Goal: Task Accomplishment & Management: Manage account settings

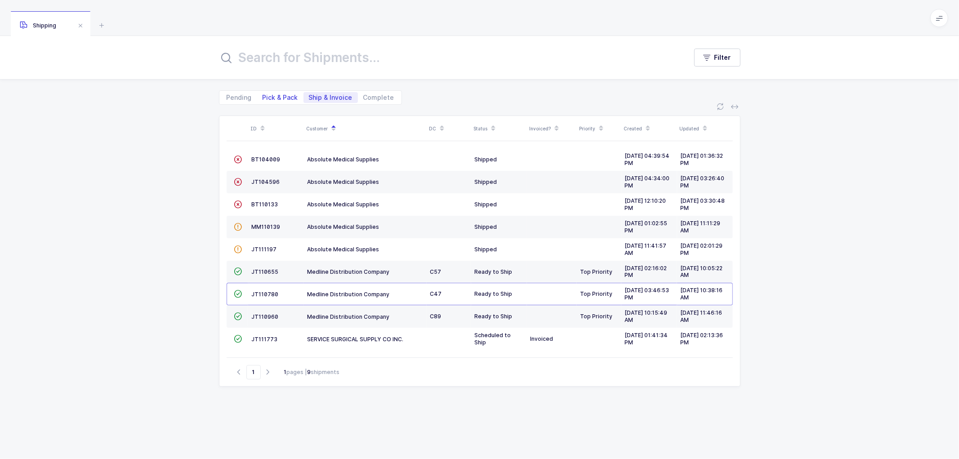
click at [280, 97] on span "Pick & Pack" at bounding box center [280, 97] width 36 height 6
click at [263, 97] on input "Pick & Pack" at bounding box center [260, 95] width 6 height 6
radio input "true"
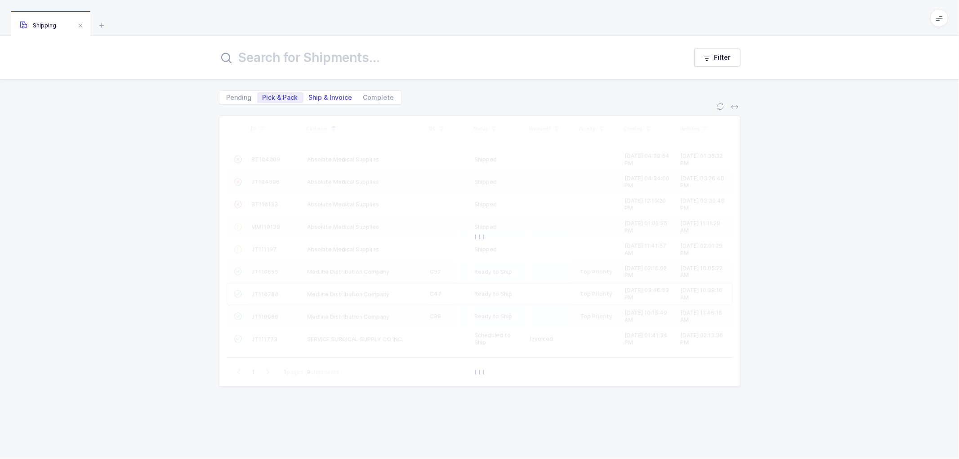
click at [336, 96] on span "Ship & Invoice" at bounding box center [331, 97] width 44 height 6
click at [309, 96] on input "Ship & Invoice" at bounding box center [306, 95] width 6 height 6
radio input "true"
radio input "false"
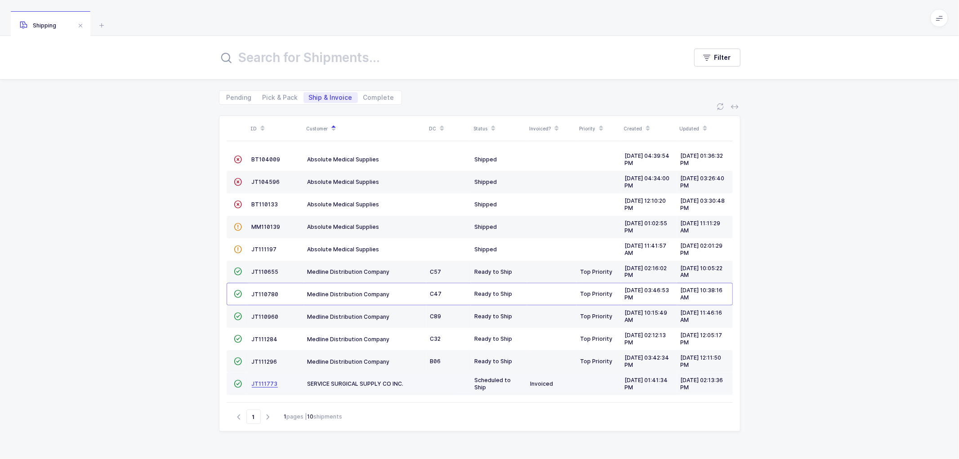
click at [258, 381] on span "JT111773" at bounding box center [265, 383] width 26 height 7
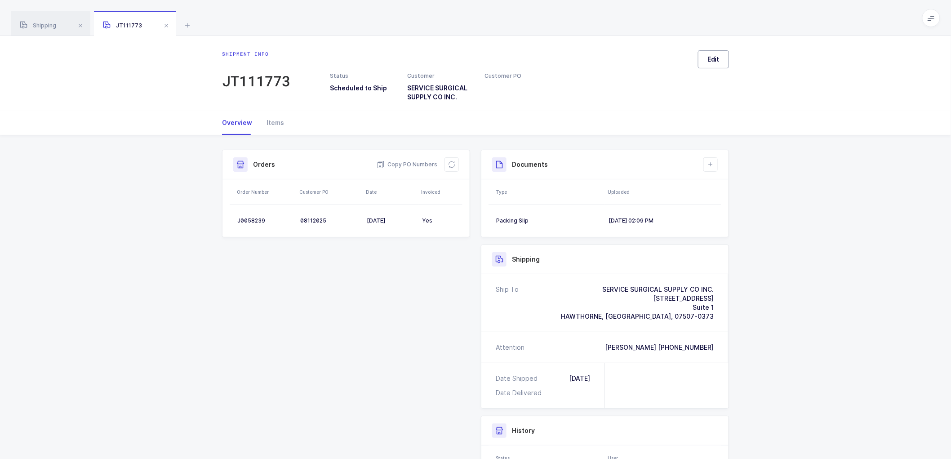
click at [704, 57] on button "Edit" at bounding box center [713, 59] width 31 height 18
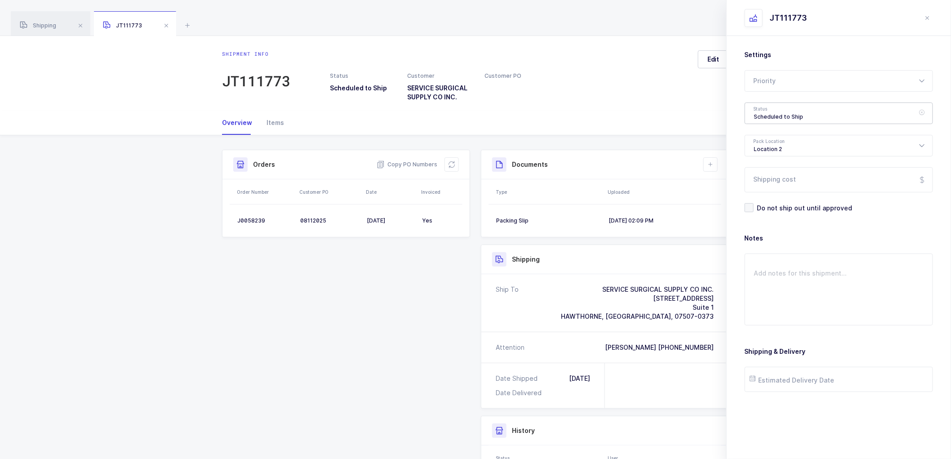
click at [761, 111] on div "Scheduled to Ship" at bounding box center [839, 113] width 188 height 22
click at [859, 245] on div "Notes" at bounding box center [839, 280] width 188 height 92
click at [780, 115] on div "Scheduled to Ship" at bounding box center [839, 113] width 188 height 22
click at [766, 182] on span "Shipped" at bounding box center [767, 182] width 26 height 8
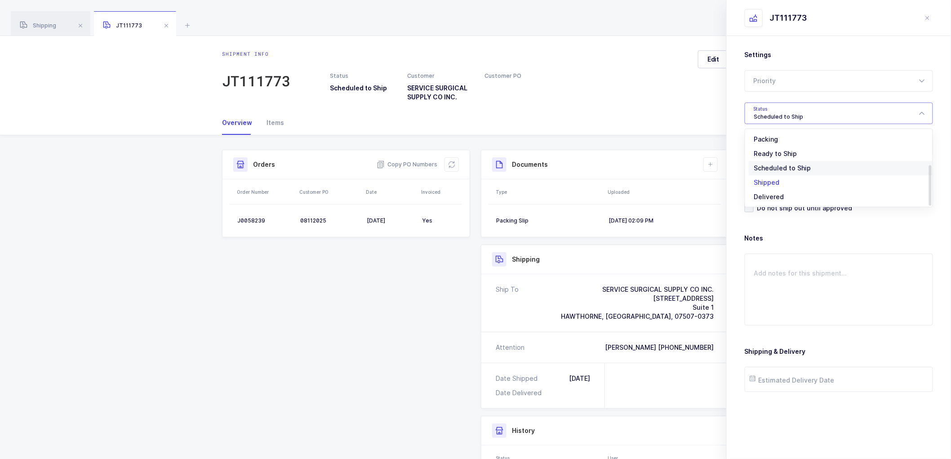
type input "Shipped"
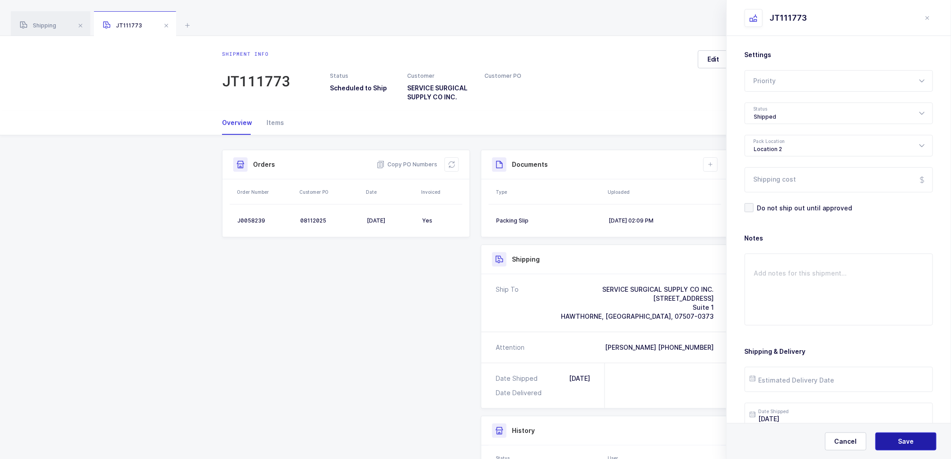
click at [915, 436] on button "Save" at bounding box center [905, 441] width 61 height 18
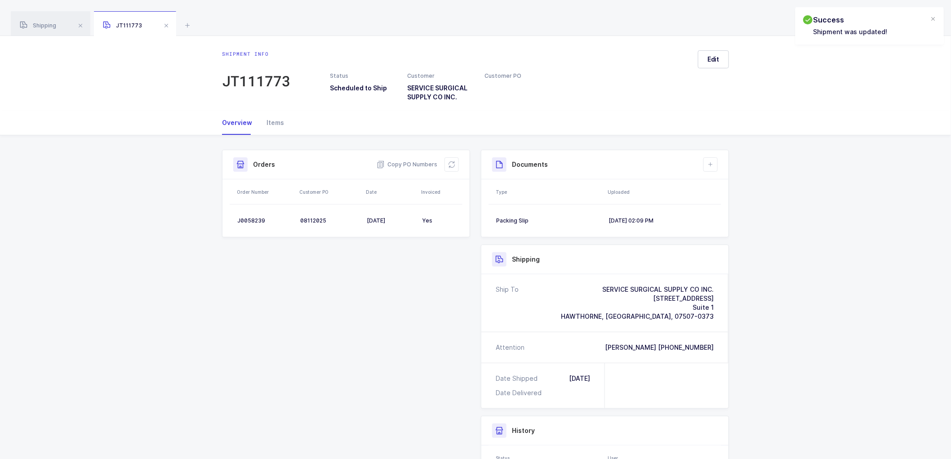
drag, startPoint x: 735, startPoint y: 180, endPoint x: 718, endPoint y: 181, distance: 17.5
click at [732, 166] on div "Shipment Info Shipment Number JT111773 Status Scheduled to Ship Customer SERVIC…" at bounding box center [475, 351] width 951 height 433
click at [707, 162] on icon at bounding box center [710, 164] width 7 height 7
click at [730, 206] on li "Upload Document" at bounding box center [740, 204] width 67 height 14
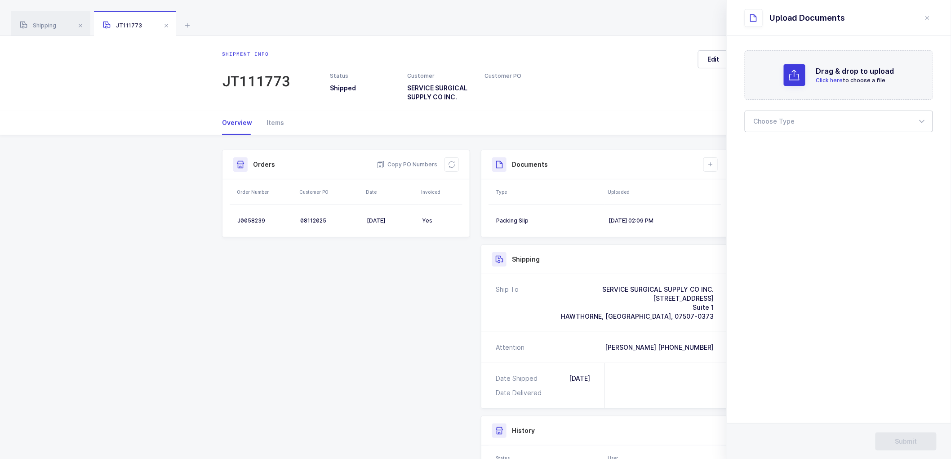
click at [786, 124] on div at bounding box center [839, 122] width 188 height 22
click at [775, 151] on span "Bill of Lading" at bounding box center [774, 150] width 40 height 8
type input "Bill of Lading"
click at [798, 115] on div "Bill of Lading" at bounding box center [839, 122] width 188 height 22
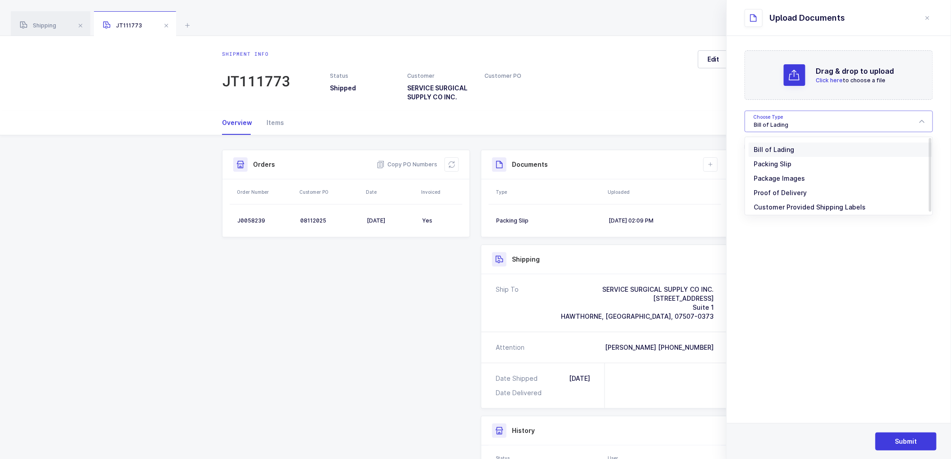
click at [774, 146] on span "Bill of Lading" at bounding box center [774, 150] width 40 height 8
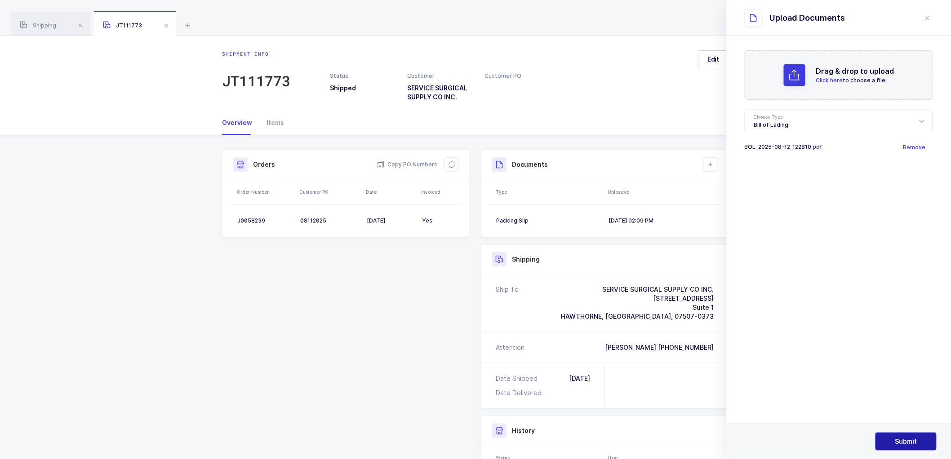
drag, startPoint x: 900, startPoint y: 436, endPoint x: 901, endPoint y: 426, distance: 10.0
click at [900, 435] on button "Submit" at bounding box center [905, 441] width 61 height 18
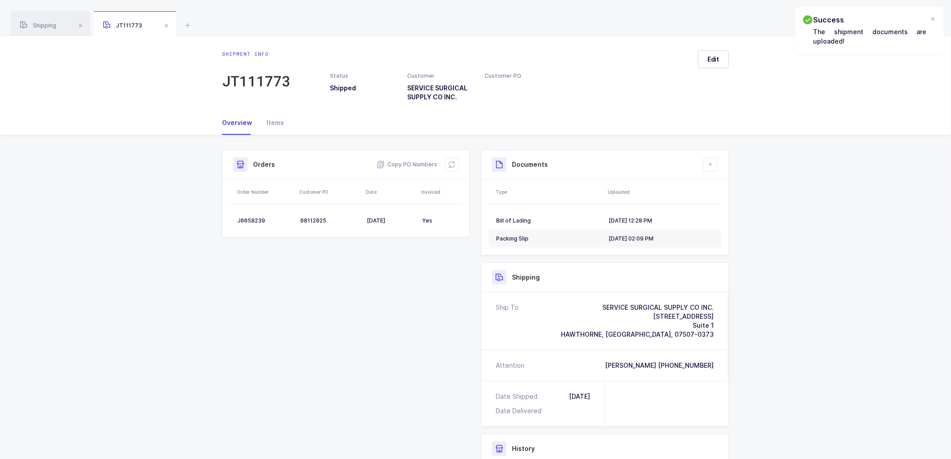
click at [382, 320] on div "Shipment Info Shipment Number JT111773 Status Shipped Customer SERVICE SURGICAL…" at bounding box center [476, 357] width 518 height 415
click at [164, 23] on span at bounding box center [166, 25] width 11 height 11
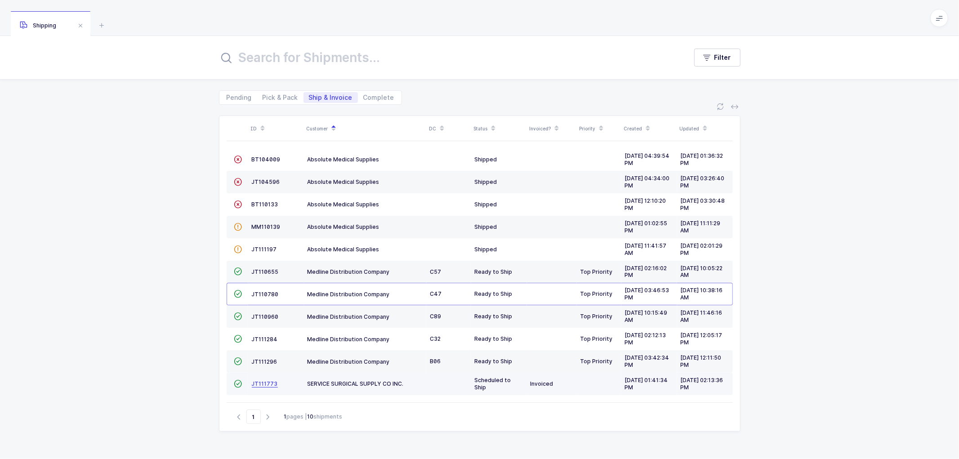
click at [264, 385] on span "JT111773" at bounding box center [265, 383] width 26 height 7
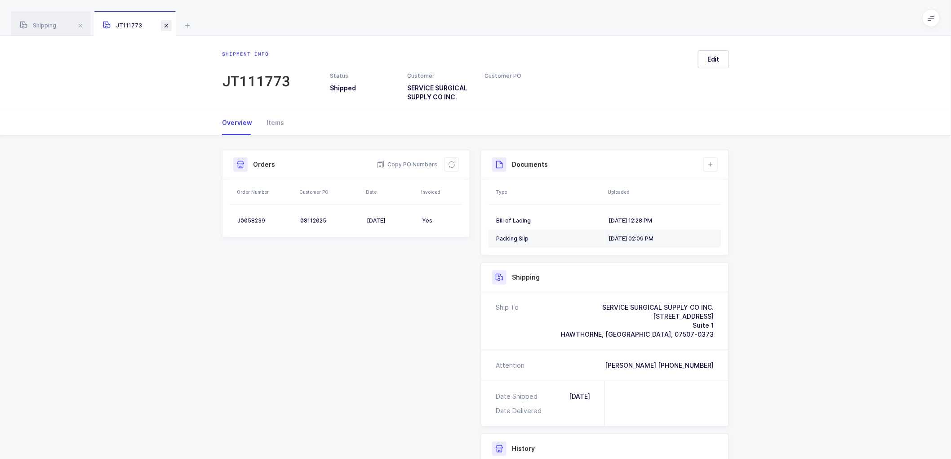
click at [164, 23] on span at bounding box center [166, 25] width 11 height 11
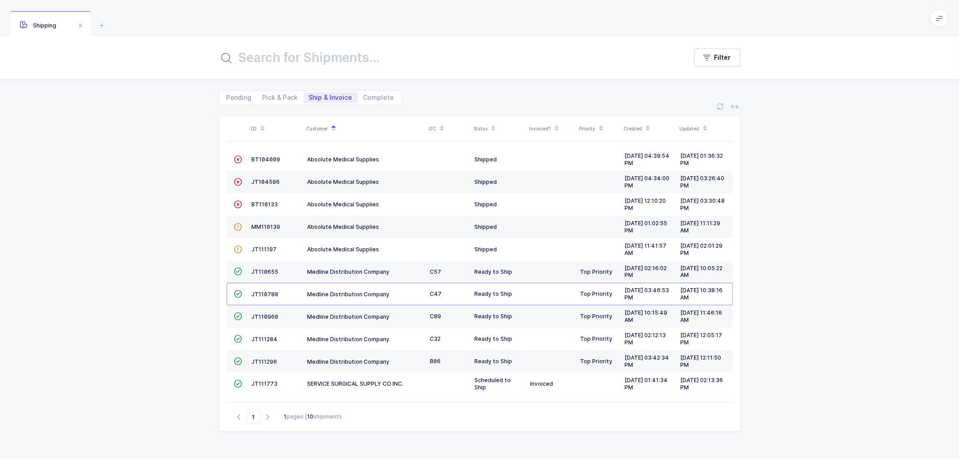
drag, startPoint x: 180, startPoint y: 288, endPoint x: 190, endPoint y: 277, distance: 14.3
click at [182, 283] on div "ID Customer DC Status Invoiced? Priority Created Updated  BT104009 Absolute Me…" at bounding box center [479, 282] width 959 height 354
click at [262, 358] on td "JT111296" at bounding box center [276, 361] width 56 height 22
click at [263, 360] on span "JT111296" at bounding box center [265, 361] width 26 height 7
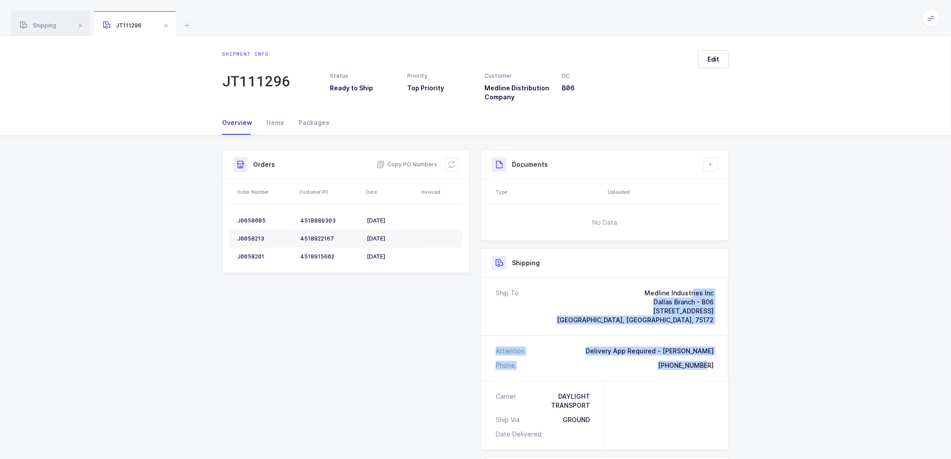
drag, startPoint x: 715, startPoint y: 365, endPoint x: 619, endPoint y: 290, distance: 121.6
click at [619, 290] on div "Ship To Medline Industries Inc Dallas Branch - B06 1 Medline Drive Wilmer, TX, …" at bounding box center [604, 329] width 247 height 103
copy div "Medline Industries Inc Dallas Branch - B06 1 Medline Drive Wilmer, TX, 75172 At…"
click at [410, 160] on span "Copy PO Numbers" at bounding box center [407, 164] width 61 height 9
click at [304, 120] on div "Packages" at bounding box center [310, 123] width 38 height 24
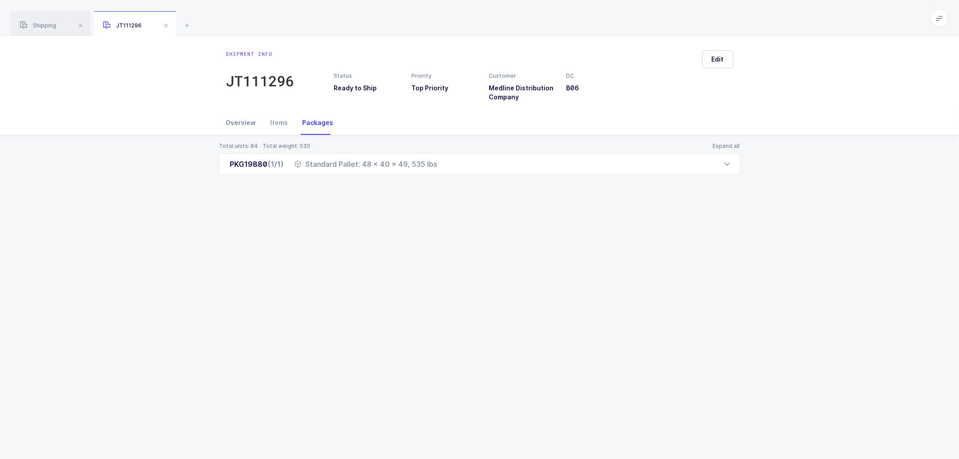
click at [244, 119] on div "Overview" at bounding box center [244, 123] width 37 height 24
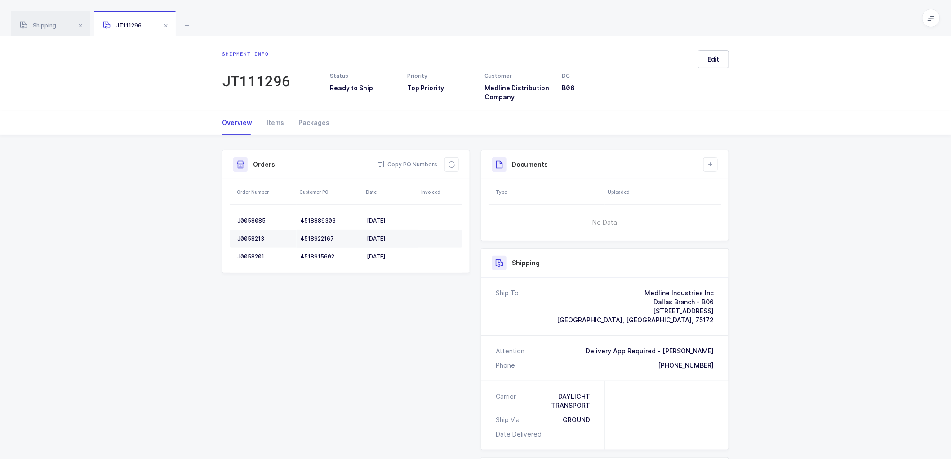
drag, startPoint x: 309, startPoint y: 120, endPoint x: 300, endPoint y: 135, distance: 16.7
click at [309, 120] on div "Packages" at bounding box center [310, 123] width 38 height 24
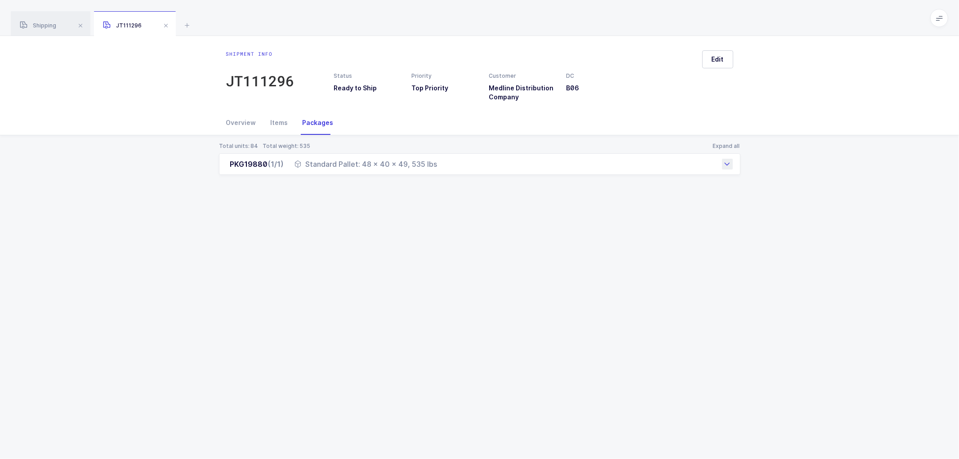
drag, startPoint x: 226, startPoint y: 165, endPoint x: 443, endPoint y: 168, distance: 217.5
click at [443, 168] on div "PKG19880 (1/1) Standard Pallet: 48 x 40 x 49, 535 lbs" at bounding box center [479, 164] width 521 height 22
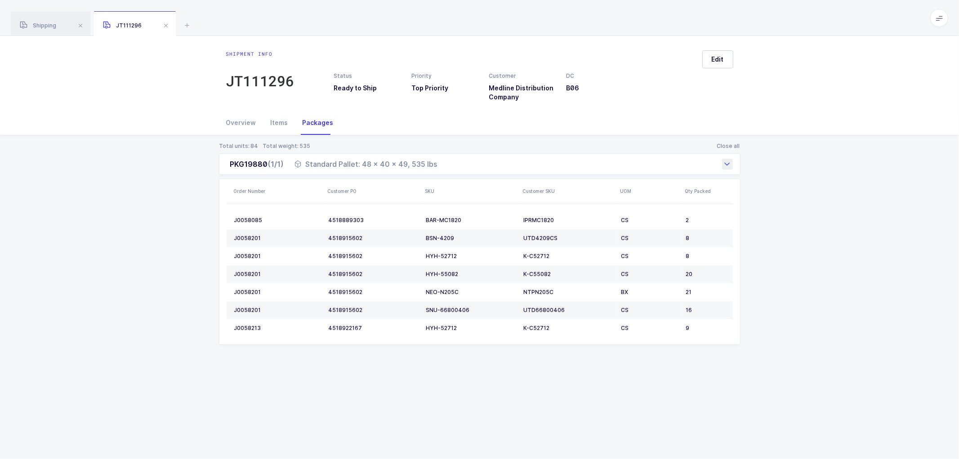
copy div "PKG19880 (1/1) Standard Pallet: 48 x 40 x 49, 535 lbs"
click at [169, 24] on span at bounding box center [165, 25] width 11 height 11
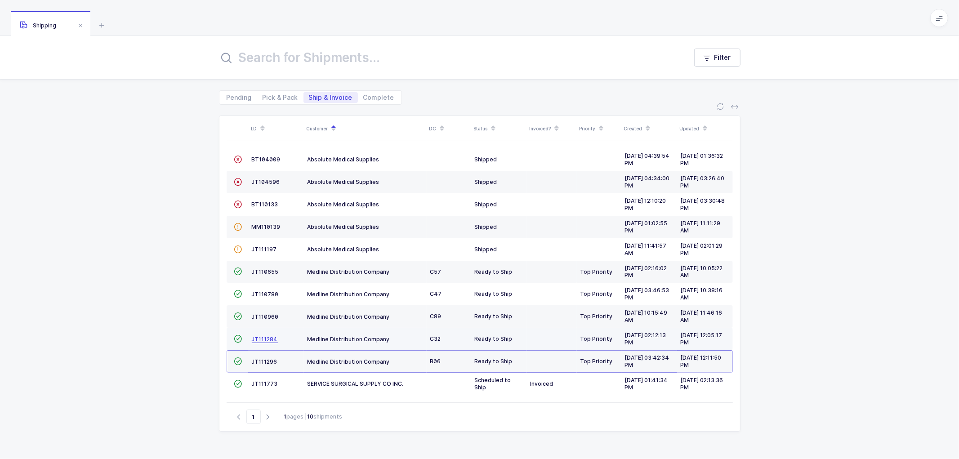
click at [264, 339] on span "JT111284" at bounding box center [265, 339] width 26 height 7
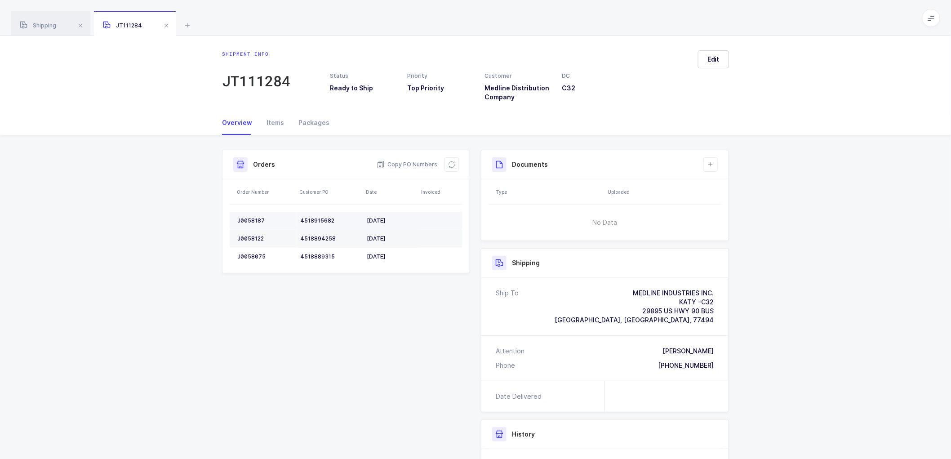
click at [249, 218] on div "J0058187" at bounding box center [265, 220] width 56 height 7
copy div "J0058187"
click at [246, 232] on td "J0058122" at bounding box center [263, 239] width 67 height 18
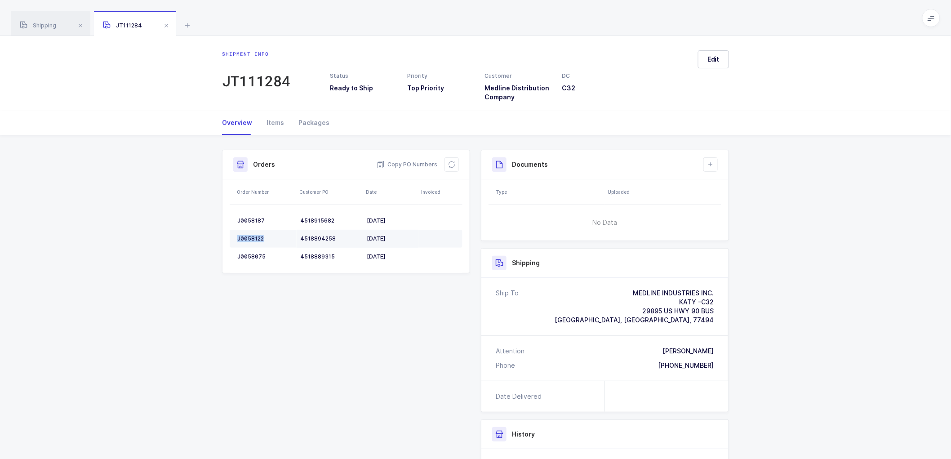
copy div "J0058122"
click at [258, 256] on div "J0058075" at bounding box center [265, 256] width 56 height 7
copy div "J0058075"
click at [403, 163] on span "Copy PO Numbers" at bounding box center [407, 164] width 61 height 9
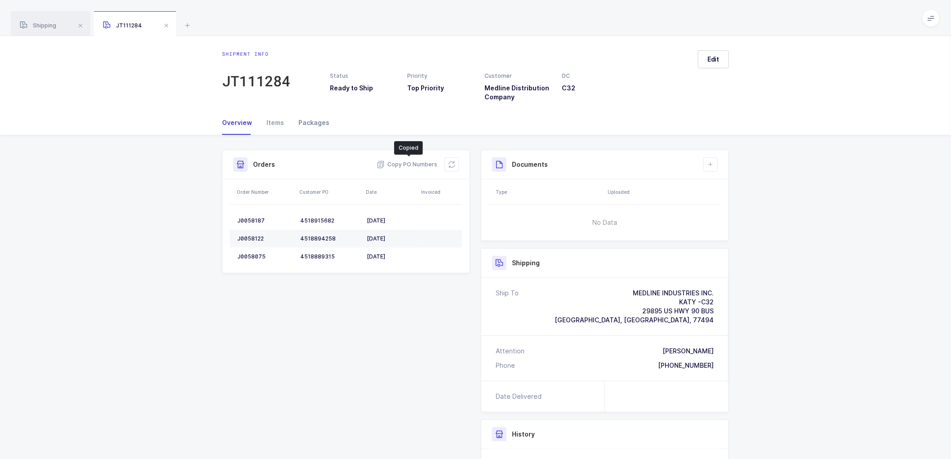
click at [307, 124] on div "Packages" at bounding box center [310, 123] width 38 height 24
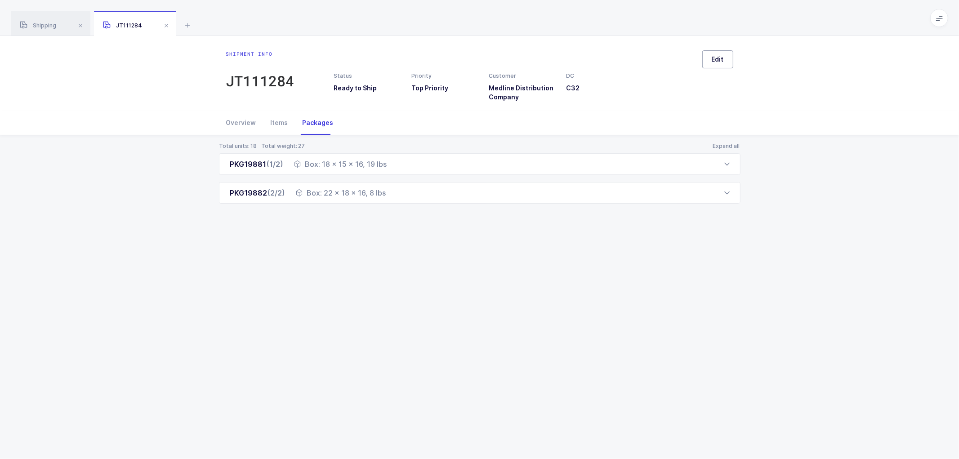
click at [725, 60] on button "Edit" at bounding box center [717, 59] width 31 height 18
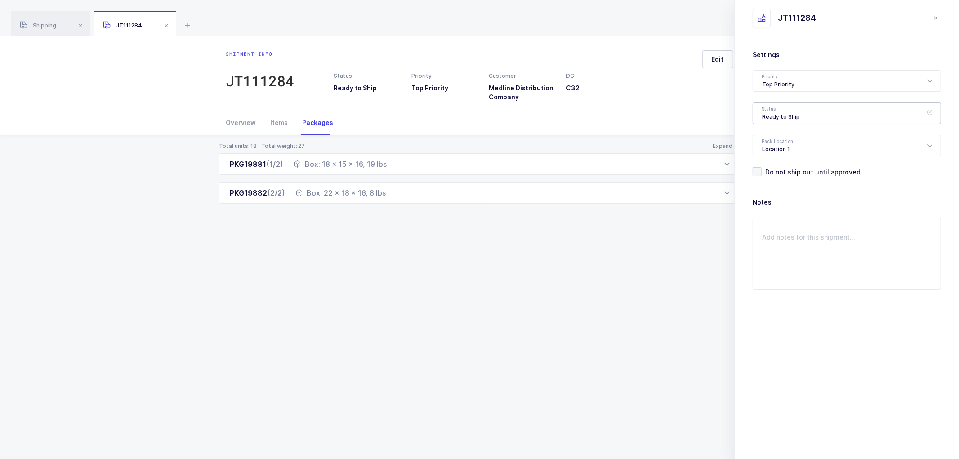
drag, startPoint x: 759, startPoint y: 104, endPoint x: 764, endPoint y: 108, distance: 6.7
click at [762, 107] on div "Ready to Ship" at bounding box center [846, 113] width 188 height 22
click at [778, 182] on span "Shipped" at bounding box center [775, 182] width 26 height 8
type input "Shipped"
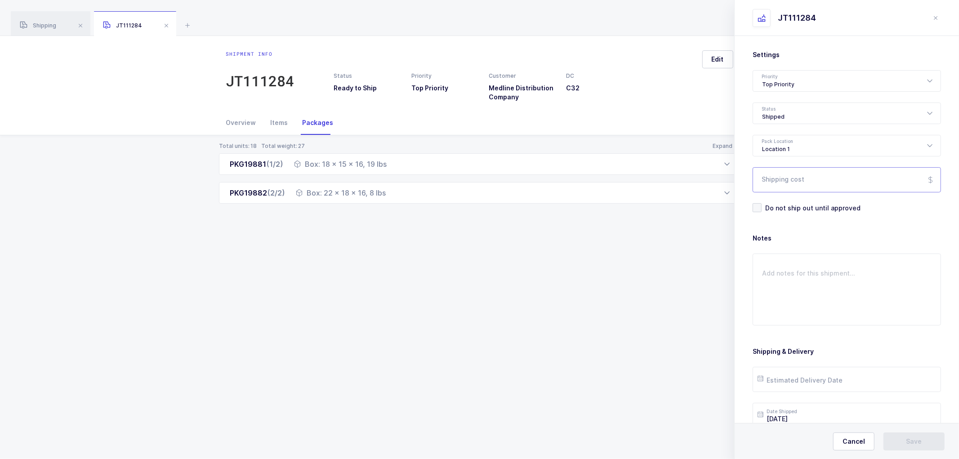
click at [775, 178] on input "Shipping cost" at bounding box center [846, 179] width 188 height 25
paste input "80.06"
type input "80.06"
click at [807, 386] on input "text" at bounding box center [846, 379] width 188 height 25
click at [785, 310] on span "18" at bounding box center [787, 311] width 11 height 11
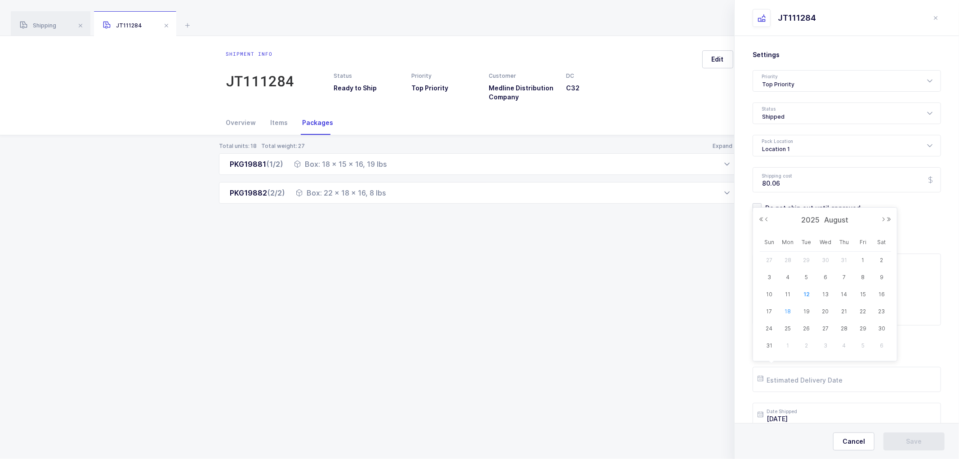
type input "2025-08-18"
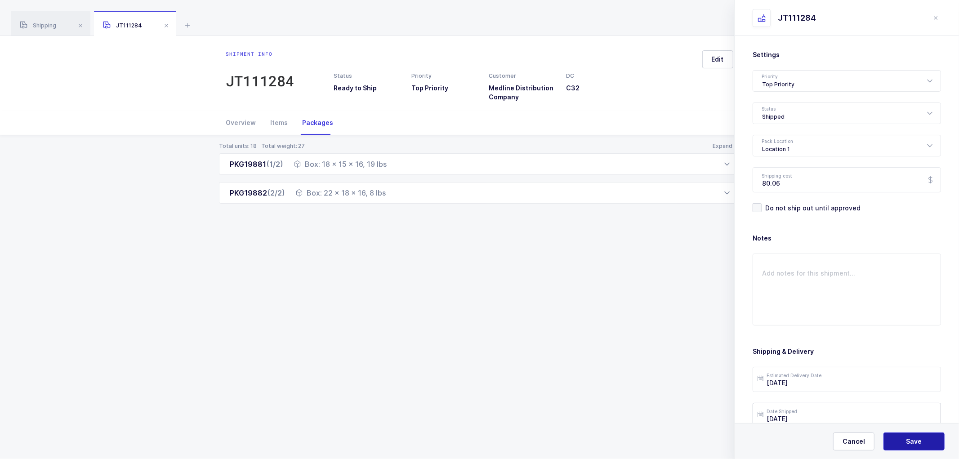
drag, startPoint x: 918, startPoint y: 438, endPoint x: 910, endPoint y: 422, distance: 17.7
click at [918, 438] on span "Save" at bounding box center [914, 441] width 16 height 9
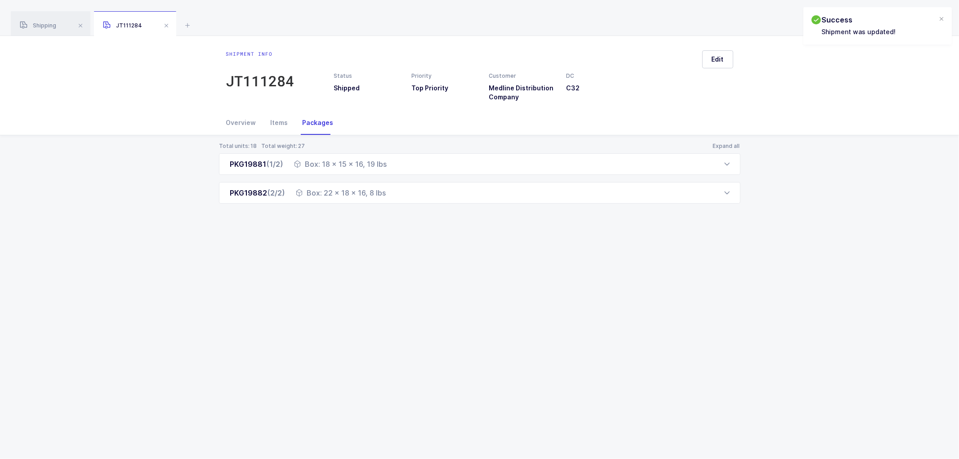
drag, startPoint x: 243, startPoint y: 120, endPoint x: 304, endPoint y: 127, distance: 61.1
click at [244, 120] on div "Overview" at bounding box center [244, 123] width 37 height 24
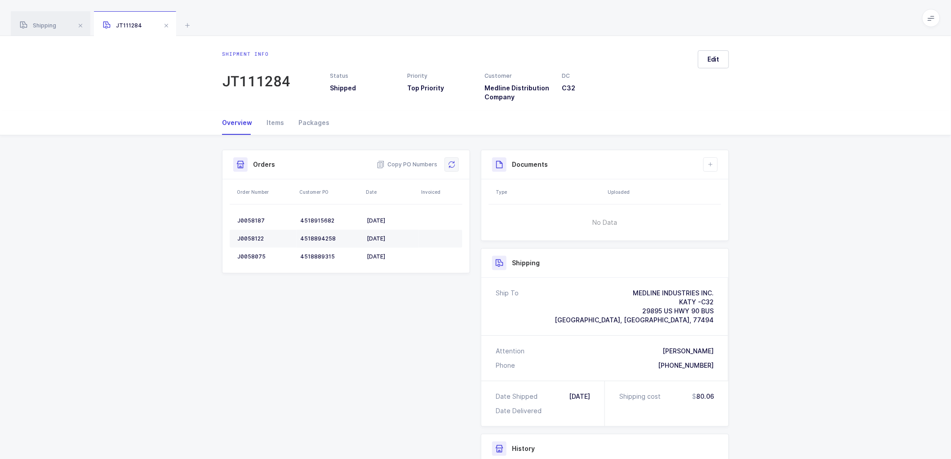
click at [451, 162] on icon at bounding box center [451, 164] width 7 height 7
click at [758, 289] on div "Shipment Info Shipment Number JT111284 Status Shipped Priority Top Priority Cus…" at bounding box center [475, 385] width 951 height 500
click at [719, 166] on div "Documents Create Document Upload Document" at bounding box center [604, 164] width 247 height 29
click at [710, 163] on icon at bounding box center [710, 164] width 7 height 7
click at [744, 186] on li "Create Document" at bounding box center [740, 190] width 67 height 14
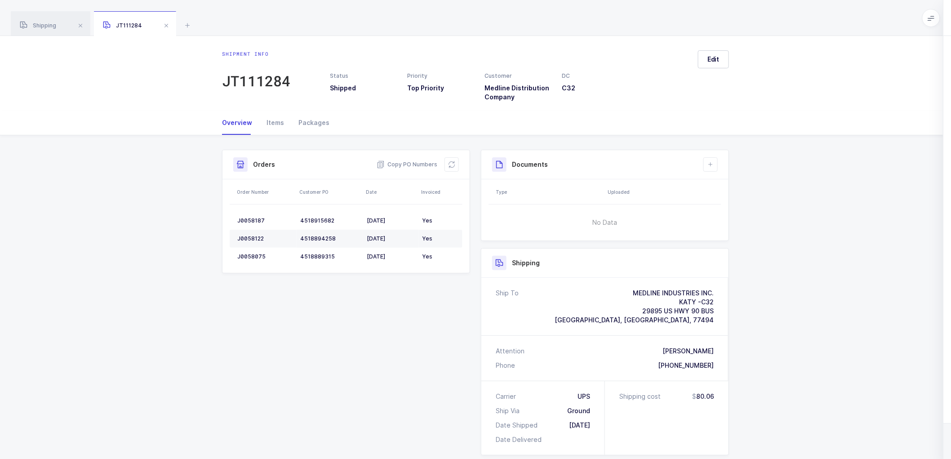
drag, startPoint x: 893, startPoint y: 445, endPoint x: 892, endPoint y: 437, distance: 8.1
click at [893, 445] on button "Submit" at bounding box center [905, 441] width 61 height 18
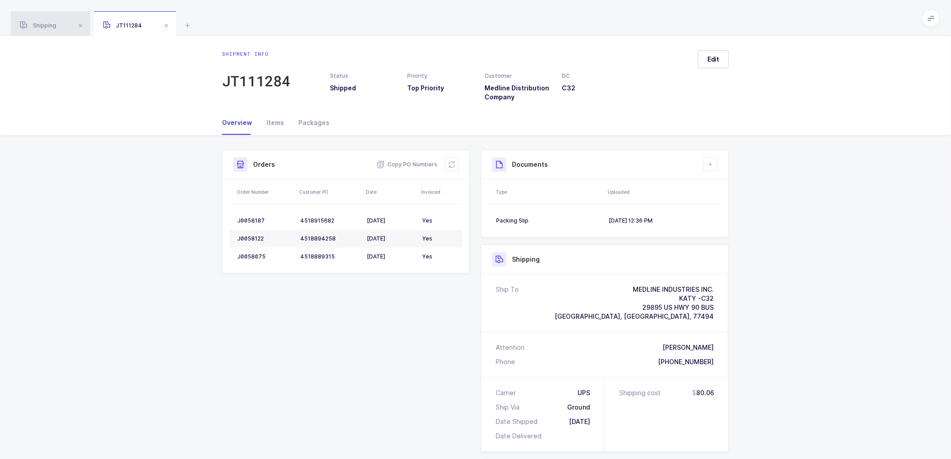
click at [38, 26] on span "Shipping" at bounding box center [38, 25] width 36 height 7
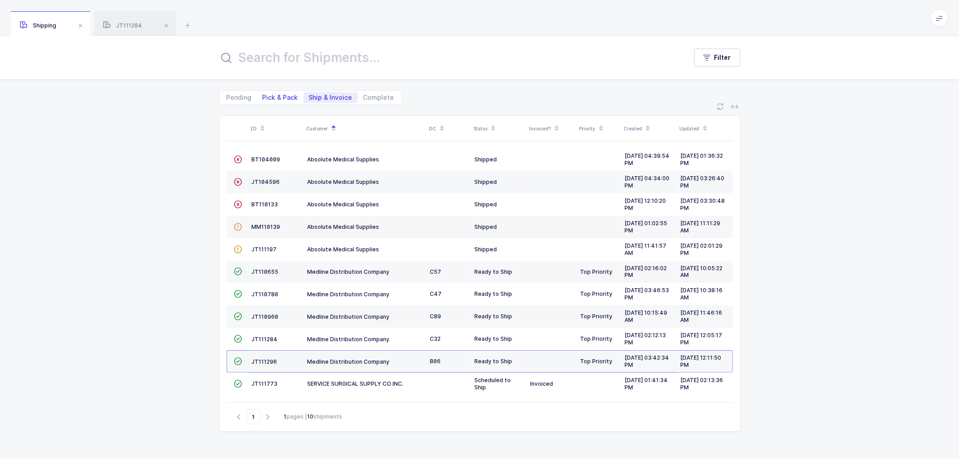
click at [276, 94] on span "Pick & Pack" at bounding box center [280, 97] width 36 height 6
click at [263, 94] on input "Pick & Pack" at bounding box center [260, 95] width 6 height 6
radio input "true"
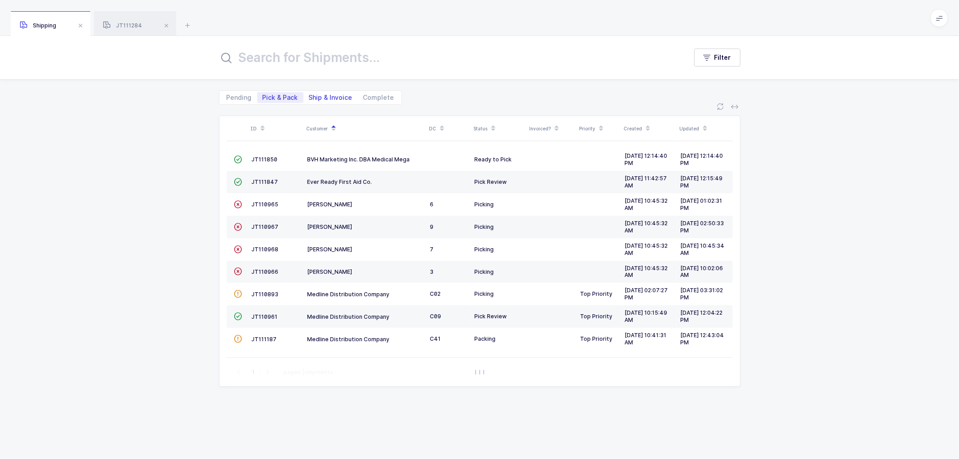
click at [326, 94] on span "Ship & Invoice" at bounding box center [331, 97] width 44 height 6
click at [309, 94] on input "Ship & Invoice" at bounding box center [306, 95] width 6 height 6
radio input "true"
radio input "false"
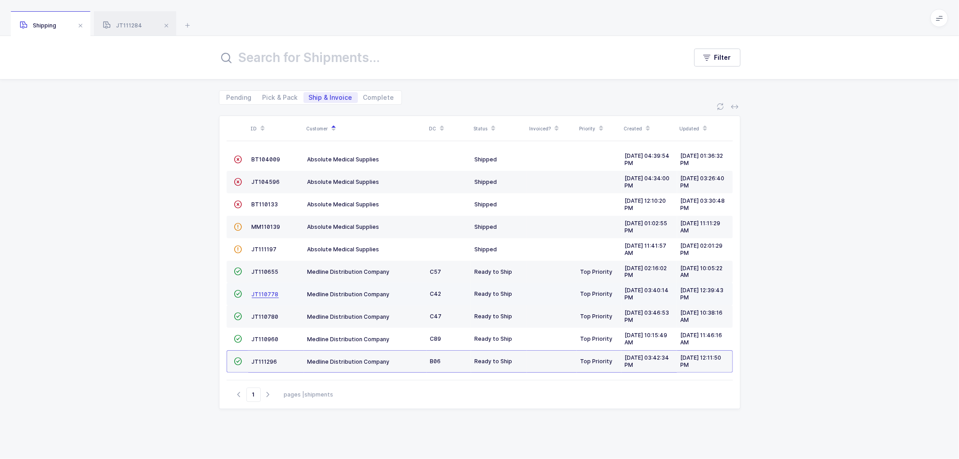
click at [264, 291] on span "JT110778" at bounding box center [265, 294] width 27 height 7
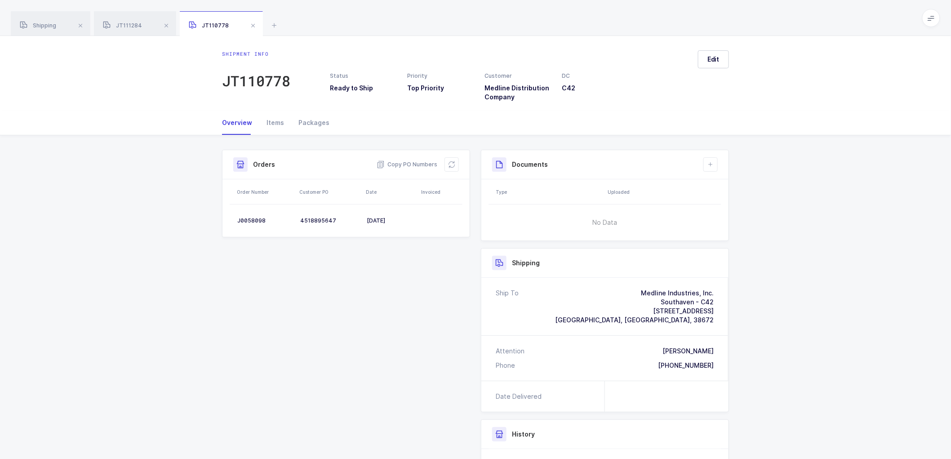
click at [689, 320] on span "Southaven, MS, 38672" at bounding box center [634, 320] width 159 height 8
click at [688, 318] on span "Southaven, MS, 38672" at bounding box center [634, 320] width 159 height 8
click at [250, 21] on span at bounding box center [253, 25] width 11 height 11
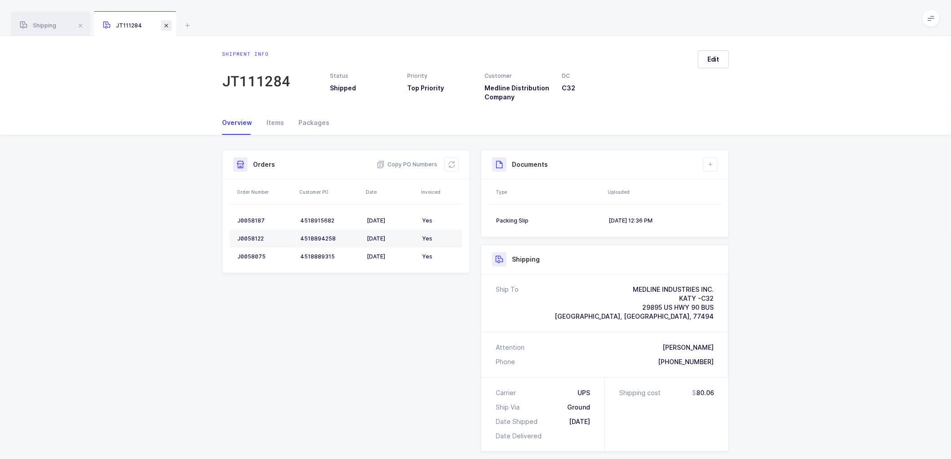
click at [167, 23] on span at bounding box center [166, 25] width 11 height 11
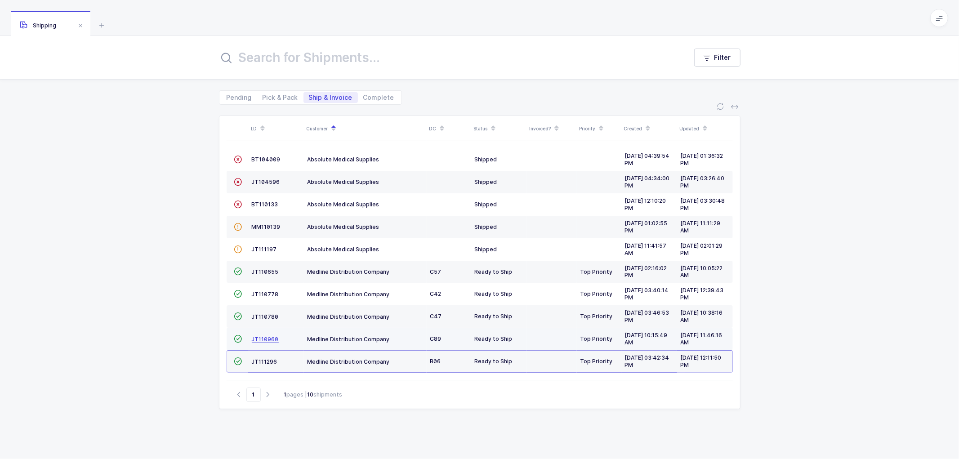
click at [264, 337] on span "JT110960" at bounding box center [265, 339] width 27 height 7
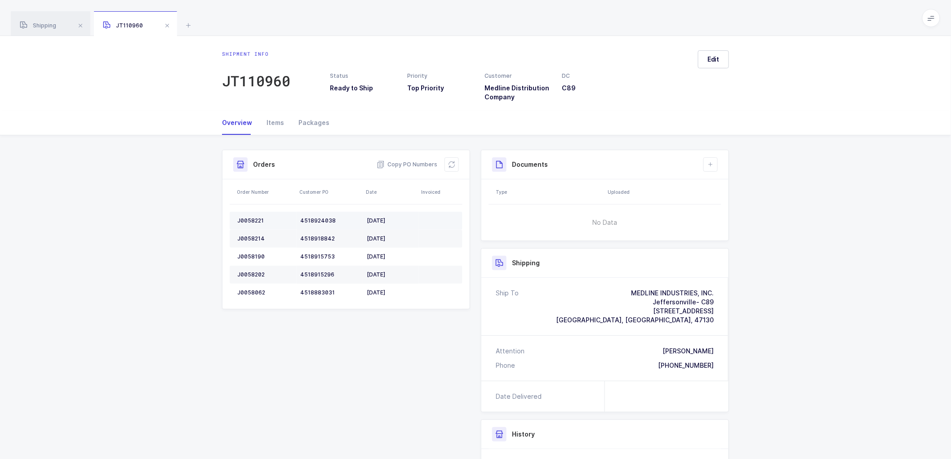
click at [250, 218] on div "J0058221" at bounding box center [265, 220] width 56 height 7
click at [250, 216] on td "J0058221" at bounding box center [263, 221] width 67 height 18
copy div "J0058221"
click at [255, 234] on td "J0058214" at bounding box center [263, 239] width 67 height 18
click at [255, 235] on div "J0058214" at bounding box center [265, 238] width 56 height 7
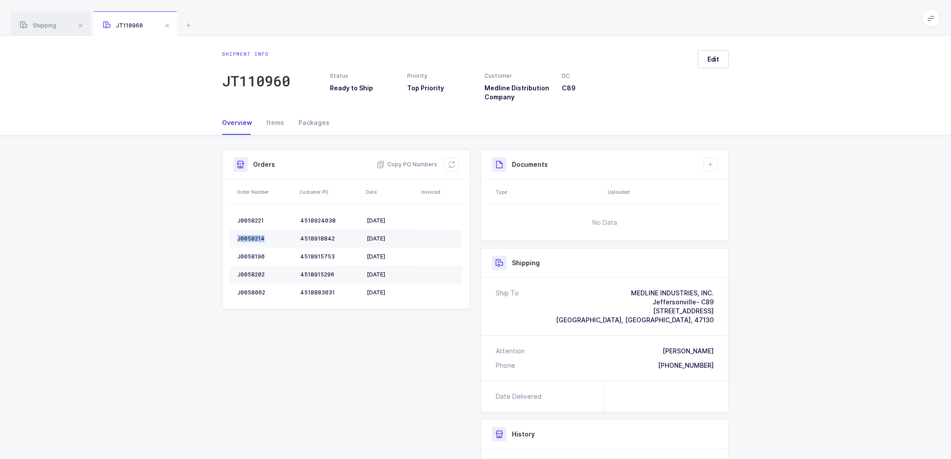
copy div "J0058214"
click at [249, 255] on div "J0058190" at bounding box center [265, 256] width 56 height 7
copy div "J0058190"
click at [250, 272] on div "J0058202" at bounding box center [265, 274] width 56 height 7
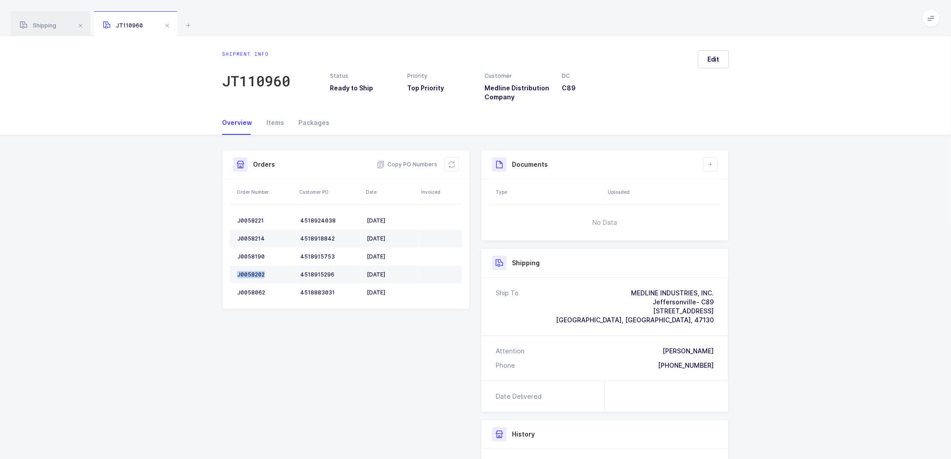
click at [251, 272] on div "J0058202" at bounding box center [265, 274] width 56 height 7
copy div "J0058202"
click at [249, 292] on div "J0058062" at bounding box center [265, 292] width 56 height 7
click at [250, 292] on div "J0058062" at bounding box center [265, 292] width 56 height 7
click at [251, 292] on div "J0058062" at bounding box center [265, 292] width 56 height 7
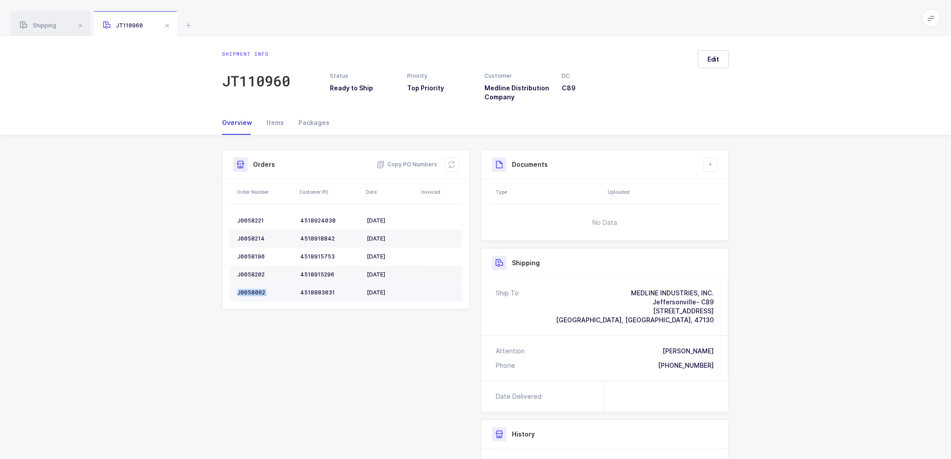
click at [253, 290] on div "J0058062" at bounding box center [265, 292] width 56 height 7
copy div "J0058062"
click at [451, 162] on icon at bounding box center [451, 164] width 7 height 7
click at [714, 58] on span "Edit" at bounding box center [713, 59] width 12 height 9
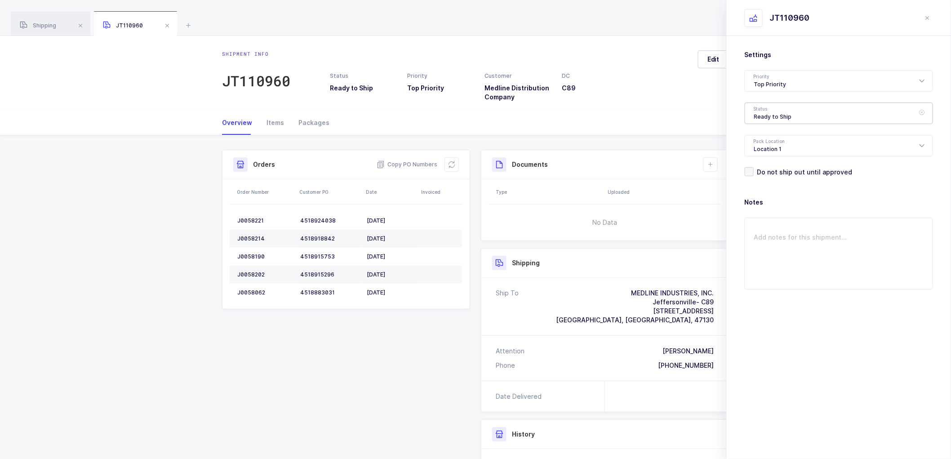
click at [801, 111] on div "Ready to Ship" at bounding box center [839, 113] width 188 height 22
click at [774, 165] on span "Scheduled to Ship" at bounding box center [782, 168] width 57 height 8
type input "Scheduled to Ship"
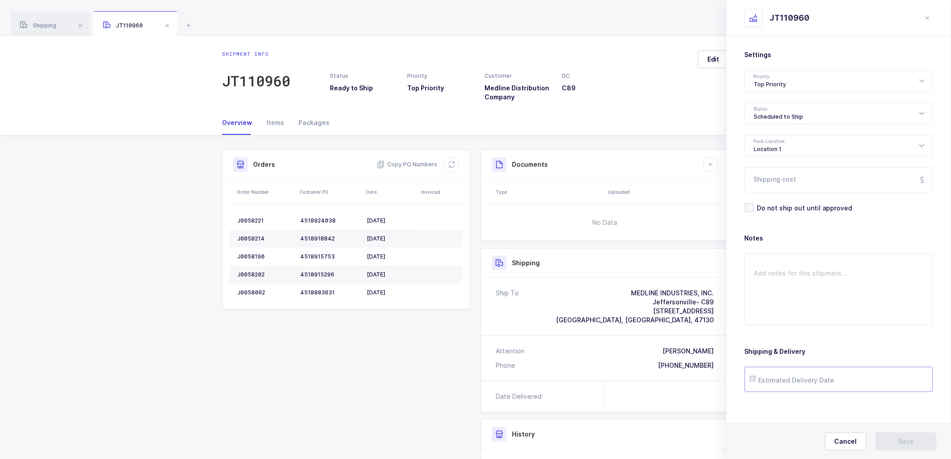
click at [779, 377] on input "text" at bounding box center [839, 379] width 188 height 25
click at [838, 291] on span "14" at bounding box center [836, 294] width 11 height 11
type input "2025-08-14"
click at [901, 442] on span "Save" at bounding box center [906, 441] width 16 height 9
drag, startPoint x: 708, startPoint y: 164, endPoint x: 722, endPoint y: 176, distance: 18.8
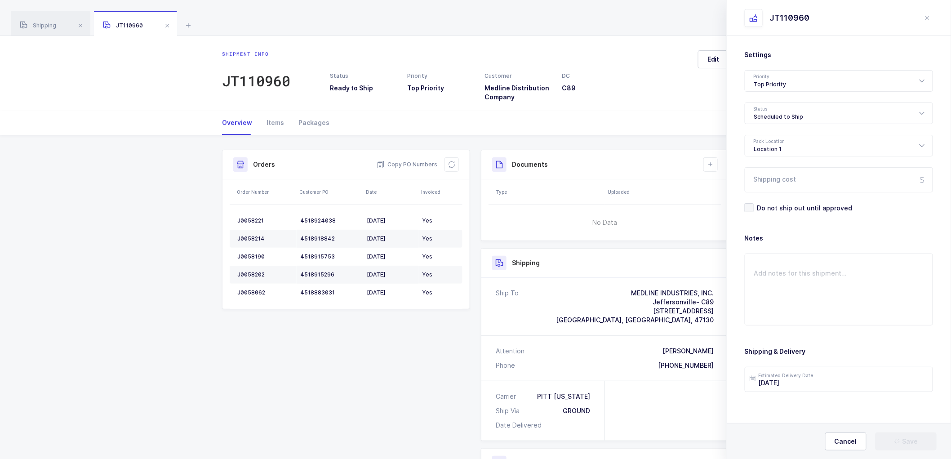
click at [709, 164] on icon at bounding box center [710, 164] width 7 height 7
click at [733, 191] on li "Create Document" at bounding box center [740, 190] width 67 height 14
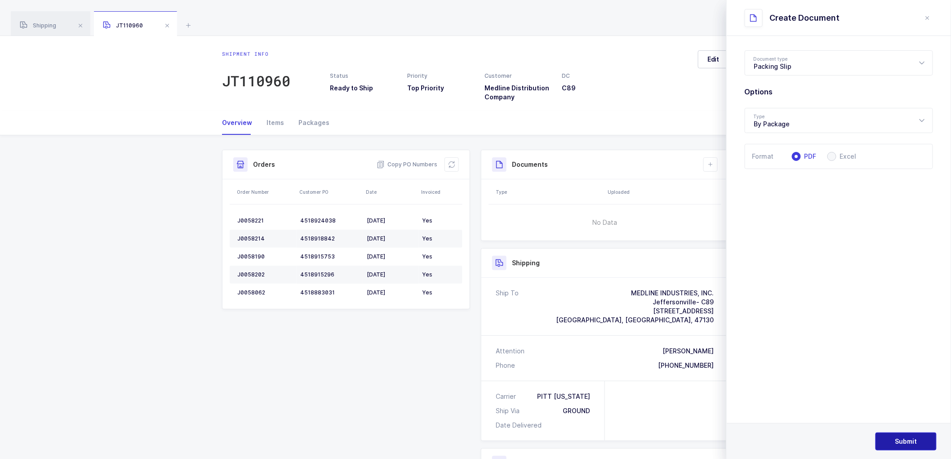
click at [899, 436] on button "Submit" at bounding box center [905, 441] width 61 height 18
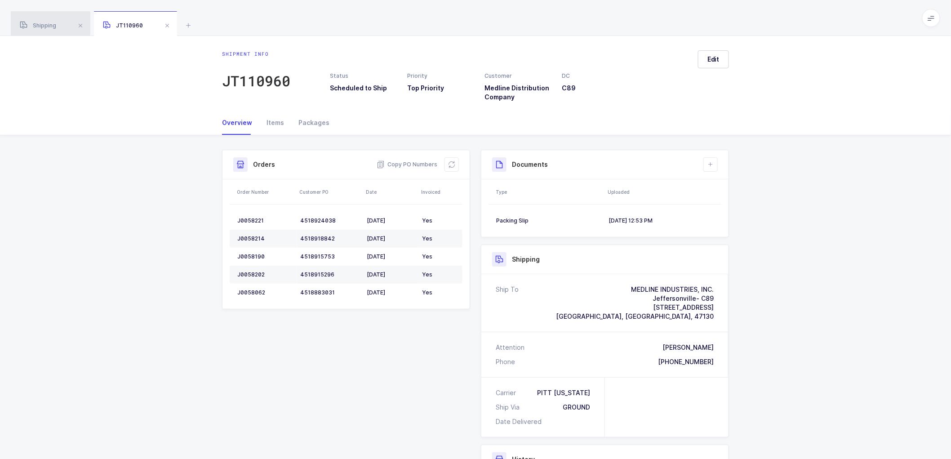
click at [46, 23] on span "Shipping" at bounding box center [38, 25] width 36 height 7
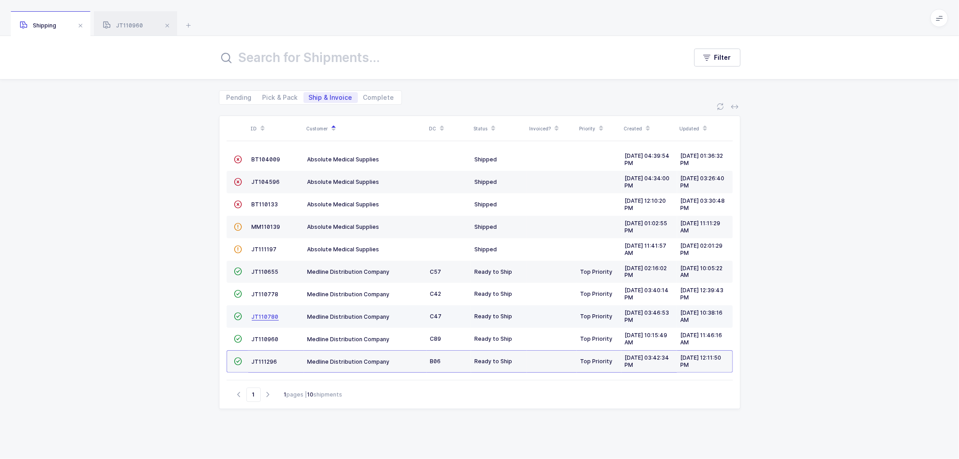
click at [266, 315] on span "JT110780" at bounding box center [265, 316] width 27 height 7
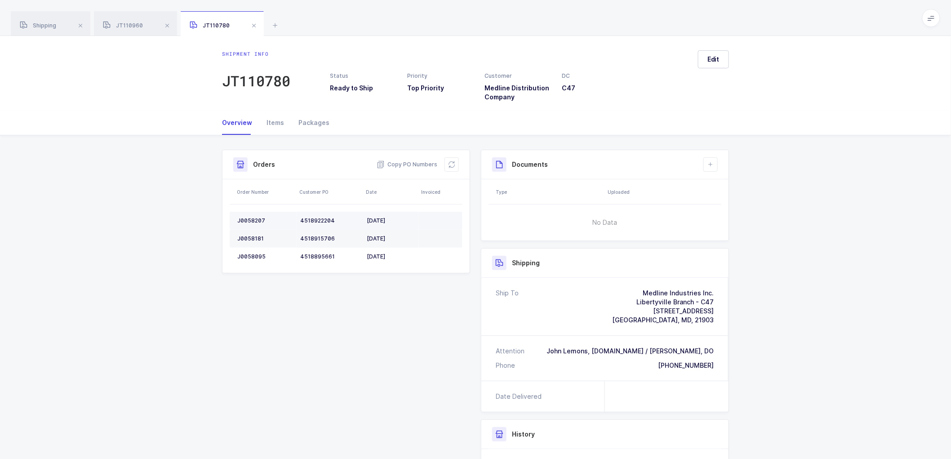
click at [253, 218] on div "J0058207" at bounding box center [265, 220] width 56 height 7
click at [252, 218] on div "J0058207" at bounding box center [265, 220] width 56 height 7
click at [244, 232] on td "J0058181" at bounding box center [263, 239] width 67 height 18
click at [245, 232] on td "J0058181" at bounding box center [263, 239] width 67 height 18
click at [247, 254] on div "J0058095" at bounding box center [265, 256] width 56 height 7
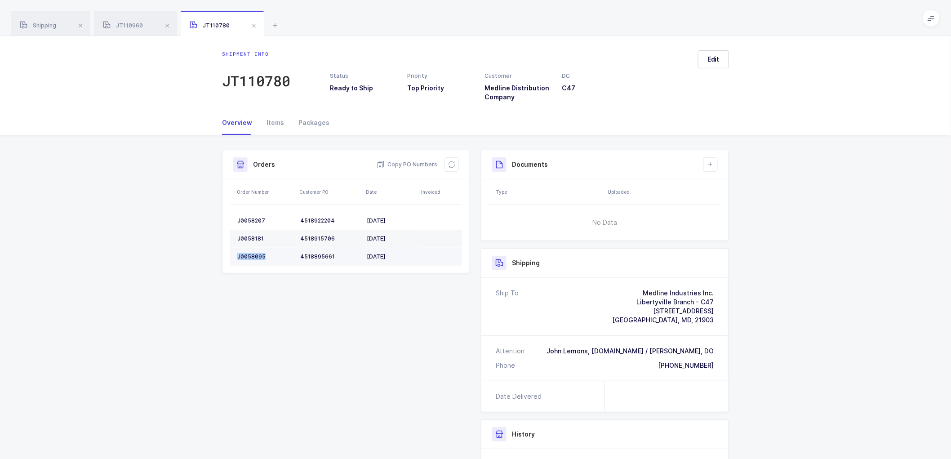
click at [247, 255] on div "J0058095" at bounding box center [265, 256] width 56 height 7
click at [451, 160] on button at bounding box center [451, 164] width 14 height 14
click at [707, 61] on button "Edit" at bounding box center [713, 59] width 31 height 18
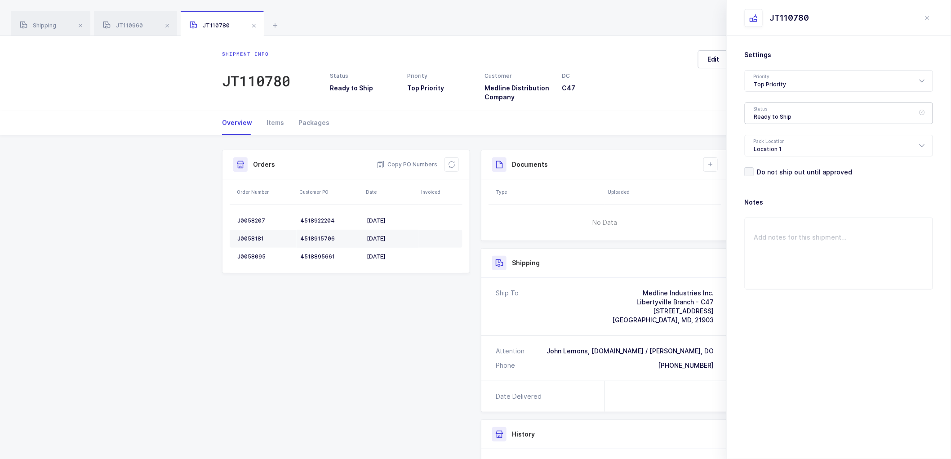
click at [767, 111] on div "Ready to Ship" at bounding box center [839, 113] width 188 height 22
click at [775, 169] on span "Scheduled to Ship" at bounding box center [782, 168] width 57 height 8
type input "Scheduled to Ship"
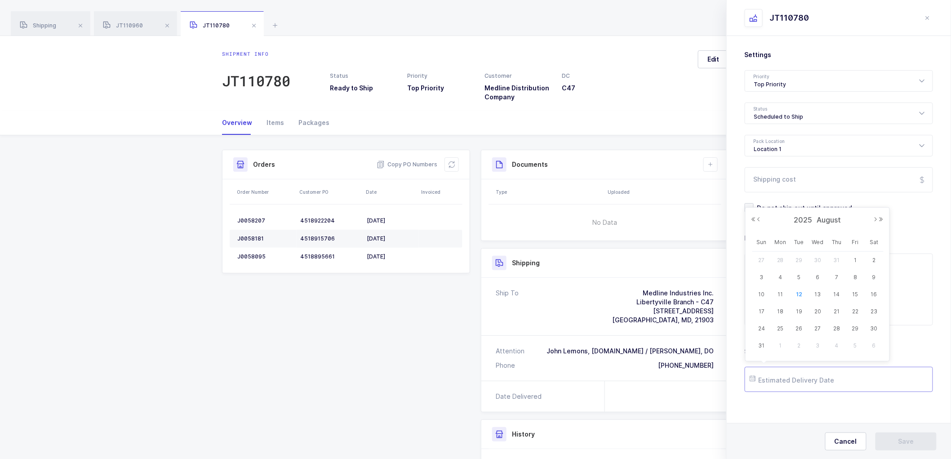
click at [785, 381] on input "text" at bounding box center [839, 379] width 188 height 25
drag, startPoint x: 835, startPoint y: 292, endPoint x: 850, endPoint y: 302, distance: 18.4
click at [835, 291] on span "14" at bounding box center [836, 294] width 11 height 11
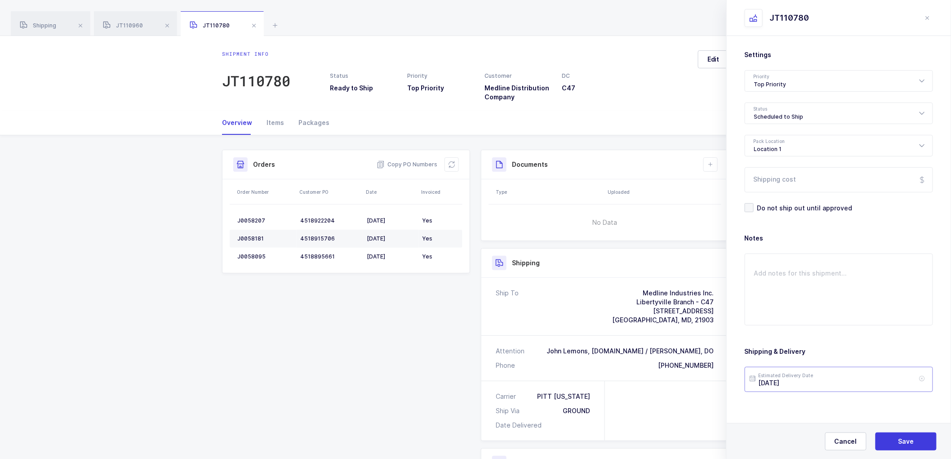
click at [803, 375] on input "2025-08-14" at bounding box center [839, 379] width 188 height 25
click at [819, 292] on span "13" at bounding box center [818, 294] width 11 height 11
type input "2025-08-13"
click at [905, 442] on span "Save" at bounding box center [906, 441] width 16 height 9
click at [710, 169] on button at bounding box center [710, 164] width 14 height 14
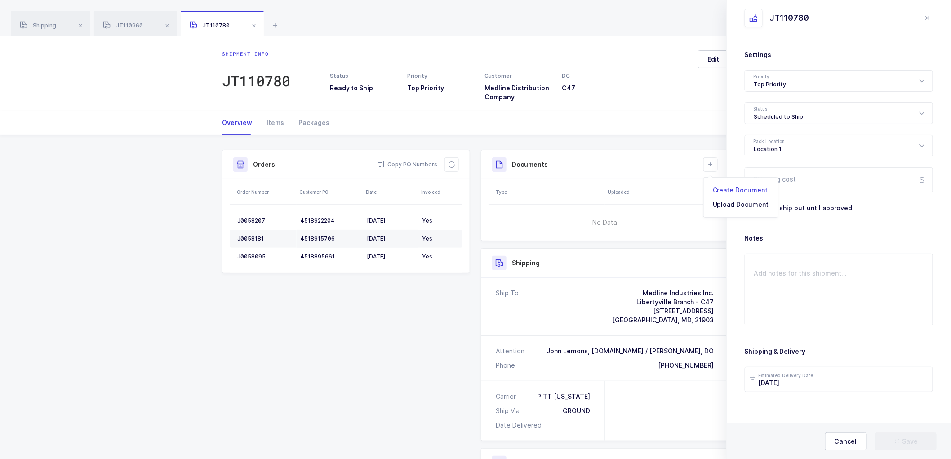
click at [737, 186] on li "Create Document" at bounding box center [740, 190] width 67 height 14
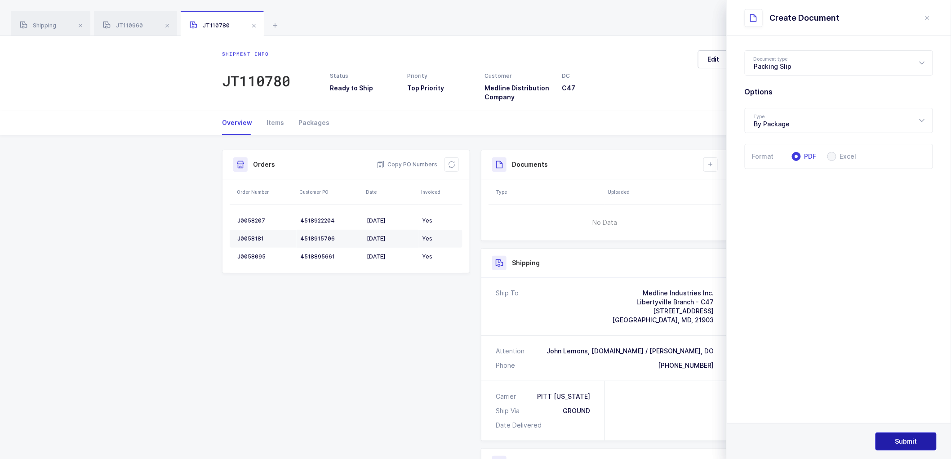
click at [911, 440] on span "Submit" at bounding box center [906, 441] width 22 height 9
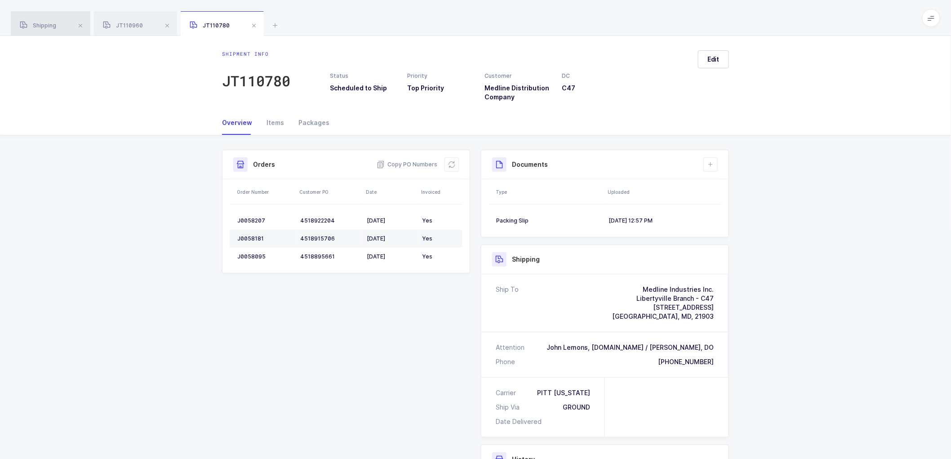
click at [42, 23] on span "Shipping" at bounding box center [38, 25] width 36 height 7
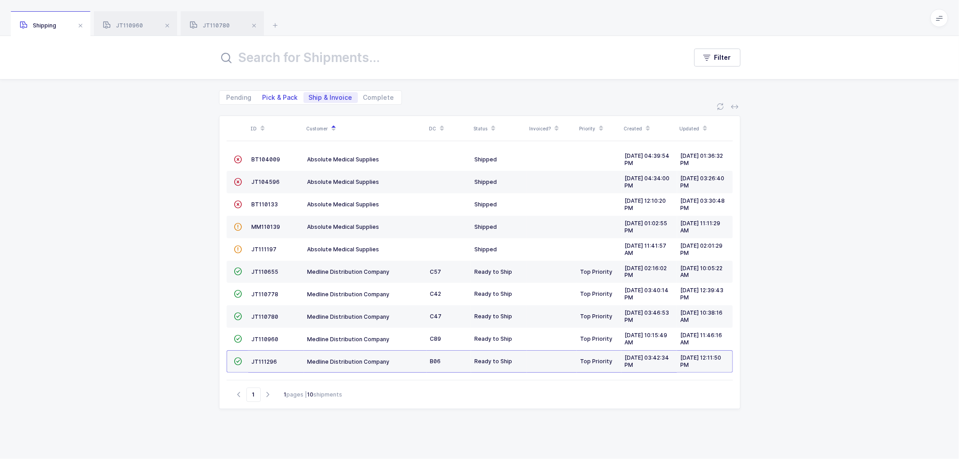
click at [276, 96] on span "Pick & Pack" at bounding box center [280, 97] width 36 height 6
click at [263, 96] on input "Pick & Pack" at bounding box center [260, 95] width 6 height 6
radio input "true"
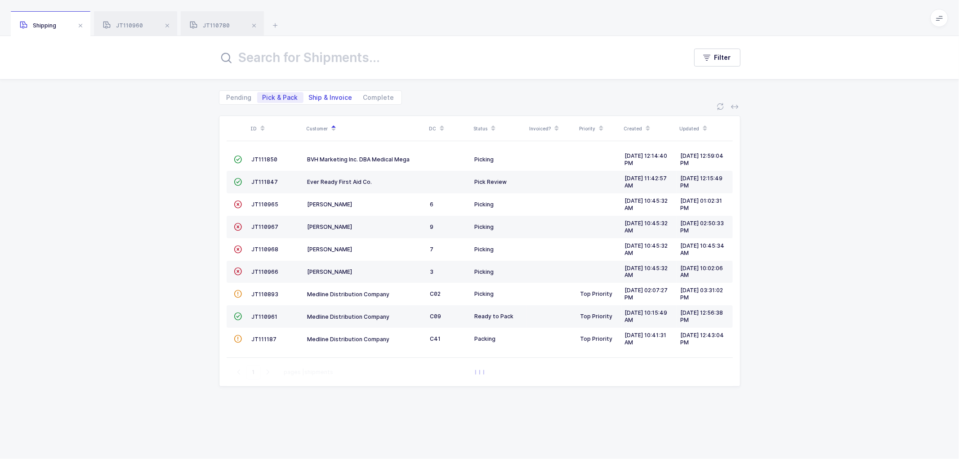
click at [322, 96] on span "Ship & Invoice" at bounding box center [331, 97] width 44 height 6
click at [309, 96] on input "Ship & Invoice" at bounding box center [306, 95] width 6 height 6
radio input "true"
radio input "false"
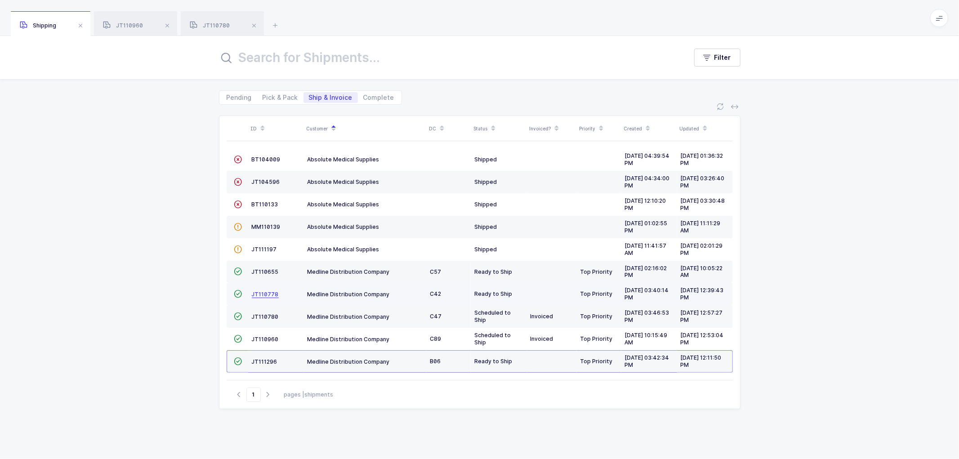
click at [264, 294] on span "JT110778" at bounding box center [265, 294] width 27 height 7
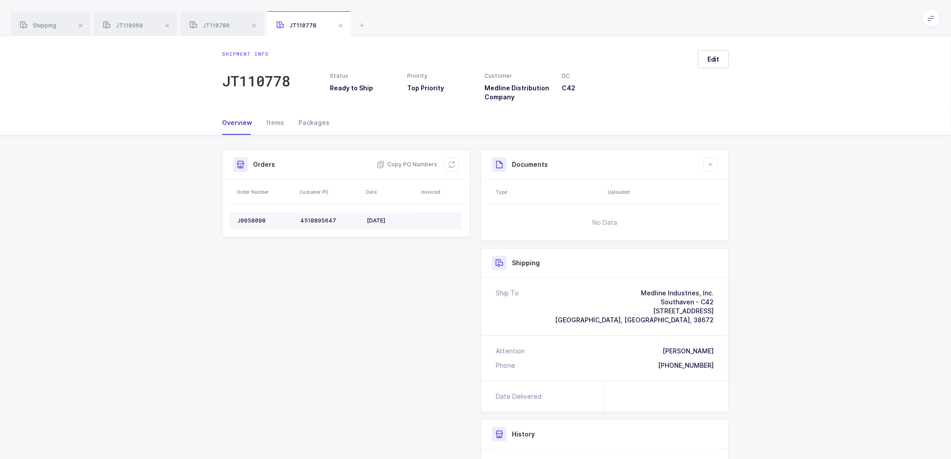
click at [248, 215] on td "J0058098" at bounding box center [263, 221] width 67 height 18
click at [253, 217] on div "J0058098" at bounding box center [265, 220] width 56 height 7
click at [408, 162] on span "Copy PO Numbers" at bounding box center [407, 164] width 61 height 9
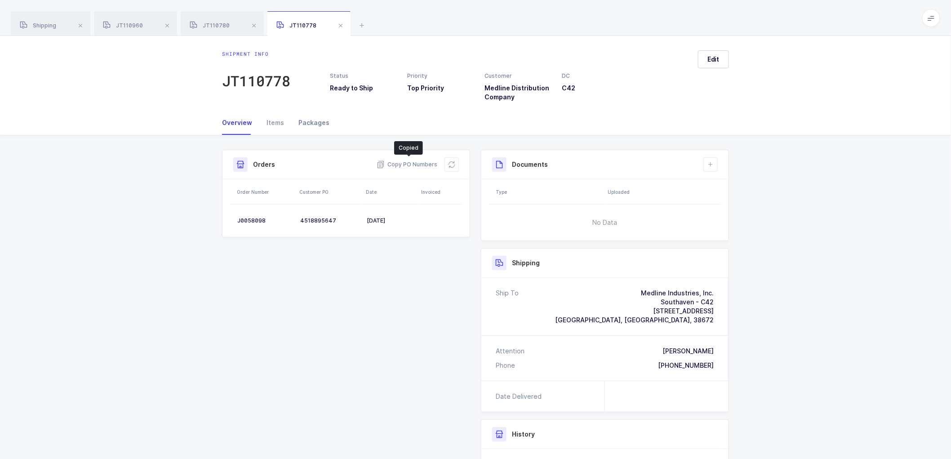
click at [308, 120] on div "Packages" at bounding box center [310, 123] width 38 height 24
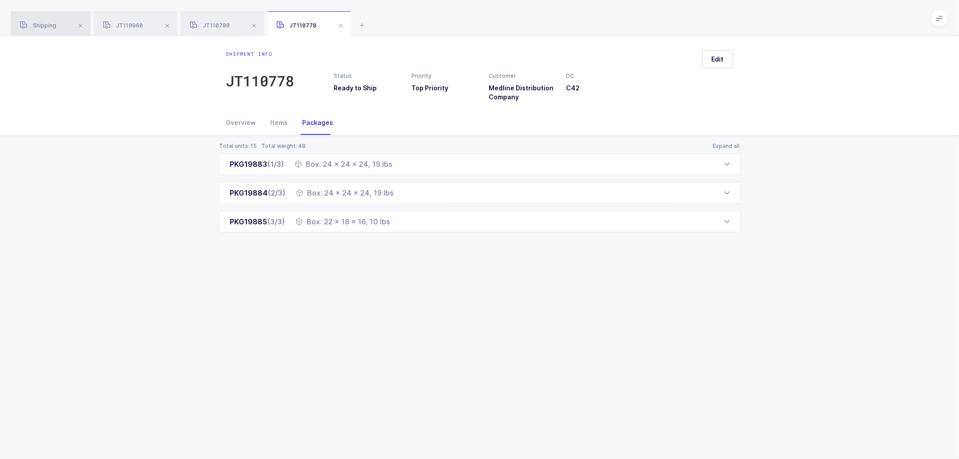
click at [47, 24] on span "Shipping" at bounding box center [38, 25] width 36 height 7
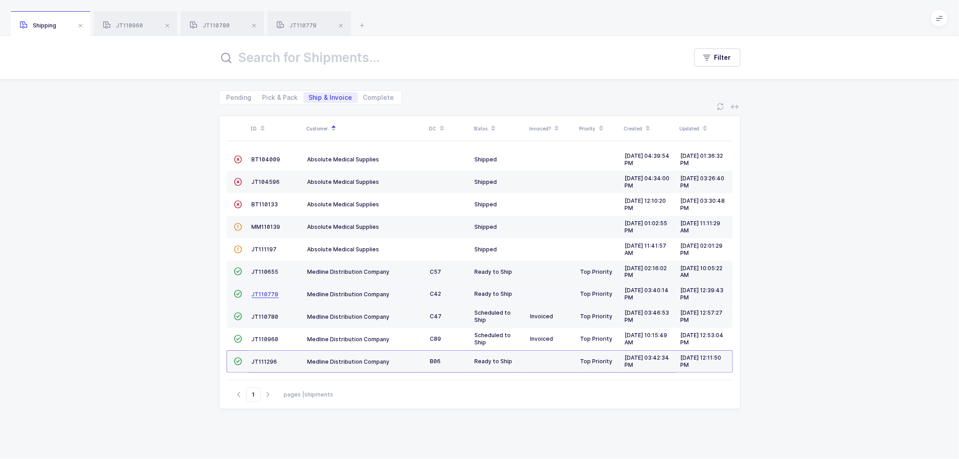
click at [266, 293] on span "JT110778" at bounding box center [265, 294] width 27 height 7
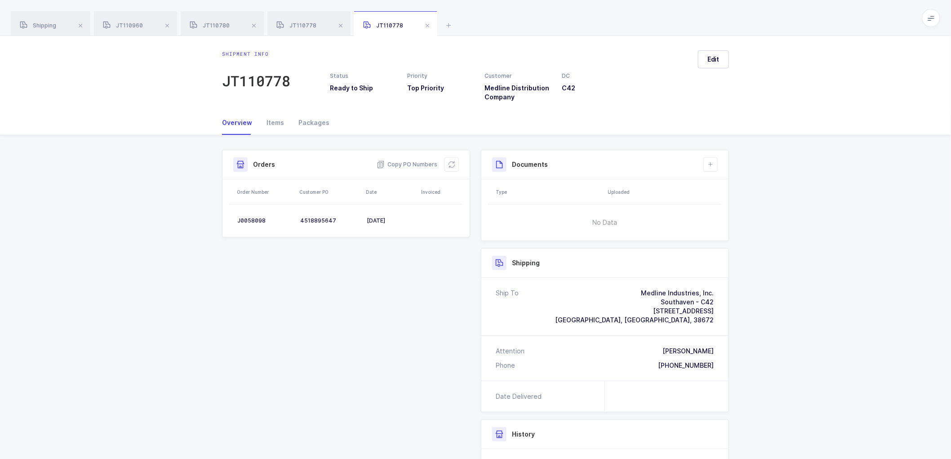
click at [436, 329] on div "Shipment Info Shipment Number JT110778 Status Ready to Ship Priority Top Priori…" at bounding box center [476, 350] width 518 height 400
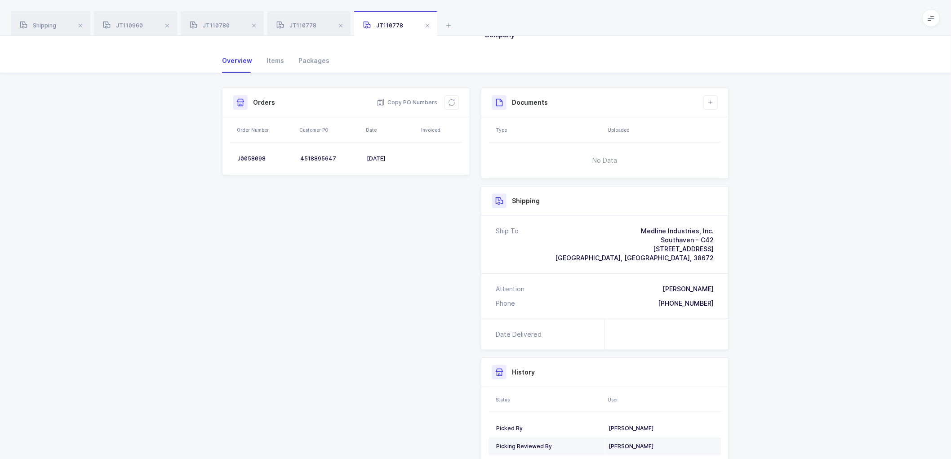
scroll to position [113, 0]
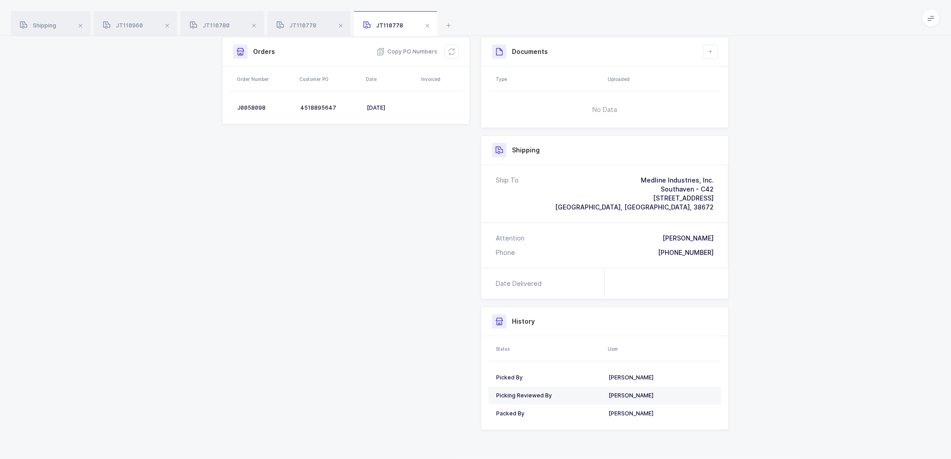
click at [381, 315] on div "Shipment Info Shipment Number JT110778 Status Ready to Ship Priority Top Priori…" at bounding box center [476, 237] width 518 height 400
click at [170, 25] on span at bounding box center [167, 25] width 11 height 11
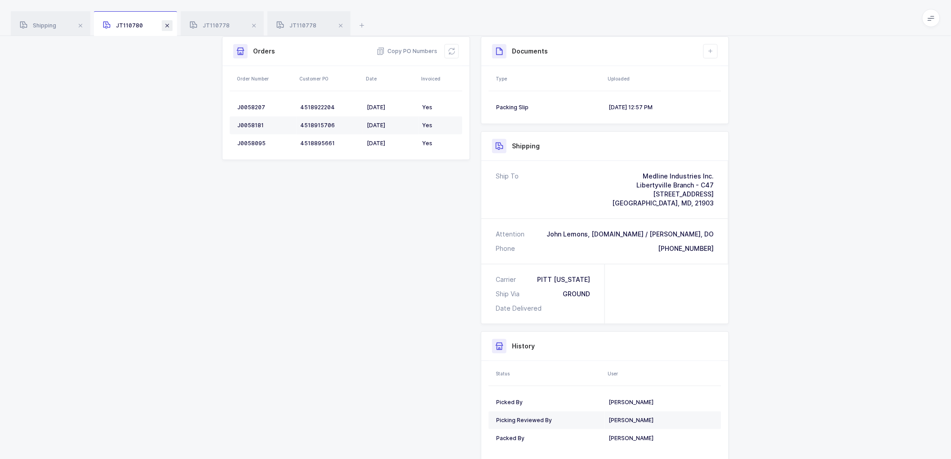
click at [167, 24] on span at bounding box center [167, 25] width 11 height 11
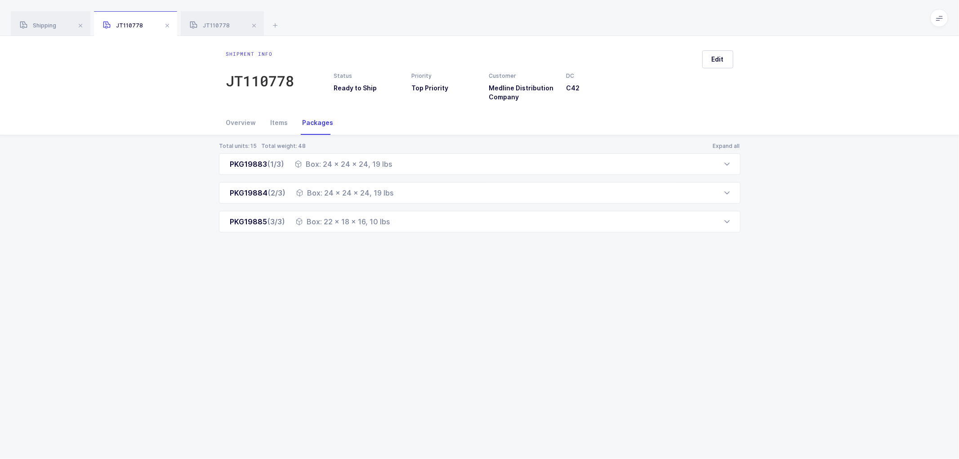
click at [167, 24] on span at bounding box center [167, 25] width 11 height 11
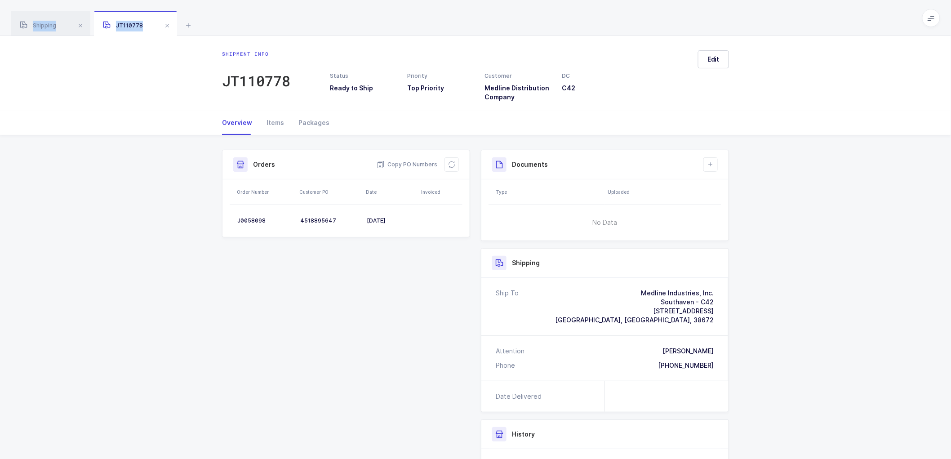
click at [167, 24] on span at bounding box center [167, 25] width 11 height 11
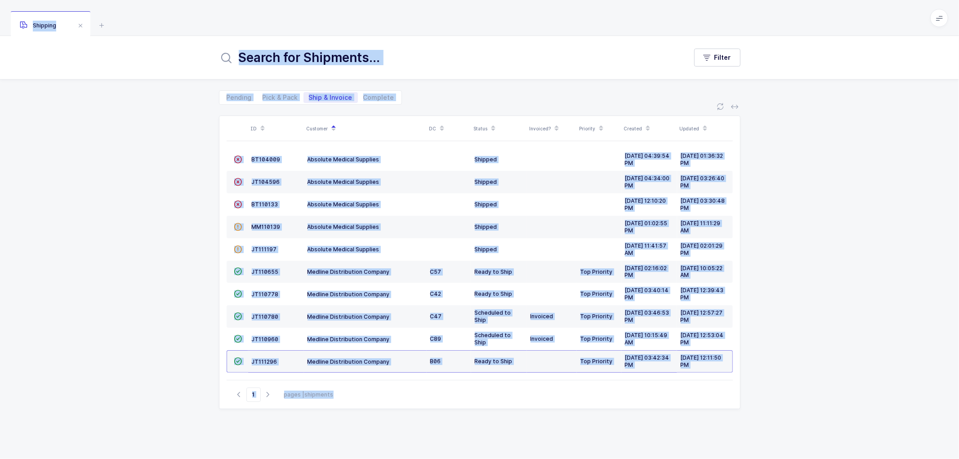
click at [51, 20] on div "Shipping" at bounding box center [51, 23] width 80 height 25
click at [265, 271] on span "JT110655" at bounding box center [265, 271] width 27 height 7
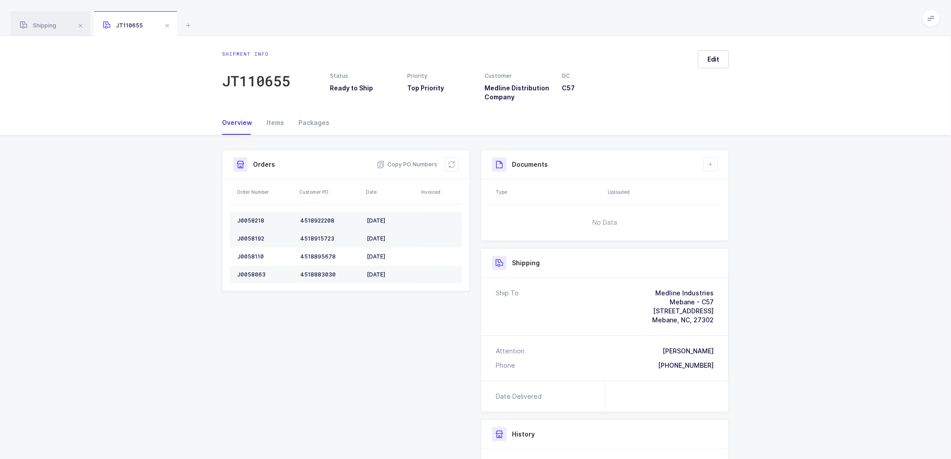
click at [250, 219] on div "J0058218" at bounding box center [265, 220] width 56 height 7
click at [42, 22] on span "Shipping" at bounding box center [38, 25] width 36 height 7
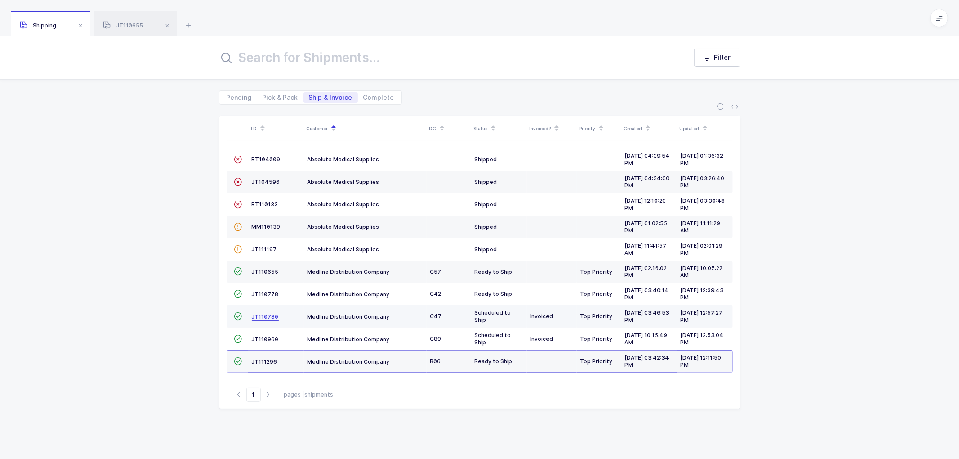
click at [262, 315] on span "JT110780" at bounding box center [265, 316] width 27 height 7
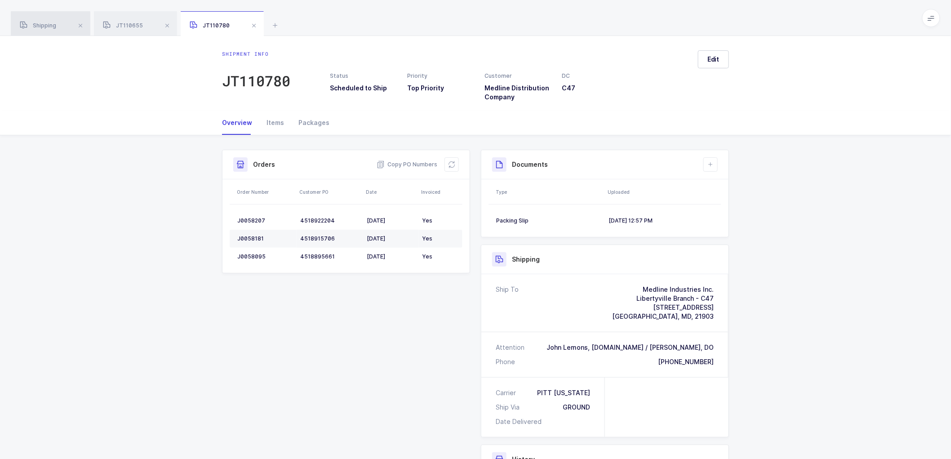
click at [44, 25] on span "Shipping" at bounding box center [38, 25] width 36 height 7
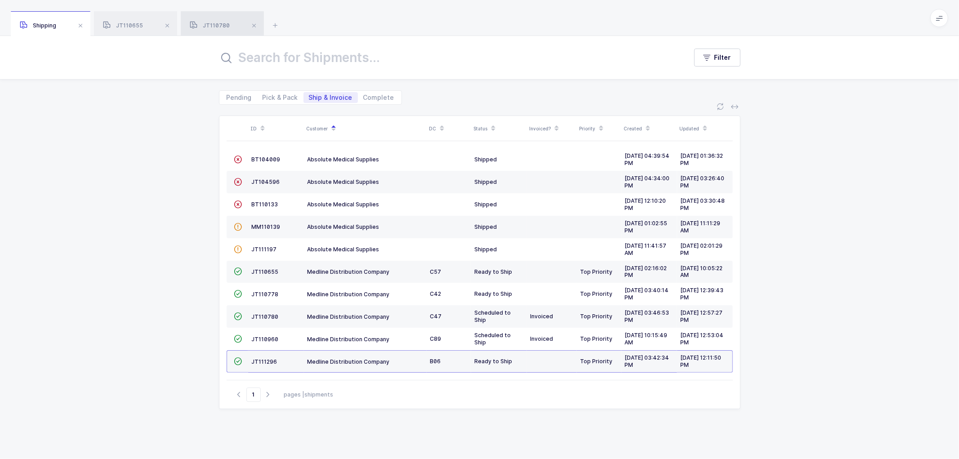
click at [225, 20] on div "JT110780" at bounding box center [222, 23] width 83 height 25
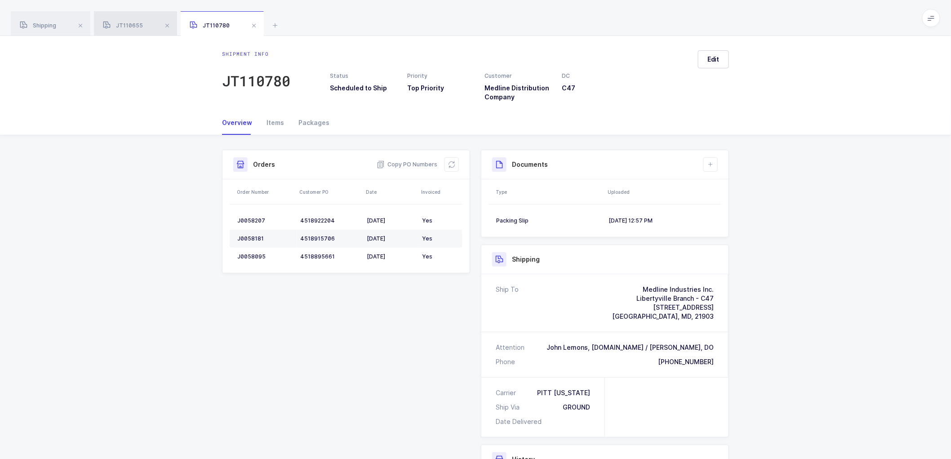
click at [133, 24] on span "JT110655" at bounding box center [123, 25] width 40 height 7
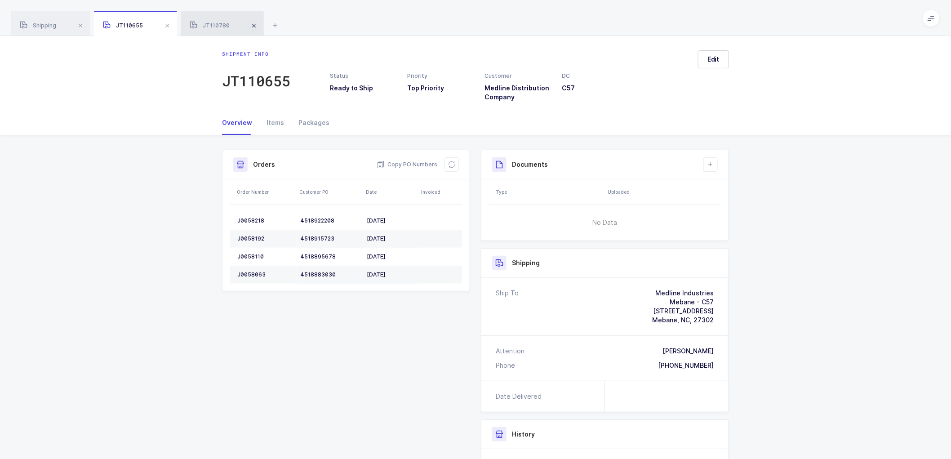
click at [255, 24] on span at bounding box center [254, 25] width 11 height 11
click at [253, 218] on div "J0058218" at bounding box center [265, 220] width 56 height 7
click at [250, 235] on div "J0058192" at bounding box center [265, 238] width 56 height 7
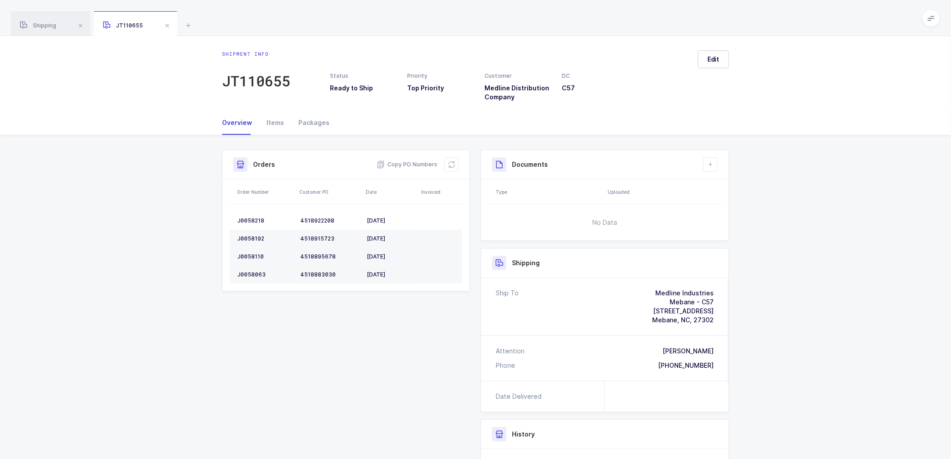
click at [252, 256] on div "J0058110" at bounding box center [265, 256] width 56 height 7
click at [247, 268] on td "J0058063" at bounding box center [263, 275] width 67 height 18
click at [447, 160] on button at bounding box center [451, 164] width 14 height 14
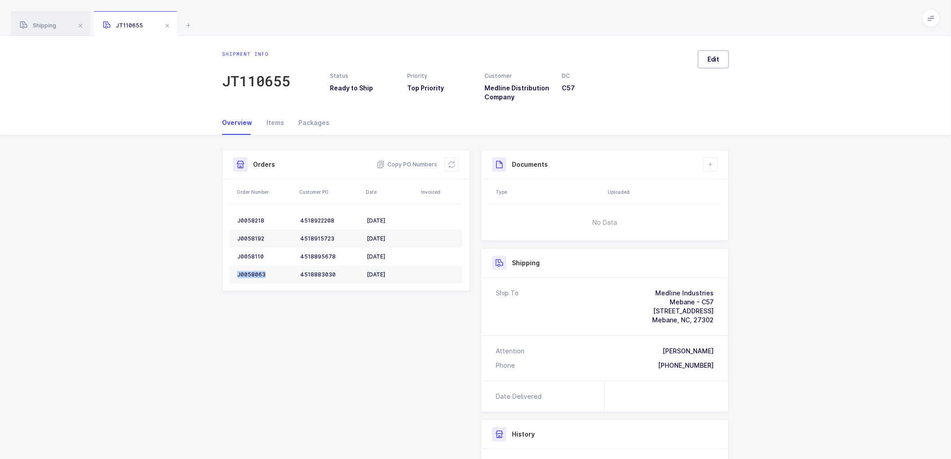
click at [710, 58] on span "Edit" at bounding box center [713, 59] width 12 height 9
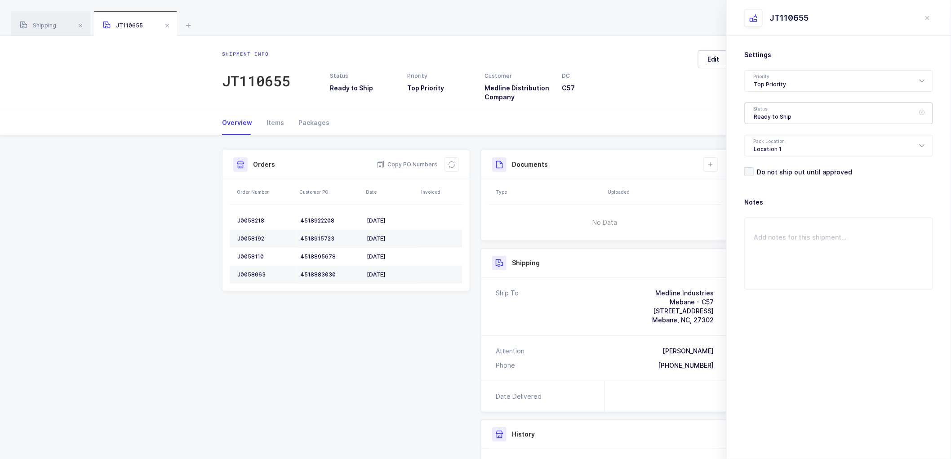
click at [765, 111] on div "Ready to Ship" at bounding box center [839, 113] width 188 height 22
click at [775, 171] on span "Scheduled to Ship" at bounding box center [782, 168] width 57 height 8
type input "Scheduled to Ship"
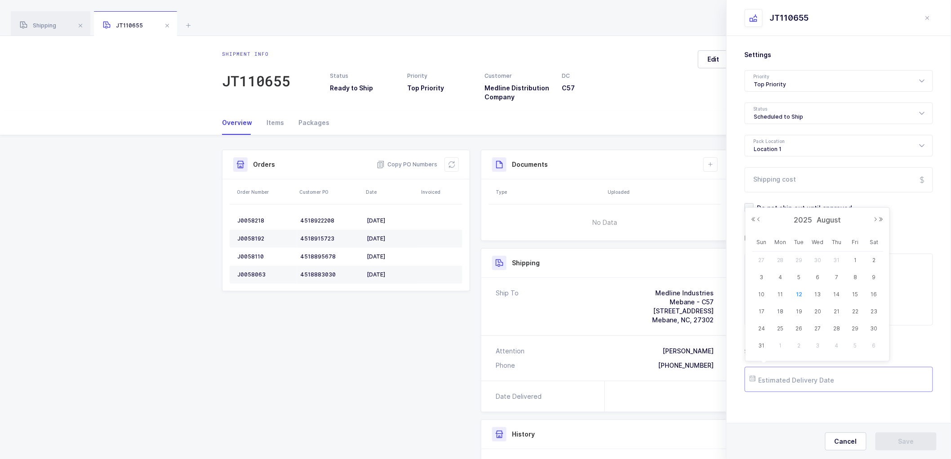
click at [790, 382] on input "text" at bounding box center [839, 379] width 188 height 25
click at [838, 293] on span "14" at bounding box center [836, 294] width 11 height 11
type input "2025-08-14"
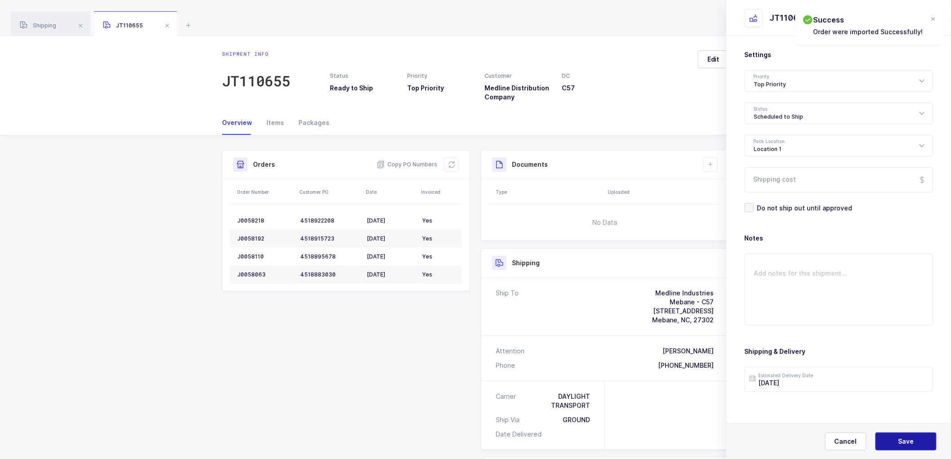
click at [915, 439] on button "Save" at bounding box center [905, 441] width 61 height 18
click at [716, 166] on button at bounding box center [710, 164] width 14 height 14
click at [727, 187] on li "Create Document" at bounding box center [740, 190] width 67 height 14
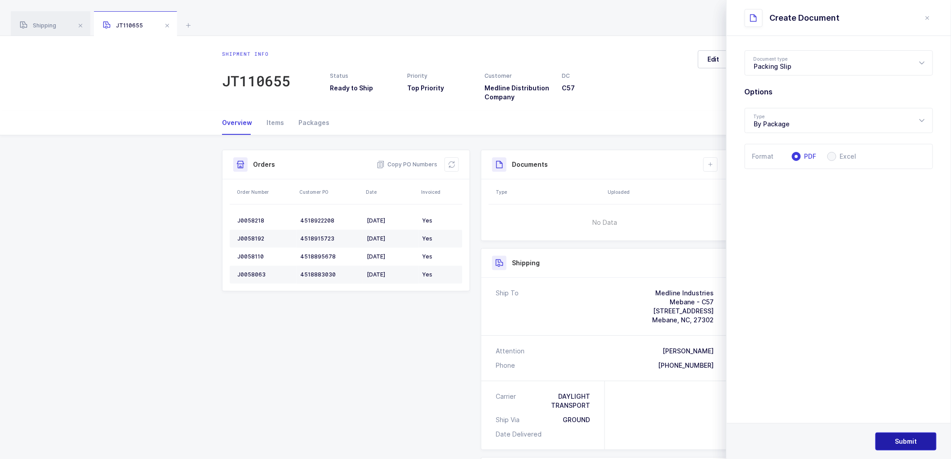
click at [896, 433] on button "Submit" at bounding box center [905, 441] width 61 height 18
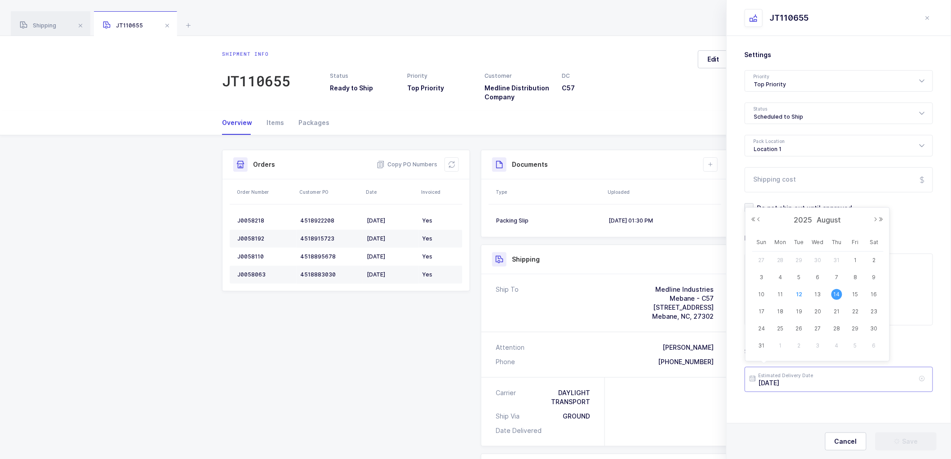
drag, startPoint x: 805, startPoint y: 383, endPoint x: 818, endPoint y: 384, distance: 13.1
click at [806, 382] on input "2025-08-14" at bounding box center [839, 379] width 188 height 25
click at [910, 436] on div "Cancel Save" at bounding box center [839, 441] width 224 height 36
click at [772, 173] on input "Shipping cost" at bounding box center [839, 179] width 188 height 25
click at [812, 113] on div "Scheduled to Ship" at bounding box center [839, 113] width 188 height 22
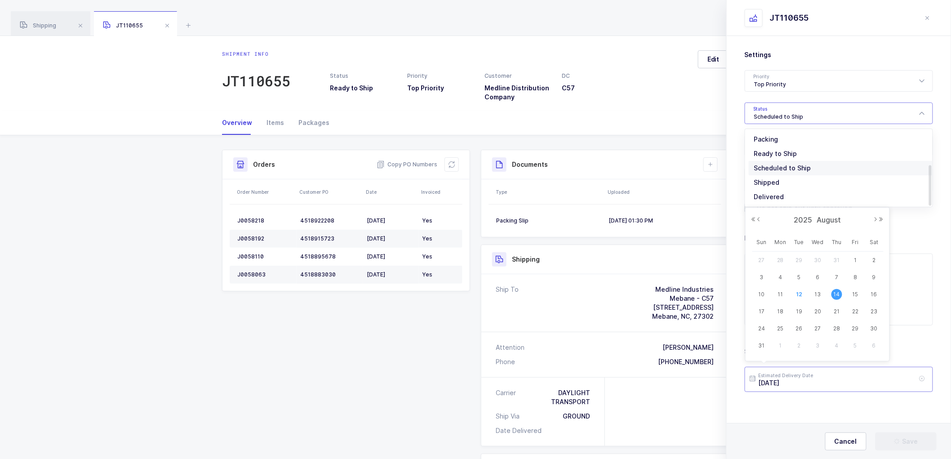
click at [811, 386] on input "2025-08-14" at bounding box center [839, 379] width 188 height 25
drag, startPoint x: 848, startPoint y: 440, endPoint x: 839, endPoint y: 393, distance: 47.1
click at [848, 439] on span "Cancel" at bounding box center [846, 441] width 22 height 9
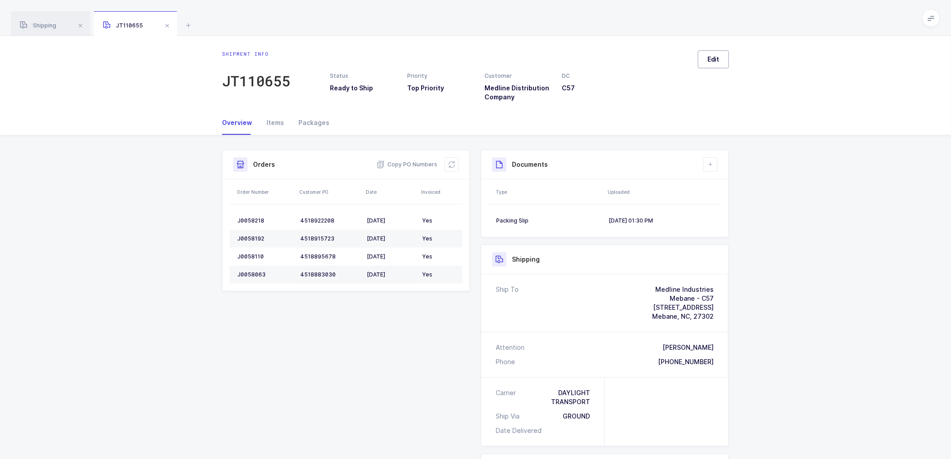
click at [715, 58] on span "Edit" at bounding box center [713, 59] width 12 height 9
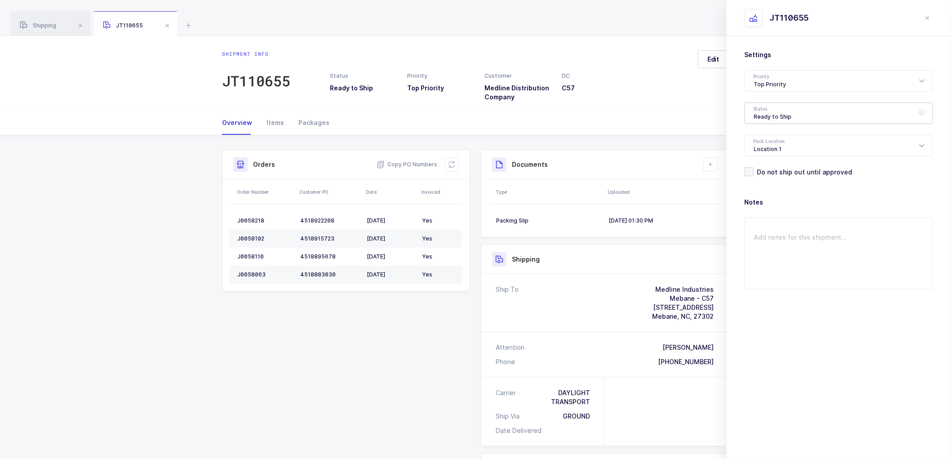
click at [773, 108] on div "Ready to Ship" at bounding box center [839, 113] width 188 height 22
click at [763, 163] on li "Scheduled to Ship" at bounding box center [843, 168] width 188 height 14
type input "Scheduled to Ship"
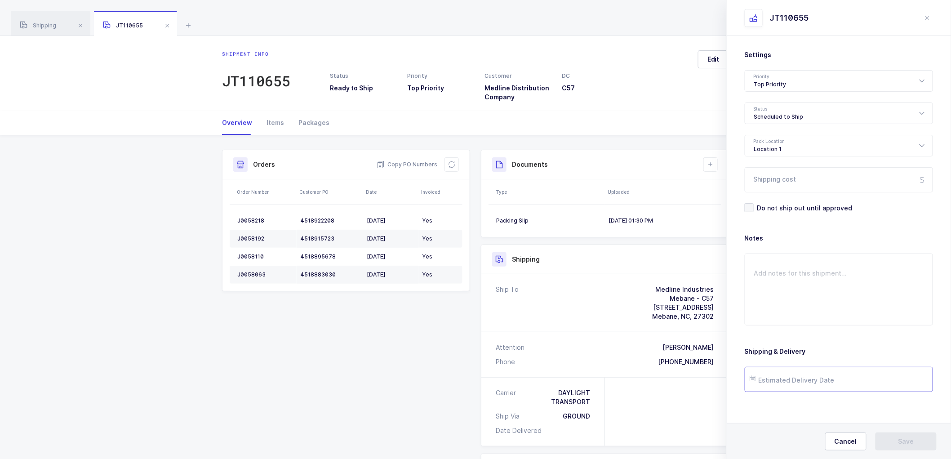
click at [792, 382] on input "text" at bounding box center [839, 379] width 188 height 25
click at [841, 293] on span "14" at bounding box center [836, 294] width 11 height 11
type input "2025-08-14"
click at [909, 442] on span "Save" at bounding box center [906, 441] width 16 height 9
click at [47, 24] on span "Shipping" at bounding box center [38, 25] width 36 height 7
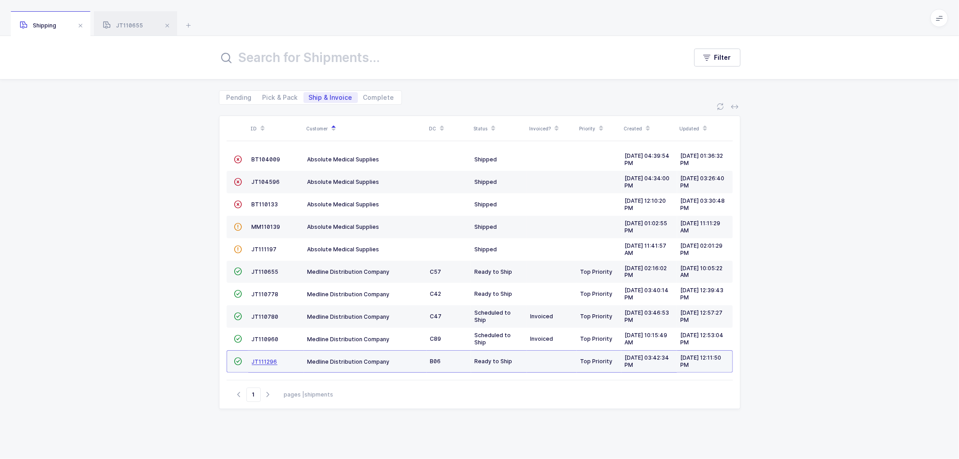
click at [264, 361] on span "JT111296" at bounding box center [265, 361] width 26 height 7
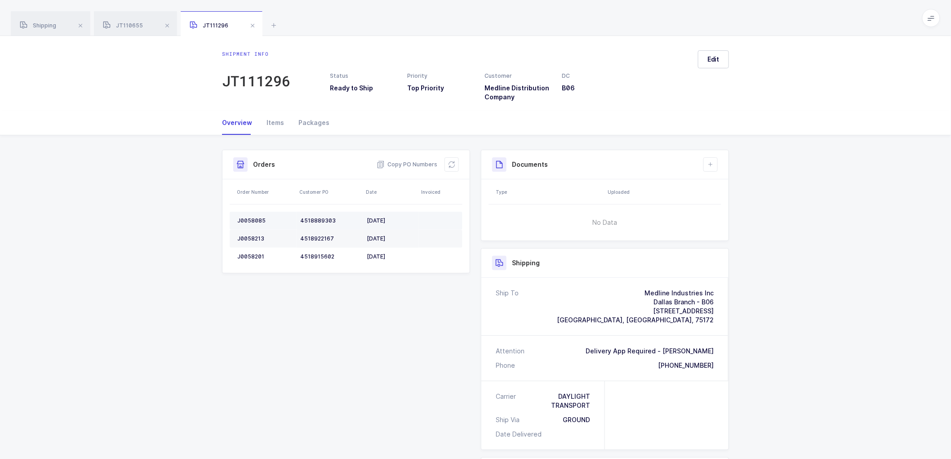
click at [250, 218] on div "J0058085" at bounding box center [265, 220] width 56 height 7
click at [249, 233] on td "J0058213" at bounding box center [263, 239] width 67 height 18
click at [250, 233] on td "J0058213" at bounding box center [263, 239] width 67 height 18
click at [253, 258] on div "J0058201" at bounding box center [265, 256] width 56 height 7
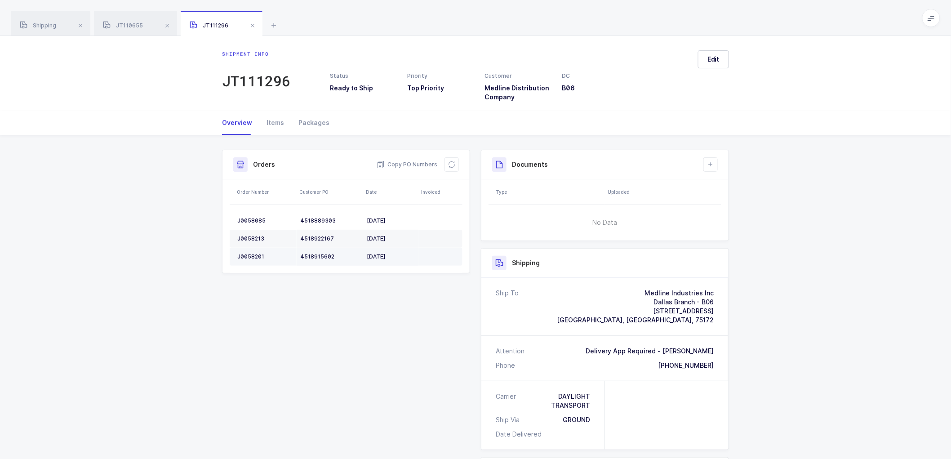
click at [252, 258] on div "J0058201" at bounding box center [265, 256] width 56 height 7
click at [253, 254] on div "J0058201" at bounding box center [265, 256] width 56 height 7
click at [457, 167] on button at bounding box center [451, 164] width 14 height 14
click at [710, 51] on button "Edit" at bounding box center [713, 59] width 31 height 18
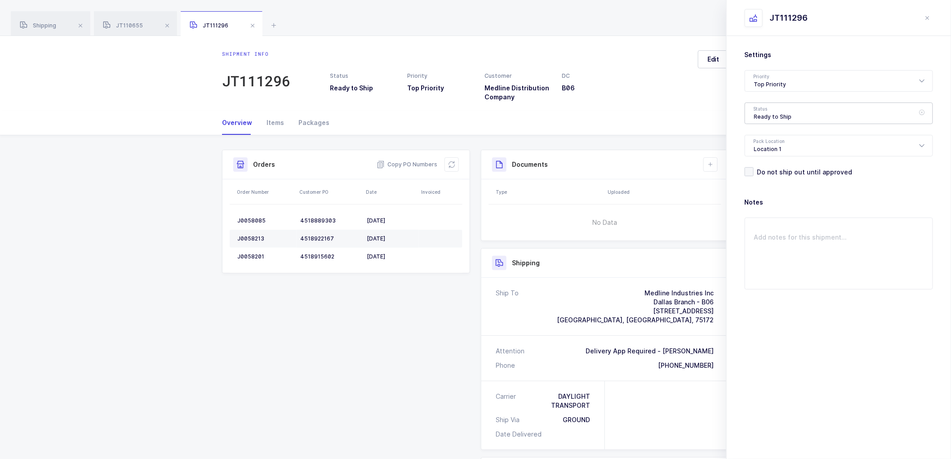
click at [771, 104] on div "Ready to Ship" at bounding box center [839, 113] width 188 height 22
click at [783, 169] on span "Scheduled to Ship" at bounding box center [782, 168] width 57 height 8
type input "Scheduled to Ship"
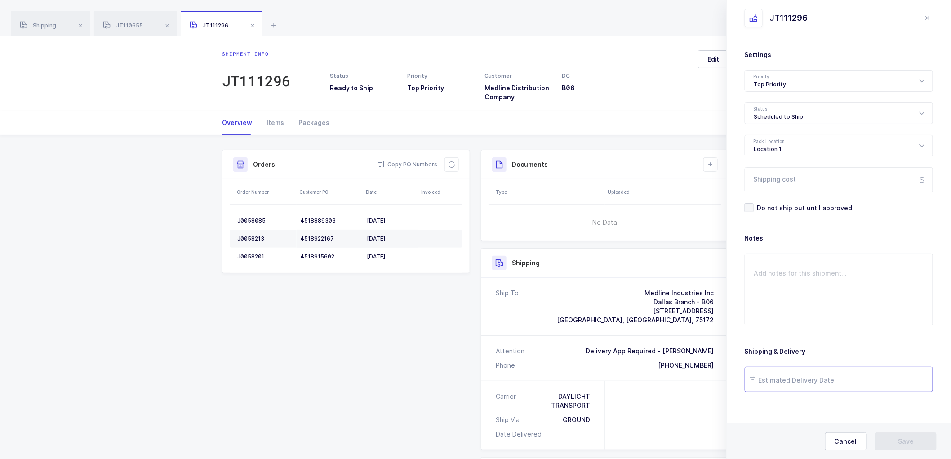
click at [792, 369] on input "text" at bounding box center [839, 379] width 188 height 25
click at [855, 295] on span "15" at bounding box center [855, 294] width 11 height 11
type input "2025-08-15"
click at [168, 27] on span at bounding box center [167, 25] width 11 height 11
drag, startPoint x: 168, startPoint y: 27, endPoint x: 183, endPoint y: 28, distance: 14.9
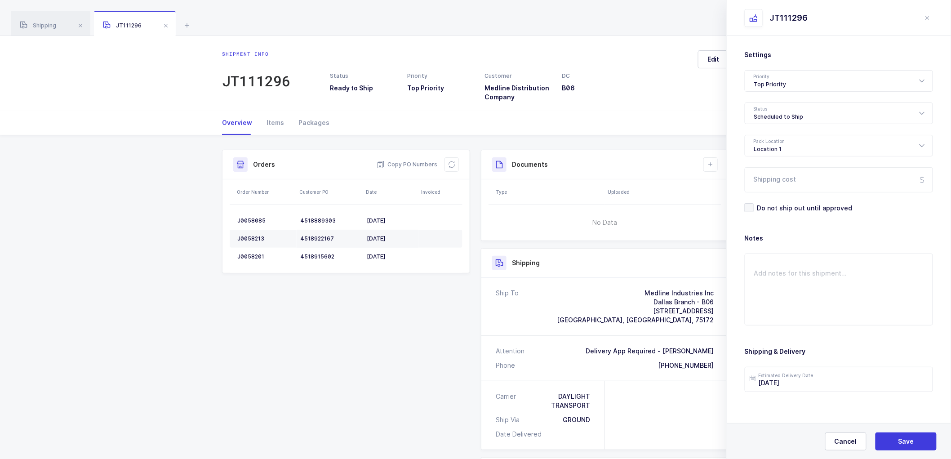
click at [169, 27] on span at bounding box center [165, 25] width 11 height 11
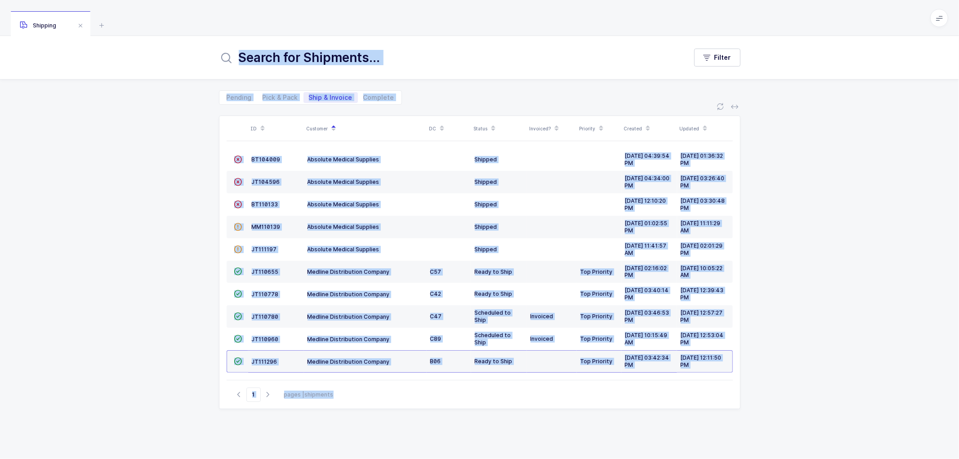
drag, startPoint x: 190, startPoint y: 142, endPoint x: 290, endPoint y: 155, distance: 101.2
click at [191, 142] on div "ID Customer DC Status Invoiced? Priority Created Updated  BT104009 Absolute Me…" at bounding box center [479, 282] width 959 height 354
click at [265, 361] on span "JT111296" at bounding box center [265, 361] width 26 height 7
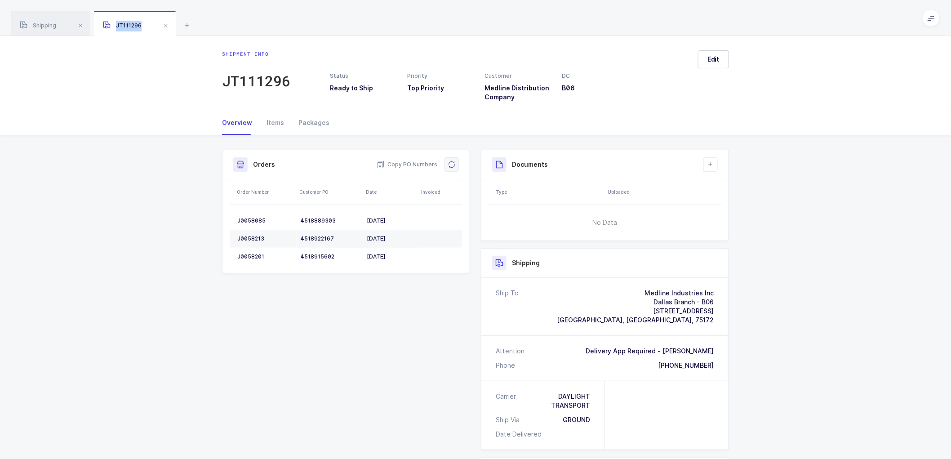
click at [455, 163] on button at bounding box center [451, 164] width 14 height 14
click at [165, 25] on span at bounding box center [165, 25] width 11 height 11
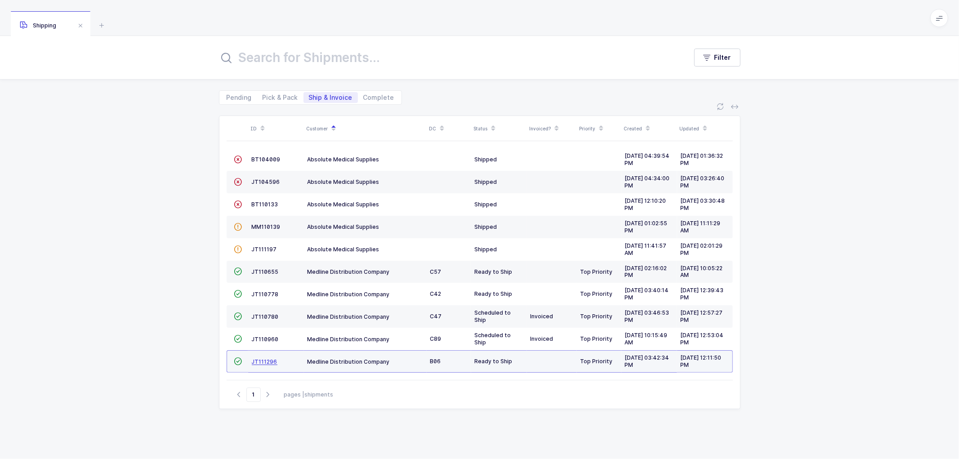
click at [270, 360] on span "JT111296" at bounding box center [265, 361] width 26 height 7
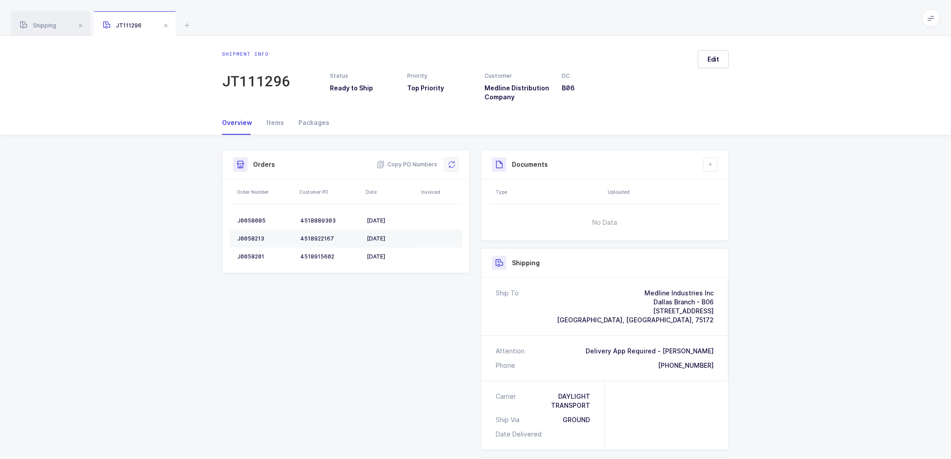
click at [452, 163] on icon at bounding box center [451, 164] width 7 height 7
click at [710, 161] on icon at bounding box center [710, 164] width 7 height 7
click at [727, 186] on li "Create Document" at bounding box center [740, 190] width 67 height 14
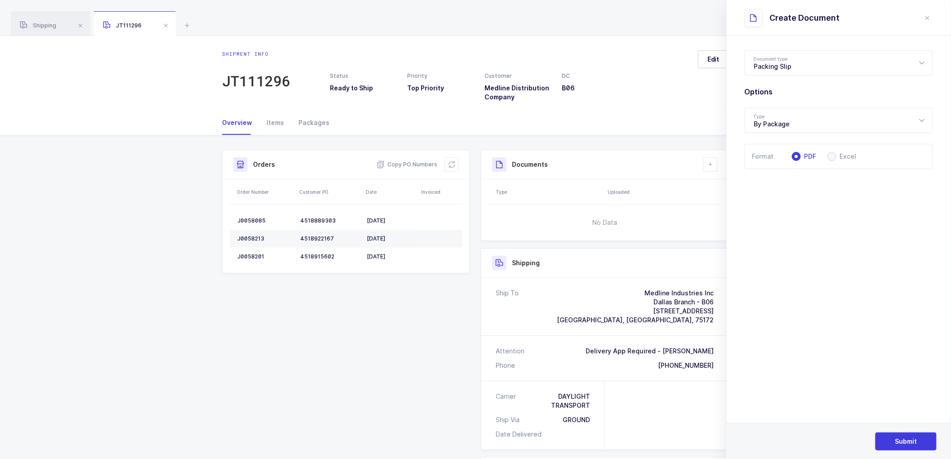
click at [646, 97] on div "Status Ready to Ship Priority Top Priority Customer Medline Distribution Compan…" at bounding box center [510, 87] width 372 height 30
click at [904, 438] on span "Submit" at bounding box center [906, 441] width 22 height 9
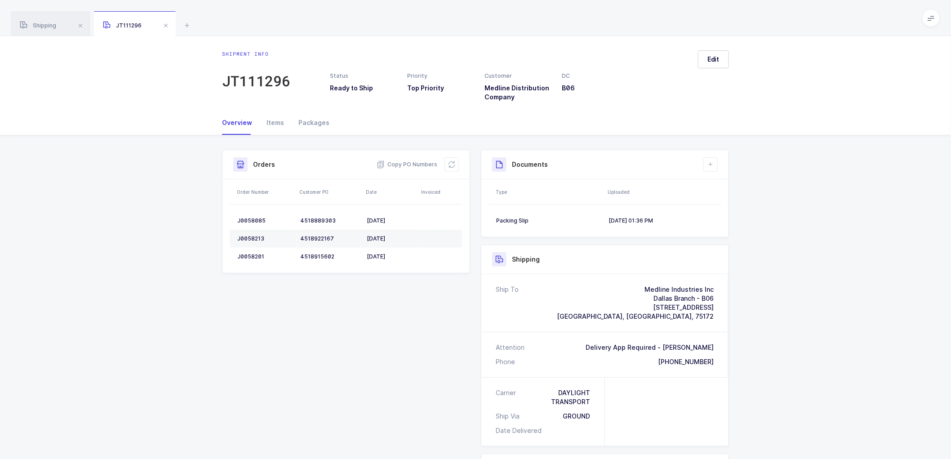
drag, startPoint x: 403, startPoint y: 191, endPoint x: 324, endPoint y: 165, distance: 83.1
click at [384, 180] on div "Order Number Customer PO Date Invoiced J0058085 4518889303 08/11/2025 J0058213 …" at bounding box center [346, 225] width 233 height 93
click at [45, 21] on div "Shipping" at bounding box center [51, 23] width 80 height 25
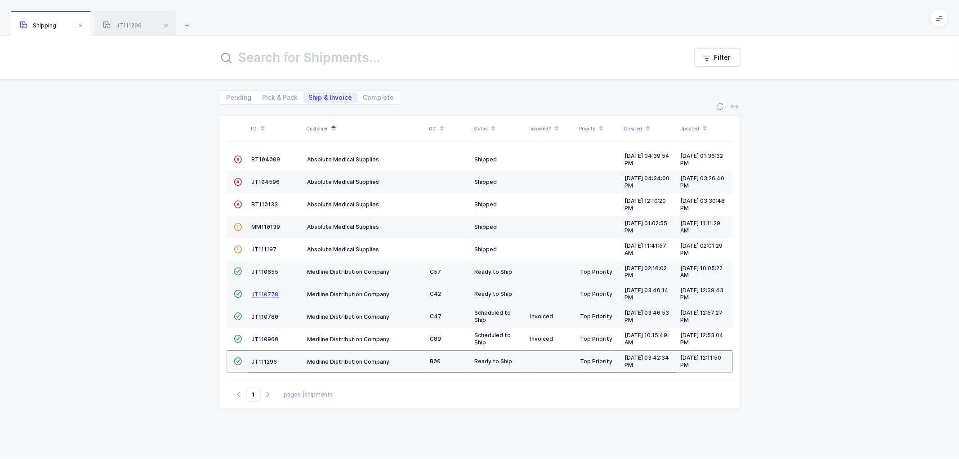
click at [261, 291] on span "JT110778" at bounding box center [265, 294] width 27 height 7
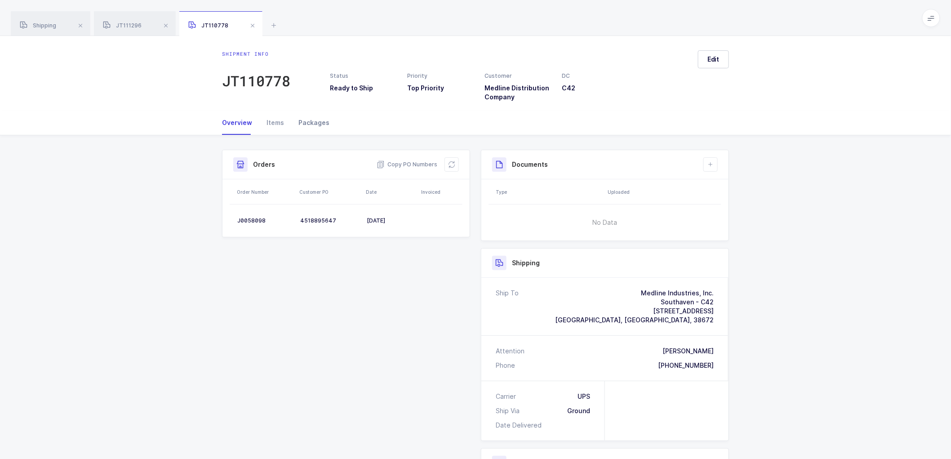
click at [313, 122] on div "Packages" at bounding box center [310, 123] width 38 height 24
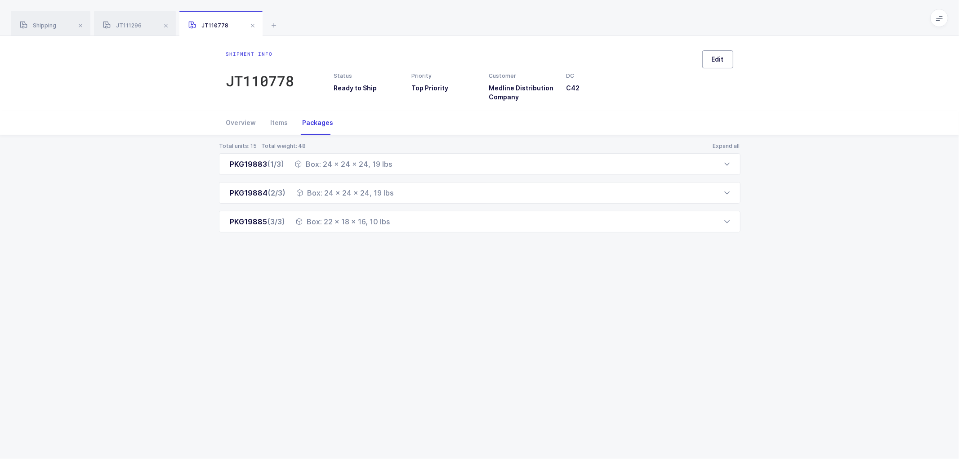
click at [716, 55] on span "Edit" at bounding box center [717, 59] width 12 height 9
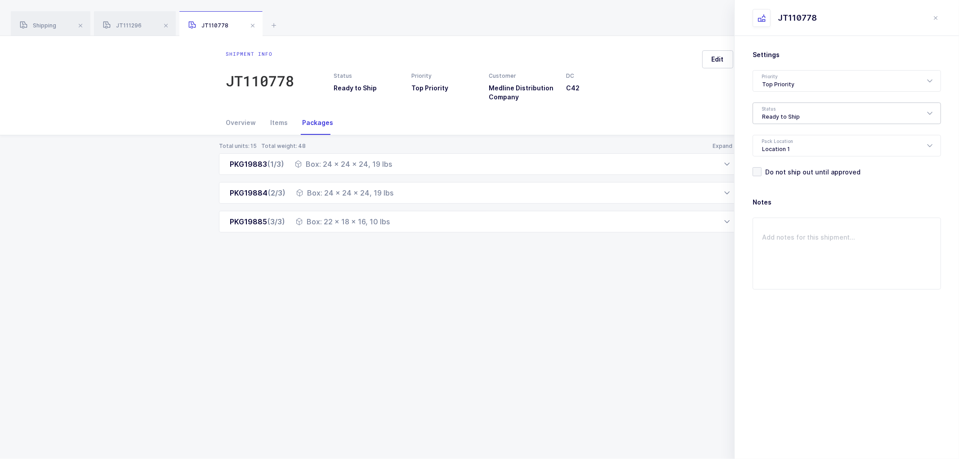
click at [775, 106] on div "Ready to Ship" at bounding box center [846, 113] width 188 height 22
click at [773, 186] on span "Packing" at bounding box center [774, 189] width 24 height 8
type input "Packing"
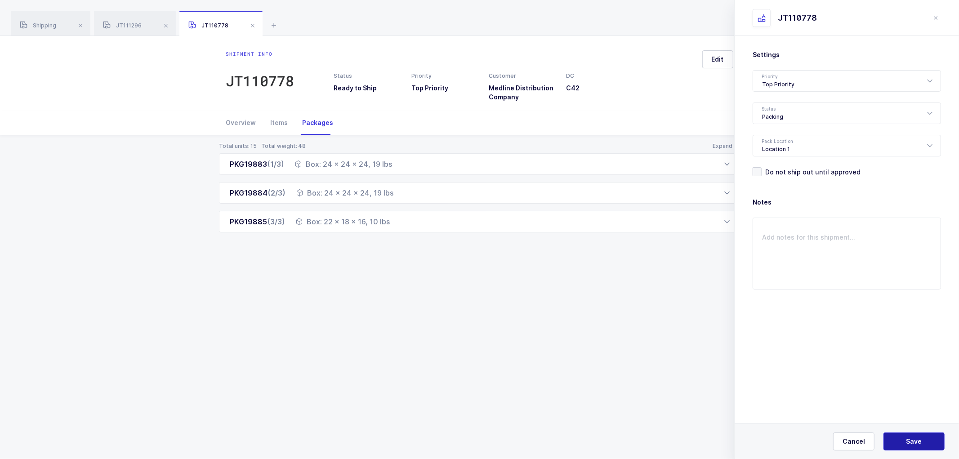
click at [918, 438] on span "Save" at bounding box center [914, 441] width 16 height 9
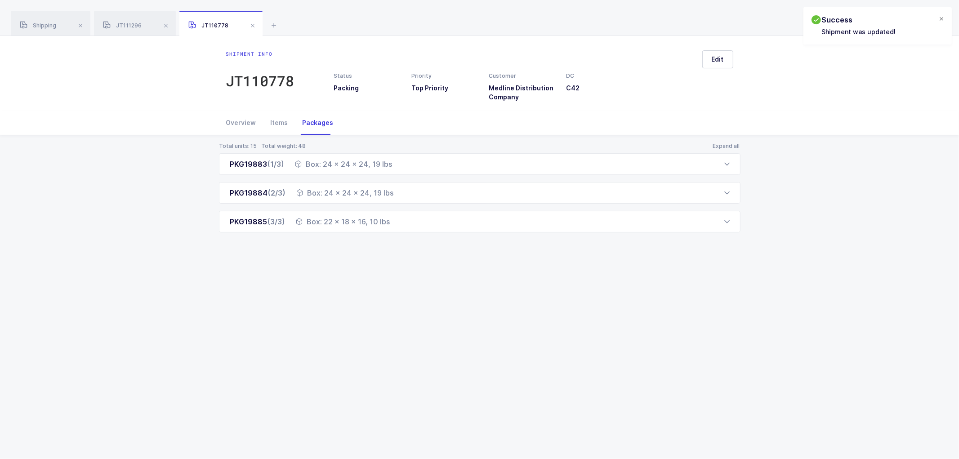
click at [937, 19] on div at bounding box center [940, 19] width 7 height 8
click at [935, 21] on span at bounding box center [939, 18] width 18 height 18
click at [906, 74] on li "Warehouse" at bounding box center [904, 77] width 67 height 7
click at [132, 19] on div "JT111296" at bounding box center [135, 23] width 82 height 25
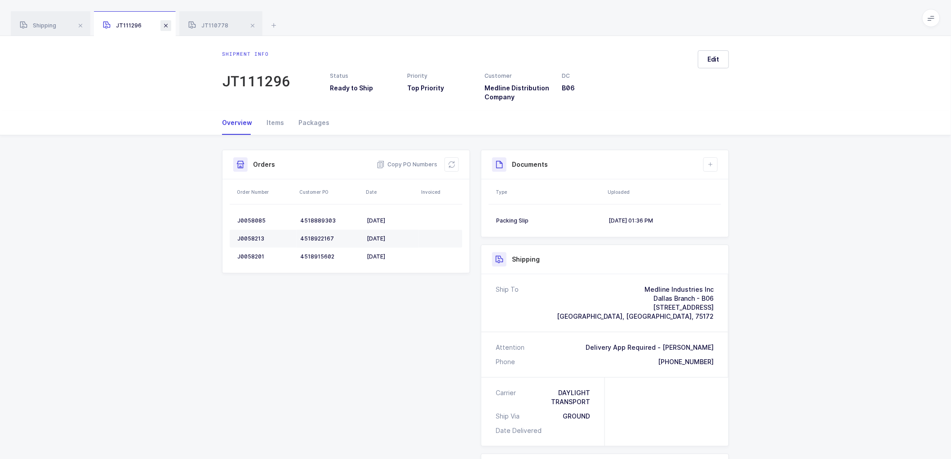
click at [165, 22] on span at bounding box center [165, 25] width 11 height 11
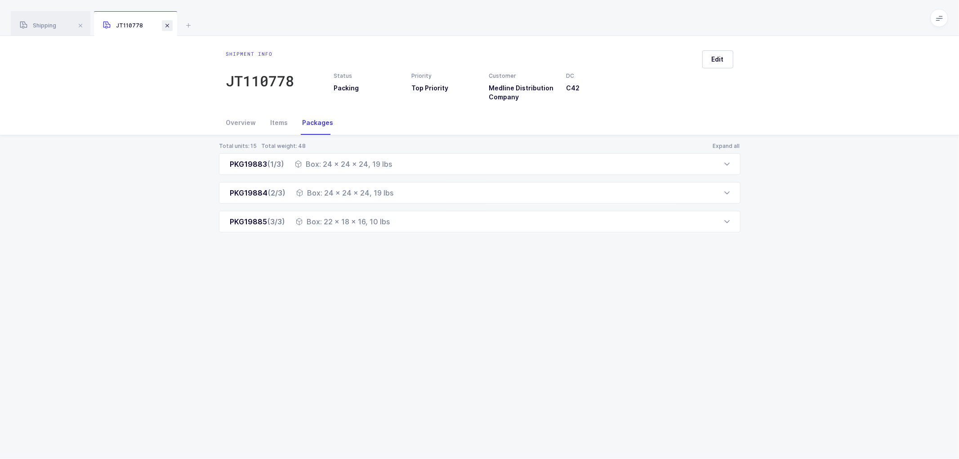
click at [164, 22] on span at bounding box center [167, 25] width 11 height 11
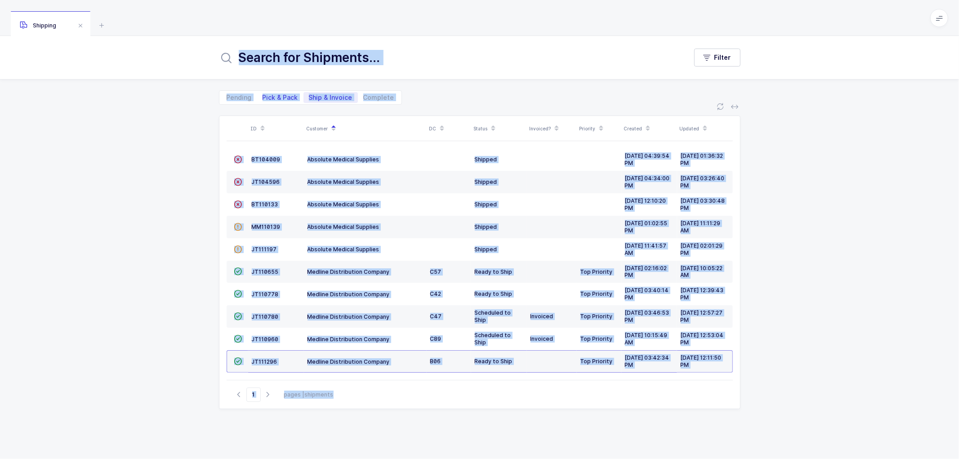
click at [275, 92] on span "Pick & Pack" at bounding box center [280, 97] width 46 height 11
click at [263, 92] on input "Pick & Pack" at bounding box center [260, 95] width 6 height 6
radio input "true"
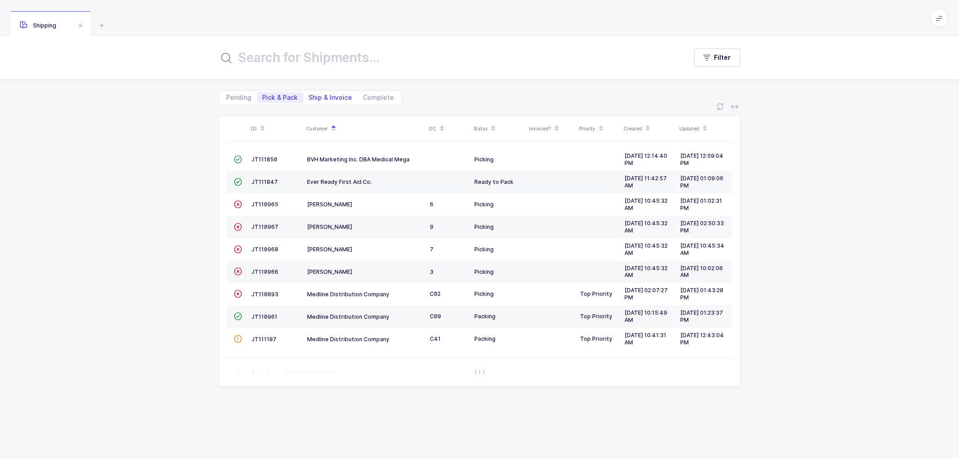
click at [324, 95] on span "Ship & Invoice" at bounding box center [331, 97] width 44 height 6
click at [309, 95] on input "Ship & Invoice" at bounding box center [306, 95] width 6 height 6
radio input "true"
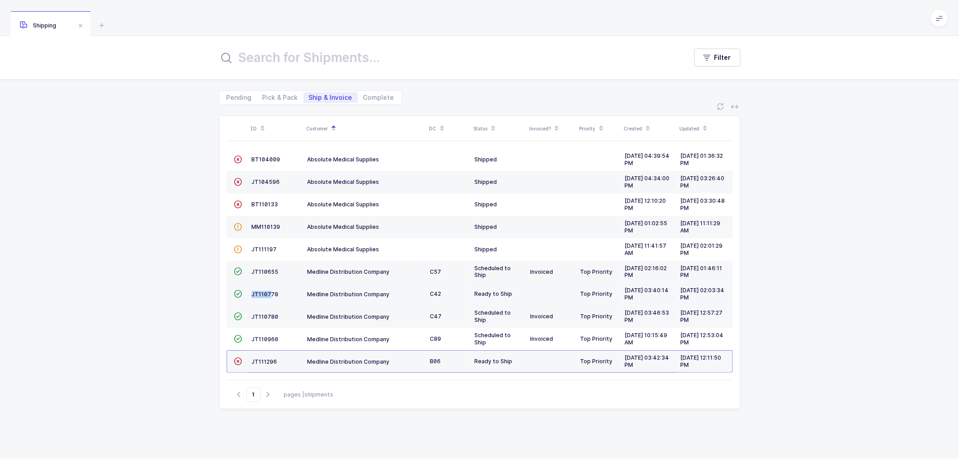
click at [270, 290] on td "JT110778" at bounding box center [276, 294] width 56 height 22
click at [262, 291] on span "JT110778" at bounding box center [265, 294] width 27 height 7
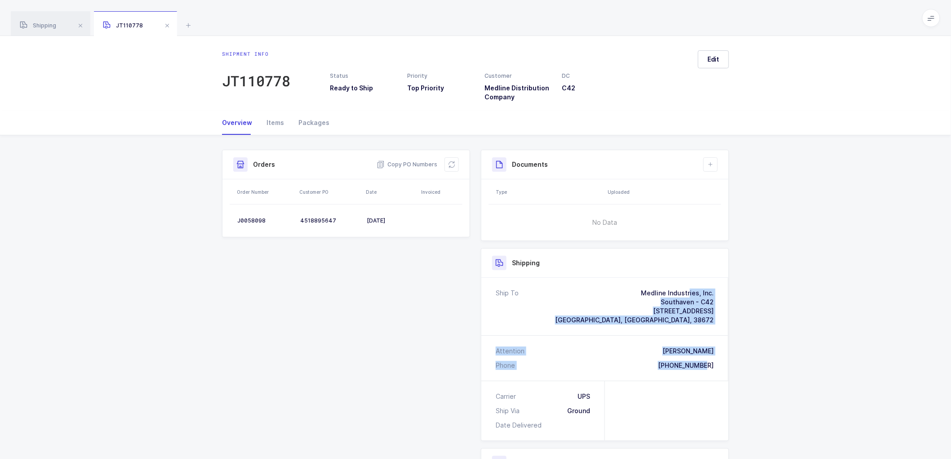
drag, startPoint x: 719, startPoint y: 366, endPoint x: 609, endPoint y: 281, distance: 139.0
click at [609, 281] on div "Ship To Medline Industries, Inc. Southaven - C42 3446 Highway 51 N, Suite 100 S…" at bounding box center [604, 329] width 247 height 103
click at [406, 163] on span "Copy PO Numbers" at bounding box center [407, 164] width 61 height 9
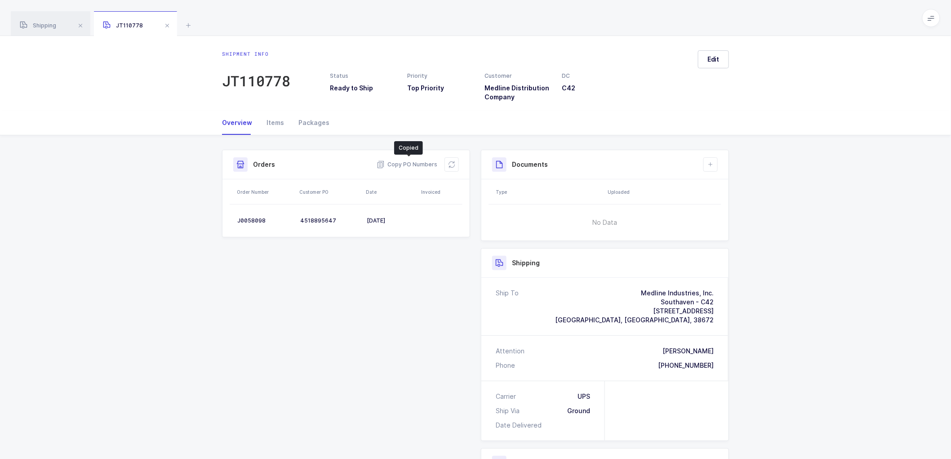
click at [316, 118] on div "Packages" at bounding box center [310, 123] width 38 height 24
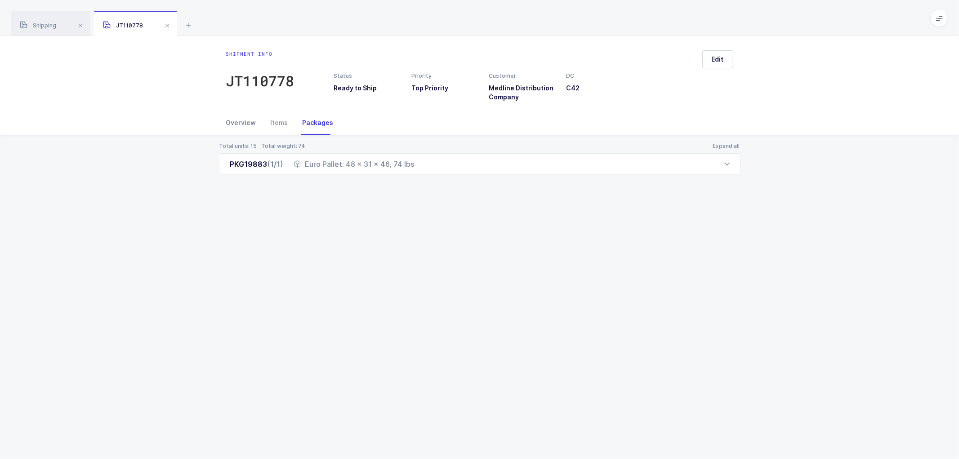
click at [241, 123] on div "Overview" at bounding box center [244, 123] width 37 height 24
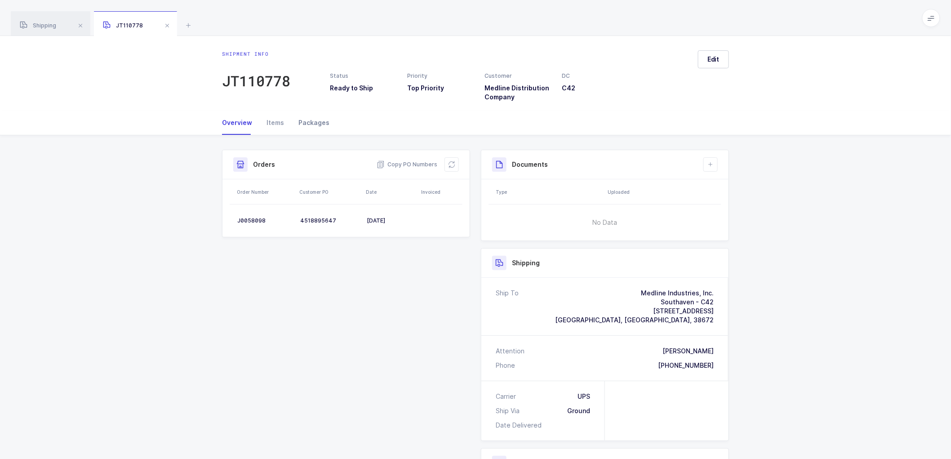
click at [306, 120] on div "Packages" at bounding box center [310, 123] width 38 height 24
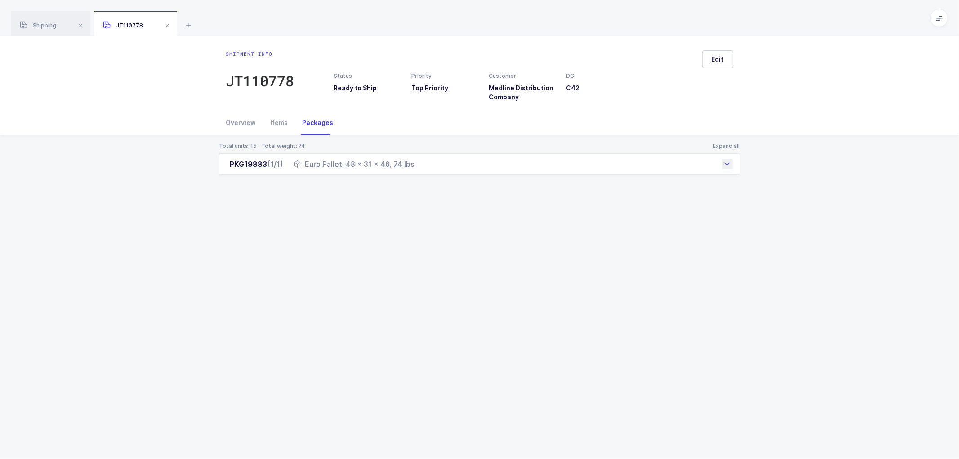
drag, startPoint x: 231, startPoint y: 164, endPoint x: 415, endPoint y: 169, distance: 184.8
click at [415, 169] on div "PKG19883 (1/1) Euro Pallet: 48 x 31 x 46, 74 lbs" at bounding box center [479, 164] width 521 height 22
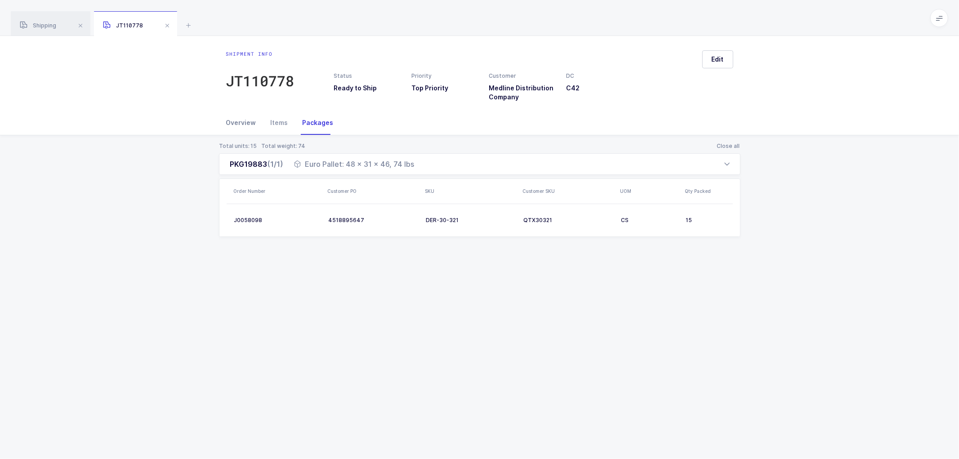
click at [242, 119] on div "Overview" at bounding box center [244, 123] width 37 height 24
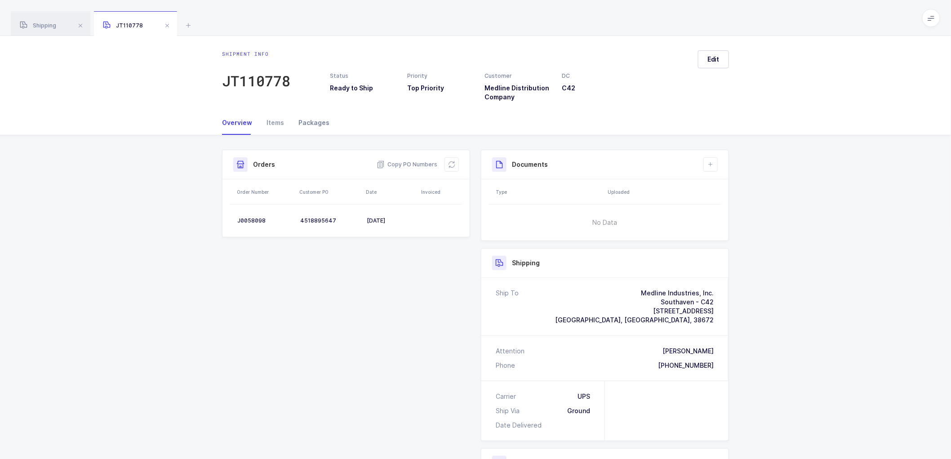
click at [313, 124] on div "Packages" at bounding box center [310, 123] width 38 height 24
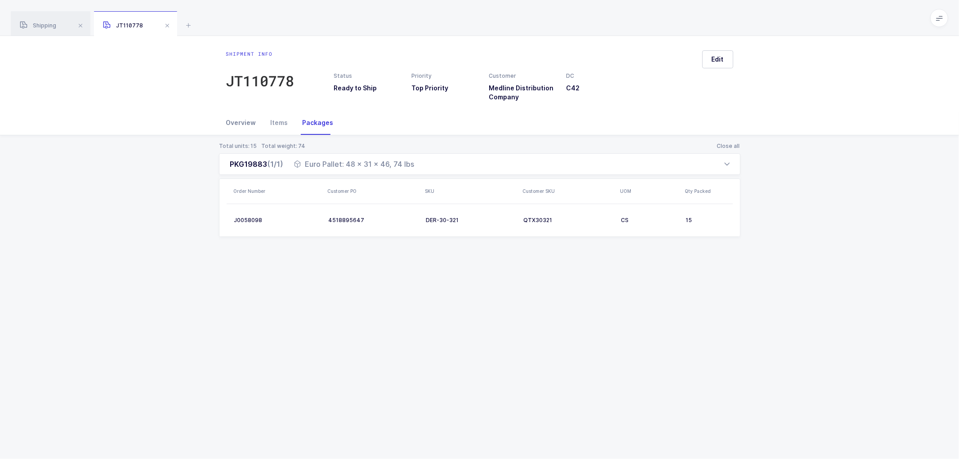
click at [238, 118] on div "Overview" at bounding box center [244, 123] width 37 height 24
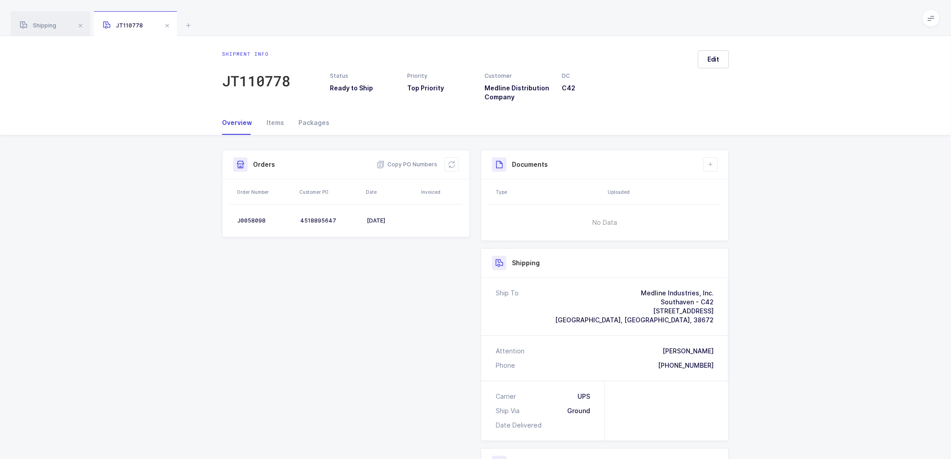
click at [238, 118] on div "Overview" at bounding box center [240, 123] width 37 height 24
click at [311, 120] on div "Packages" at bounding box center [310, 123] width 38 height 24
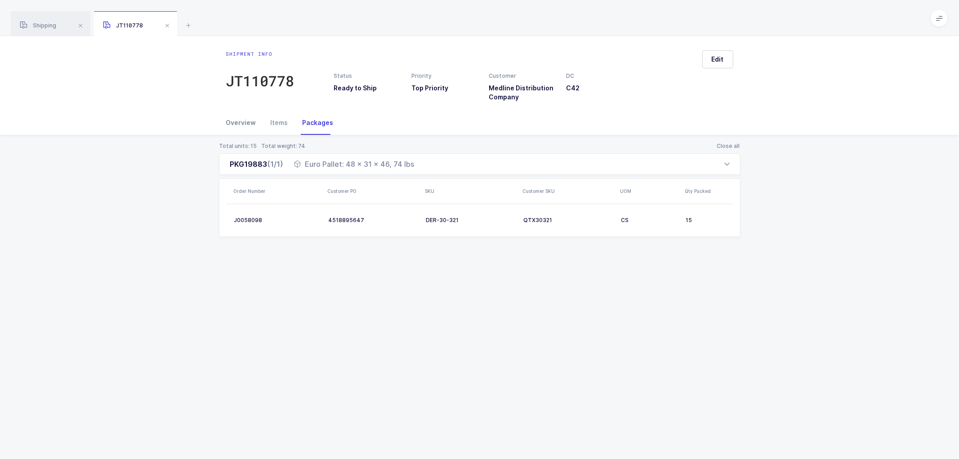
click at [238, 120] on div "Overview" at bounding box center [244, 123] width 37 height 24
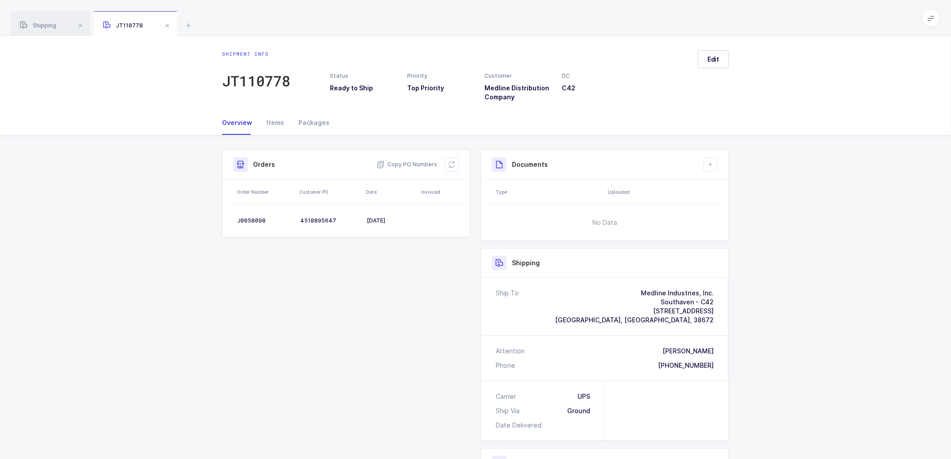
drag, startPoint x: 371, startPoint y: 276, endPoint x: 389, endPoint y: 268, distance: 19.7
click at [371, 276] on div "Shipment Info Shipment Number JT110778 Status Ready to Ship Priority Top Priori…" at bounding box center [476, 375] width 518 height 450
click at [167, 25] on span at bounding box center [167, 25] width 11 height 11
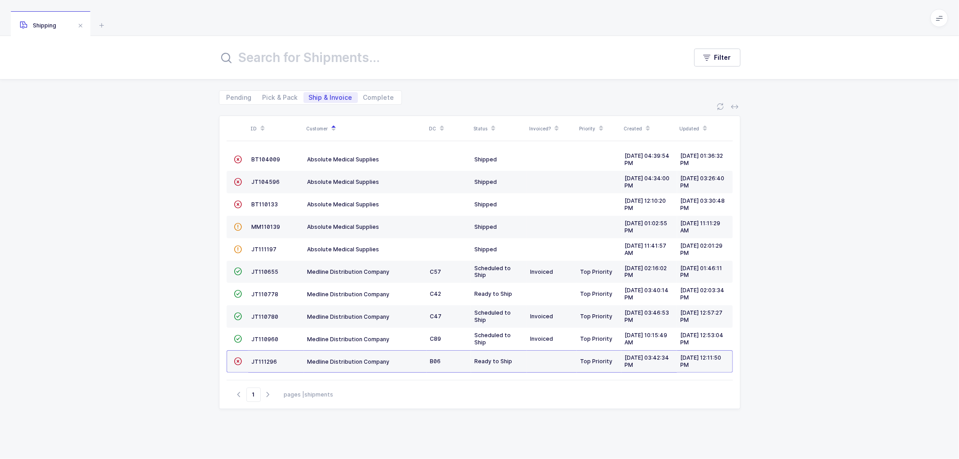
click at [196, 228] on div "ID Customer DC Status Invoiced? Priority Created Updated  BT104009 Absolute Me…" at bounding box center [479, 282] width 959 height 354
click at [859, 275] on div "ID Customer DC Status Invoiced? Priority Created Updated  BT104009 Absolute Me…" at bounding box center [479, 282] width 959 height 354
click at [284, 97] on span "Pick & Pack" at bounding box center [280, 97] width 36 height 6
click at [263, 97] on input "Pick & Pack" at bounding box center [260, 95] width 6 height 6
radio input "true"
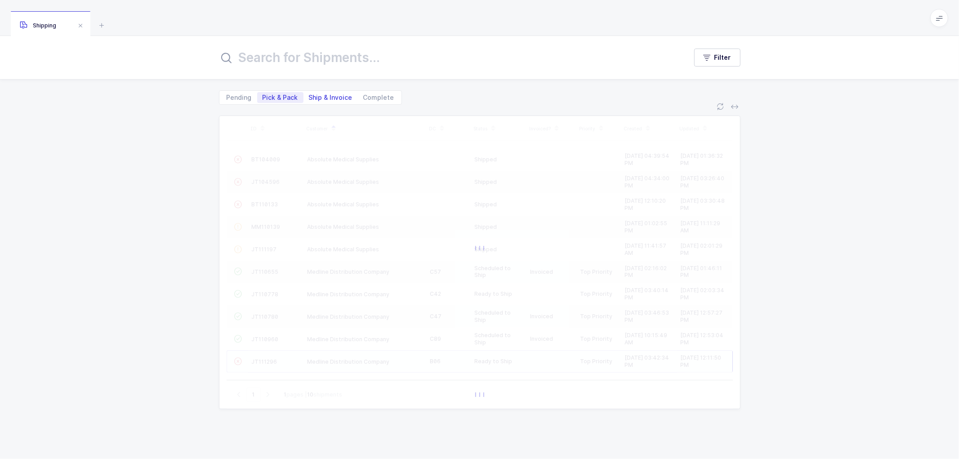
click at [329, 94] on span "Ship & Invoice" at bounding box center [331, 97] width 44 height 6
click at [309, 94] on input "Ship & Invoice" at bounding box center [306, 95] width 6 height 6
radio input "true"
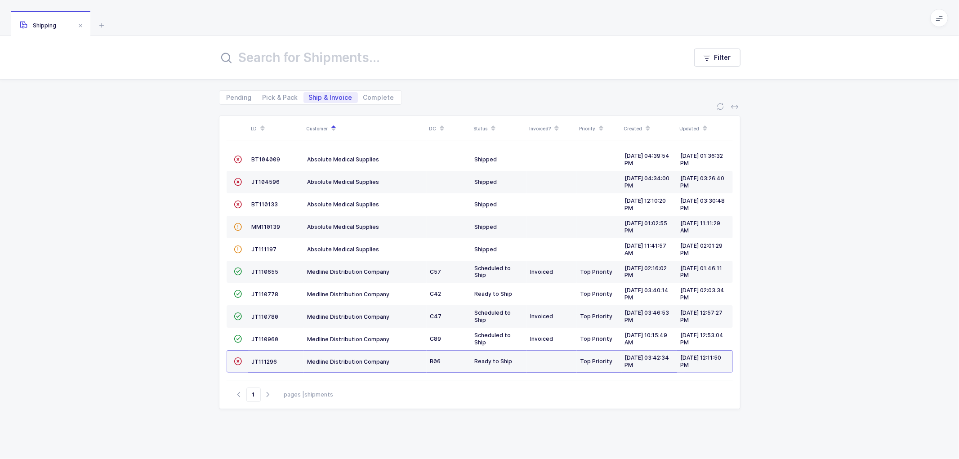
click at [203, 151] on div "ID Customer DC Status Invoiced? Priority Created Updated  BT104009 Absolute Me…" at bounding box center [479, 282] width 959 height 354
drag, startPoint x: 204, startPoint y: 182, endPoint x: 206, endPoint y: 188, distance: 6.5
click at [204, 183] on div "ID Customer DC Status Invoiced? Priority Created Updated  BT104009 Absolute Me…" at bounding box center [479, 282] width 959 height 354
drag, startPoint x: 205, startPoint y: 203, endPoint x: 203, endPoint y: 214, distance: 11.0
click at [203, 213] on div "ID Customer DC Status Invoiced? Priority Created Updated  BT104009 Absolute Me…" at bounding box center [479, 282] width 959 height 354
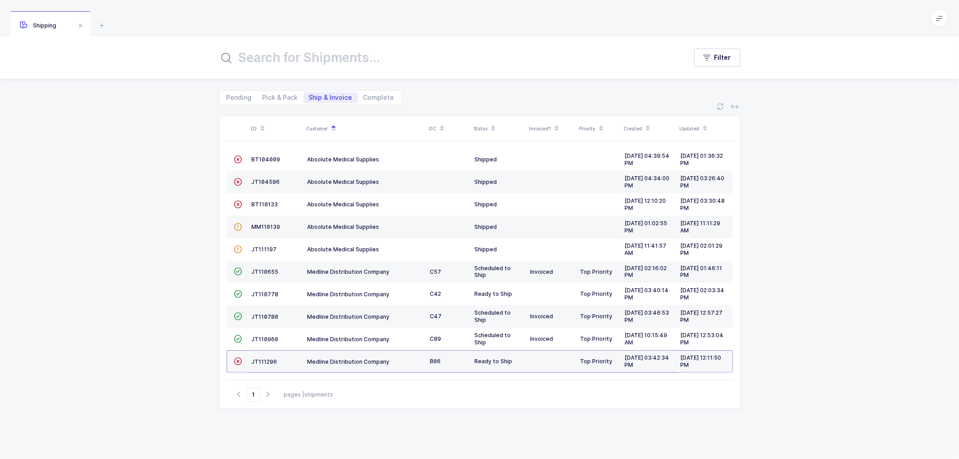
drag, startPoint x: 204, startPoint y: 219, endPoint x: 203, endPoint y: 223, distance: 4.5
click at [203, 223] on div "ID Customer DC Status Invoiced? Priority Created Updated  BT104009 Absolute Me…" at bounding box center [479, 282] width 959 height 354
click at [201, 264] on div "ID Customer DC Status Invoiced? Priority Created Updated  BT104009 Absolute Me…" at bounding box center [479, 282] width 959 height 354
click at [271, 360] on span "JT111296" at bounding box center [265, 361] width 26 height 7
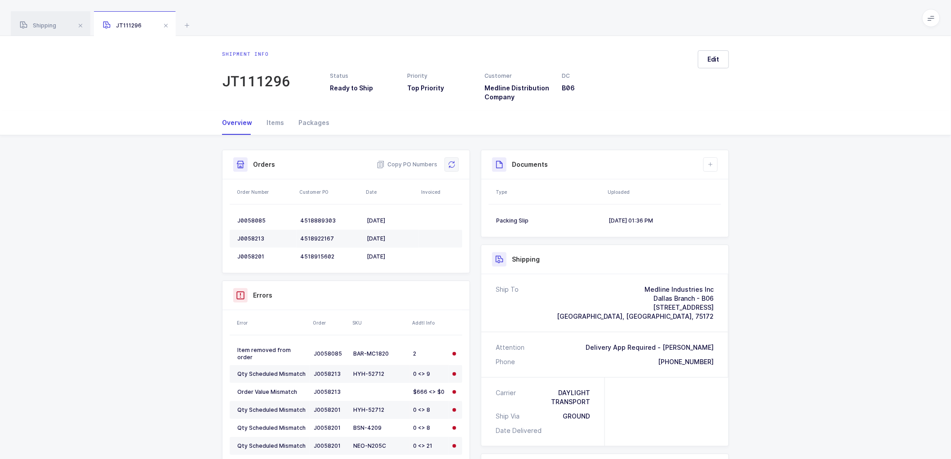
click at [450, 165] on icon at bounding box center [451, 164] width 7 height 7
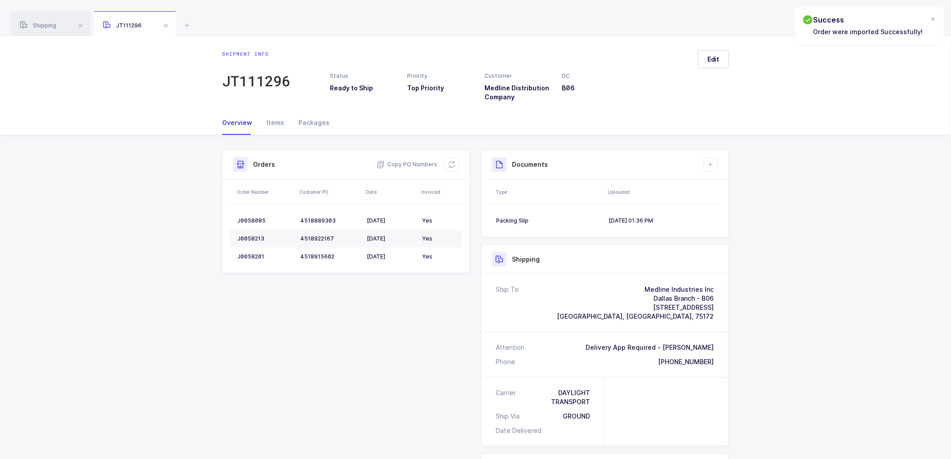
drag, startPoint x: 45, startPoint y: 22, endPoint x: 347, endPoint y: 43, distance: 302.7
click at [47, 21] on div "Shipping" at bounding box center [51, 23] width 80 height 25
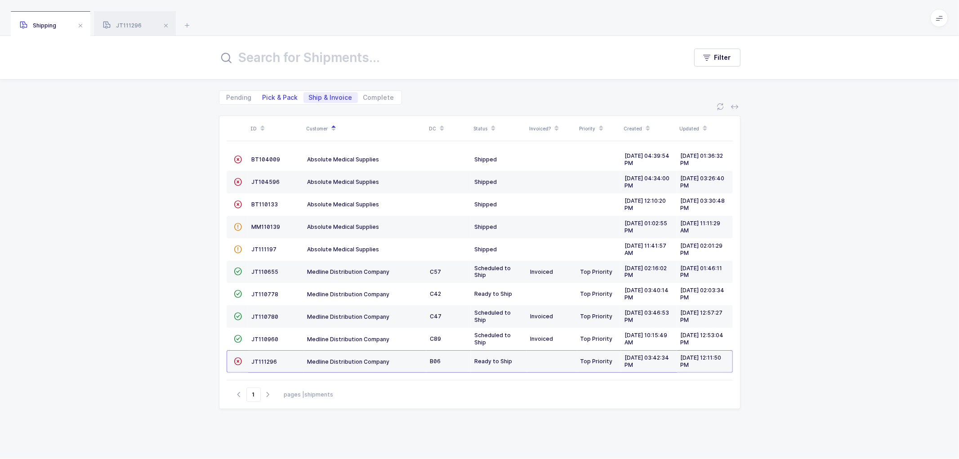
click at [267, 97] on span "Pick & Pack" at bounding box center [280, 97] width 36 height 6
click at [263, 97] on input "Pick & Pack" at bounding box center [260, 95] width 6 height 6
radio input "true"
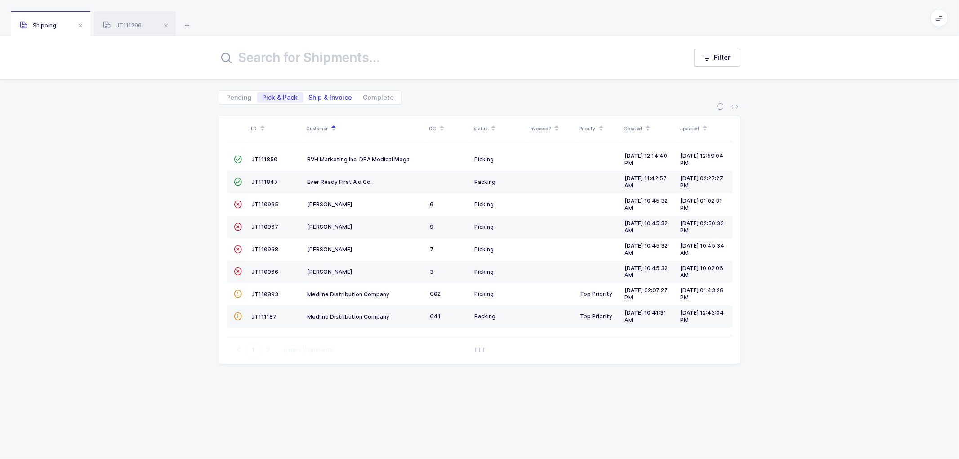
click at [334, 94] on span "Ship & Invoice" at bounding box center [331, 97] width 44 height 6
click at [309, 94] on input "Ship & Invoice" at bounding box center [306, 95] width 6 height 6
radio input "true"
radio input "false"
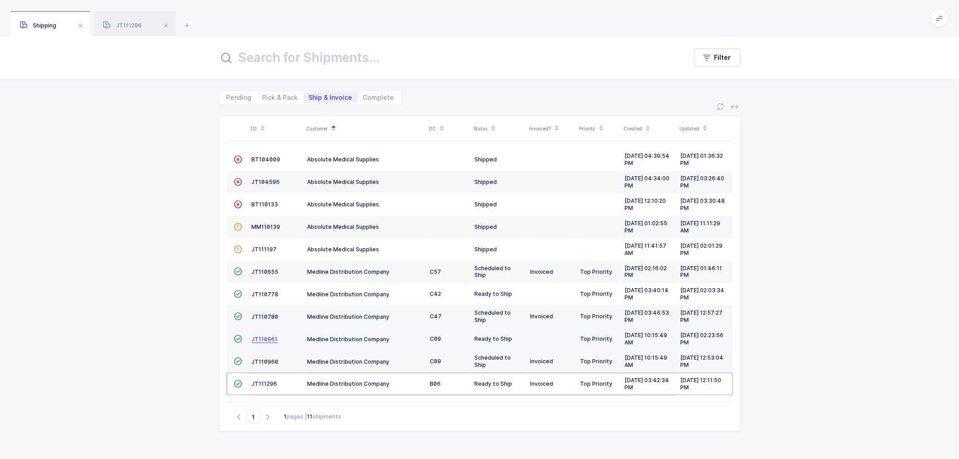
click at [263, 340] on span "JT110961" at bounding box center [265, 339] width 26 height 7
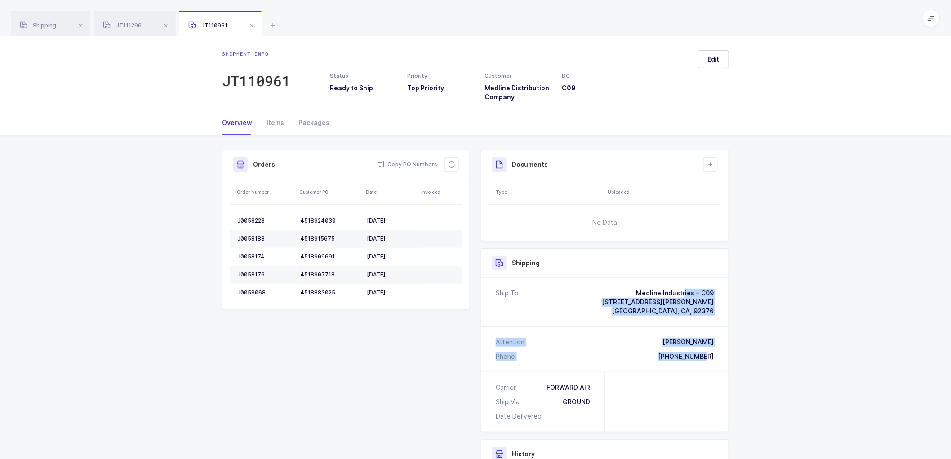
drag, startPoint x: 706, startPoint y: 357, endPoint x: 609, endPoint y: 280, distance: 124.1
click at [609, 280] on div "Ship To Medline Industries – C09 1960 W. Miro Way Rialto, CA, 92376 Attention D…" at bounding box center [604, 325] width 247 height 94
click at [410, 164] on span "Copy PO Numbers" at bounding box center [407, 164] width 61 height 9
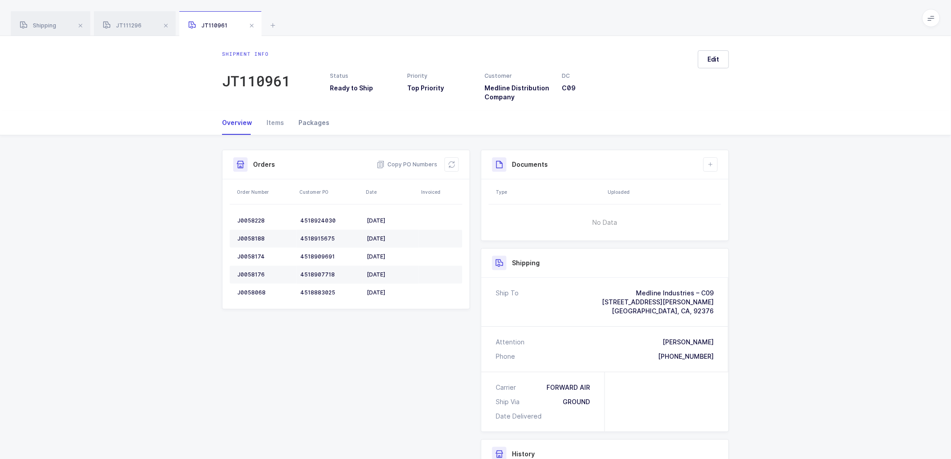
click at [313, 120] on div "Packages" at bounding box center [310, 123] width 38 height 24
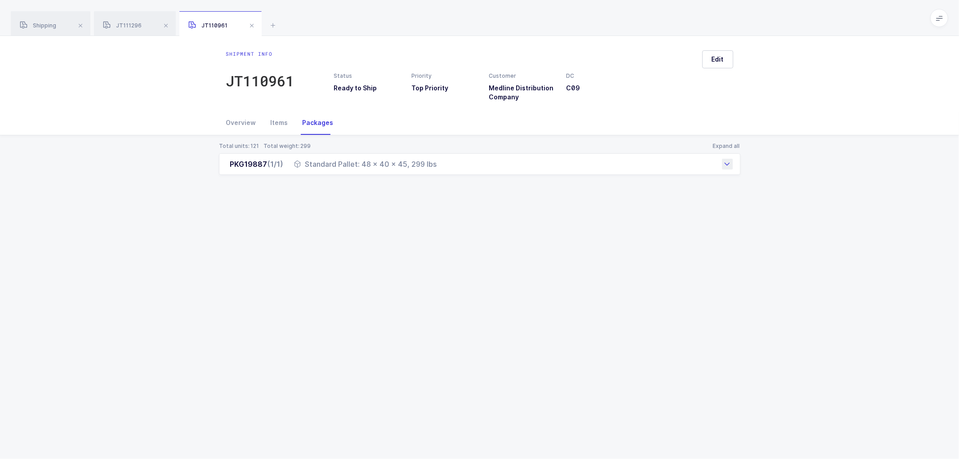
drag, startPoint x: 223, startPoint y: 163, endPoint x: 437, endPoint y: 169, distance: 213.5
click at [437, 169] on div "PKG19887 (1/1) Standard Pallet: 48 x 40 x 45, 299 lbs" at bounding box center [479, 164] width 521 height 22
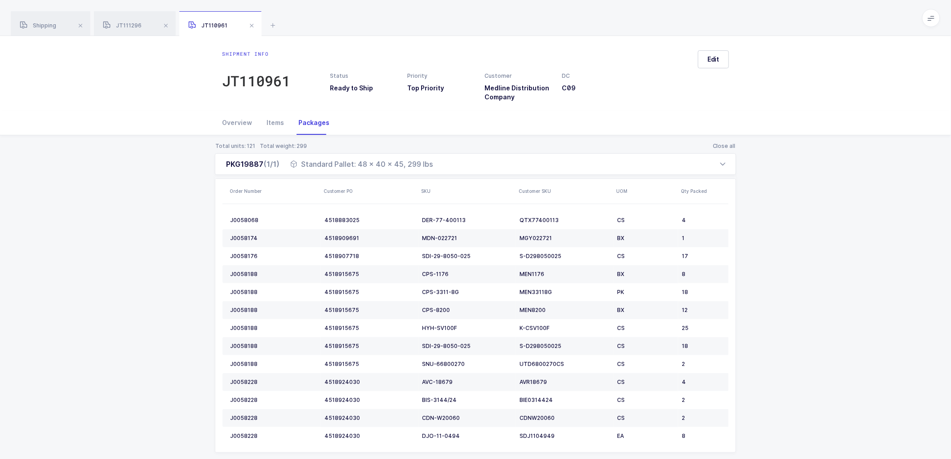
click at [181, 200] on div "Total units: 121 Total weight: 299 Close all PKG19887 (1/1) Standard Pallet: 48…" at bounding box center [475, 308] width 937 height 346
drag, startPoint x: 252, startPoint y: 23, endPoint x: 233, endPoint y: 23, distance: 18.9
click at [251, 23] on span at bounding box center [251, 25] width 11 height 11
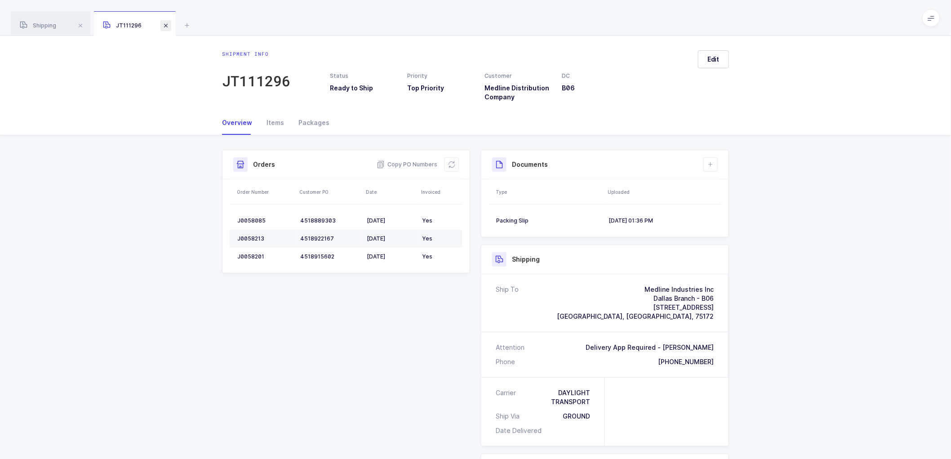
click at [164, 24] on span at bounding box center [165, 25] width 11 height 11
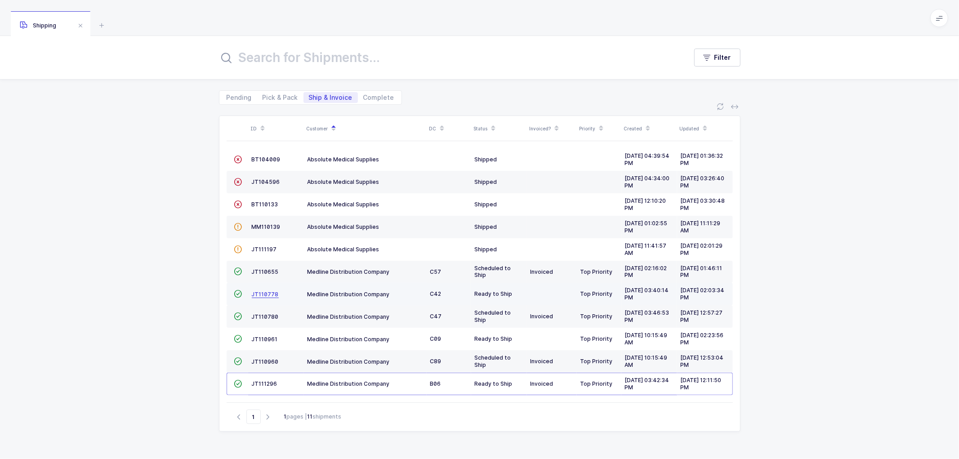
click at [263, 292] on span "JT110778" at bounding box center [265, 294] width 27 height 7
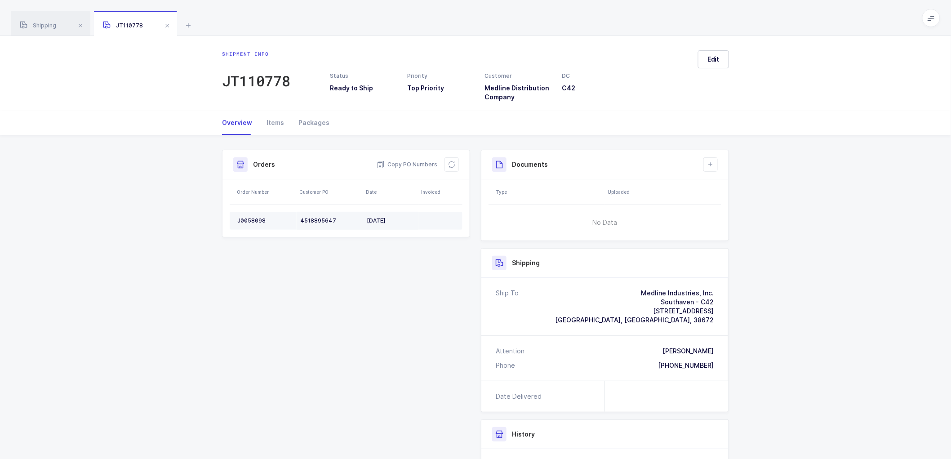
click at [248, 217] on div "J0058098" at bounding box center [265, 220] width 56 height 7
click at [249, 217] on div "J0058098" at bounding box center [265, 220] width 56 height 7
click at [453, 169] on button at bounding box center [451, 164] width 14 height 14
drag, startPoint x: 710, startPoint y: 52, endPoint x: 744, endPoint y: 74, distance: 40.5
click at [711, 54] on button "Edit" at bounding box center [713, 59] width 31 height 18
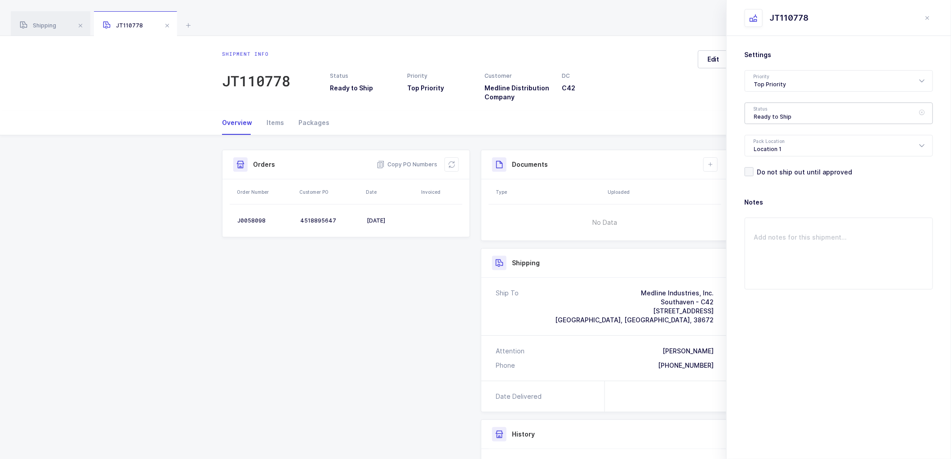
drag, startPoint x: 781, startPoint y: 115, endPoint x: 821, endPoint y: 146, distance: 50.6
click at [782, 115] on div "Ready to Ship" at bounding box center [839, 113] width 188 height 22
drag, startPoint x: 774, startPoint y: 169, endPoint x: 856, endPoint y: 222, distance: 97.5
click at [775, 169] on span "Scheduled to Ship" at bounding box center [782, 168] width 57 height 8
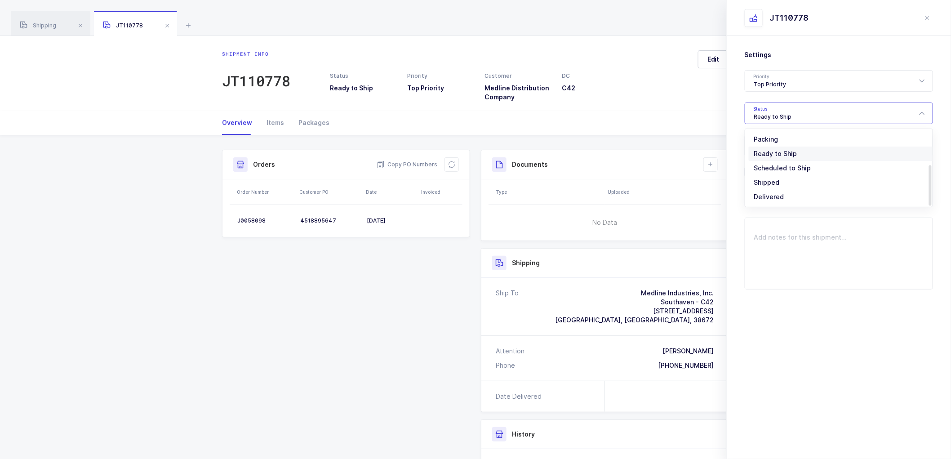
type input "Scheduled to Ship"
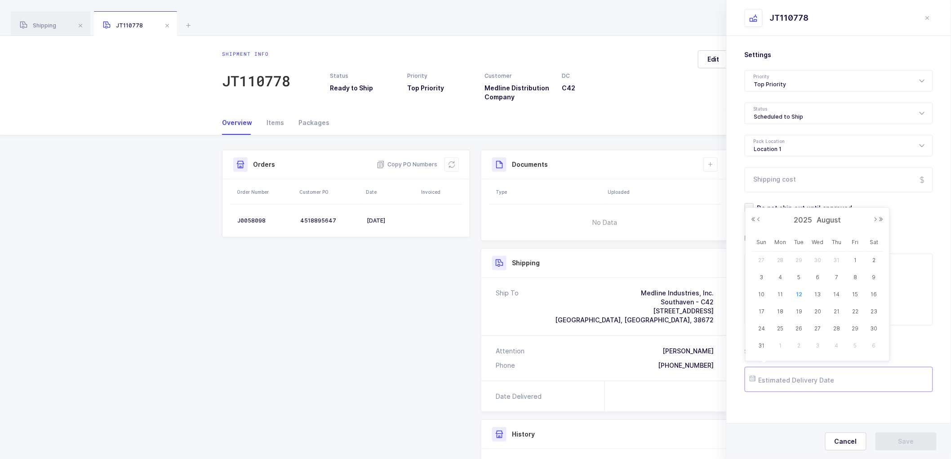
click at [795, 376] on input "text" at bounding box center [839, 379] width 188 height 25
click at [796, 299] on tr "10 11 12 13 14 15 16" at bounding box center [817, 294] width 131 height 17
click at [857, 296] on span "15" at bounding box center [855, 294] width 11 height 11
type input "2025-08-15"
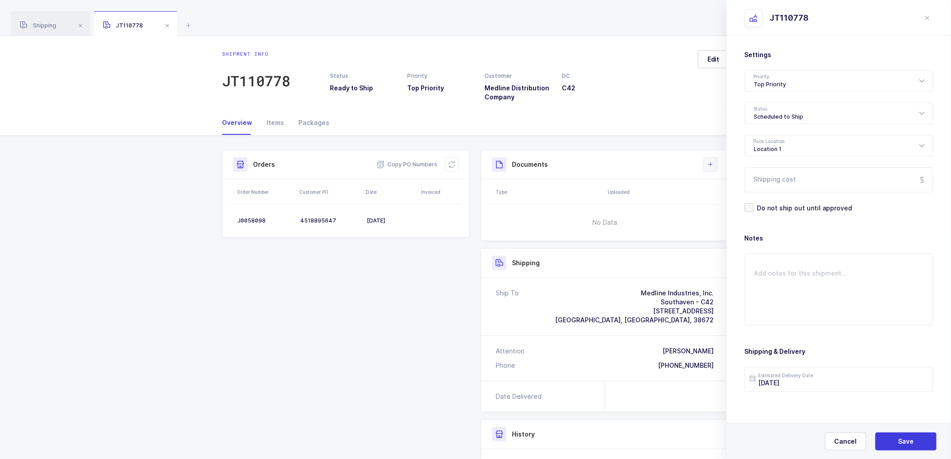
click at [711, 165] on icon at bounding box center [710, 164] width 7 height 7
click at [731, 186] on li "Create Document" at bounding box center [740, 190] width 67 height 14
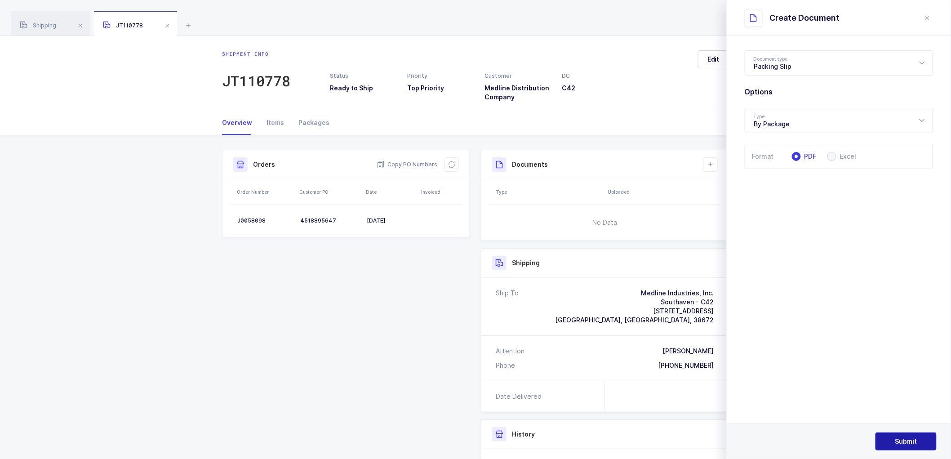
click at [908, 442] on span "Submit" at bounding box center [906, 441] width 22 height 9
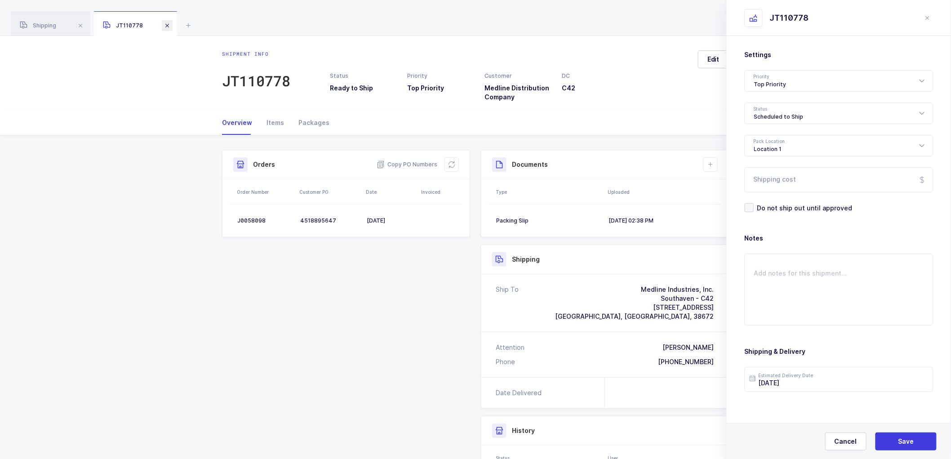
click at [164, 25] on span at bounding box center [167, 25] width 11 height 11
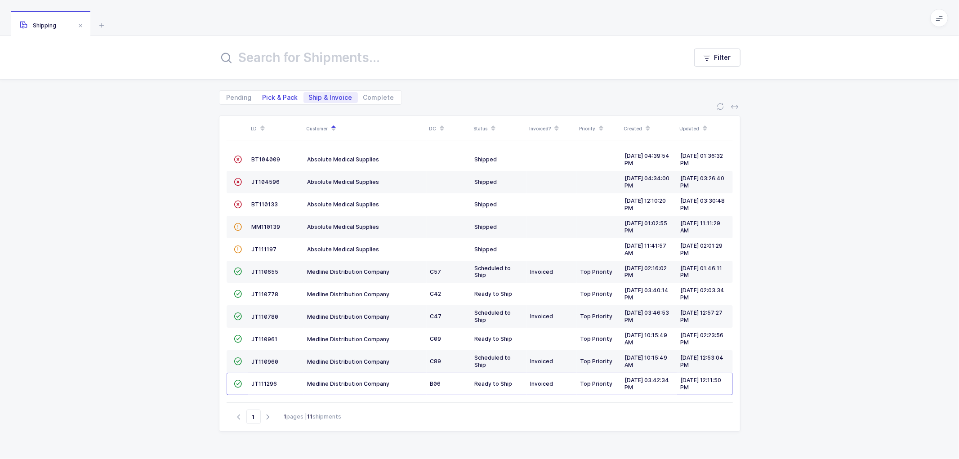
click at [272, 95] on span "Pick & Pack" at bounding box center [280, 97] width 36 height 6
click at [263, 95] on input "Pick & Pack" at bounding box center [260, 95] width 6 height 6
radio input "true"
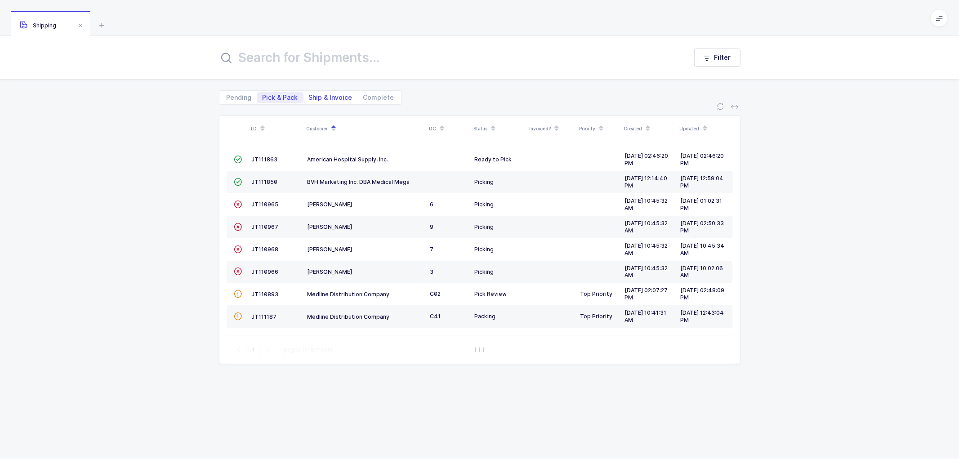
click at [326, 94] on span "Ship & Invoice" at bounding box center [331, 97] width 44 height 6
click at [309, 94] on input "Ship & Invoice" at bounding box center [306, 95] width 6 height 6
radio input "true"
radio input "false"
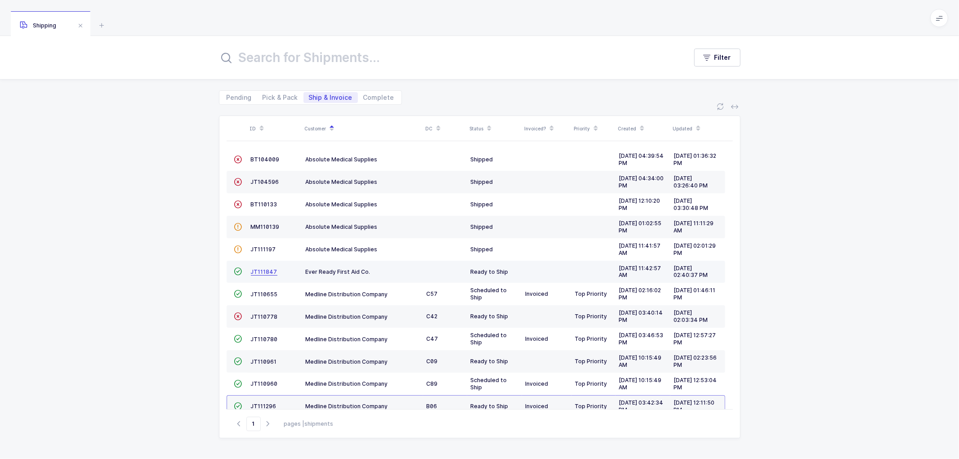
click at [259, 269] on span "JT111847" at bounding box center [264, 271] width 27 height 7
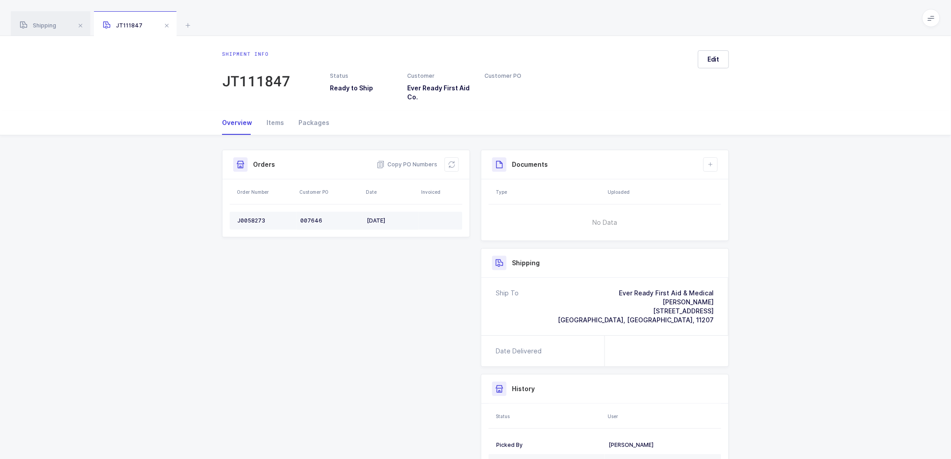
click at [255, 221] on div "J0058273" at bounding box center [265, 220] width 56 height 7
click at [399, 162] on span "Copy PO Numbers" at bounding box center [407, 164] width 61 height 9
click at [306, 122] on div "Packages" at bounding box center [310, 123] width 38 height 24
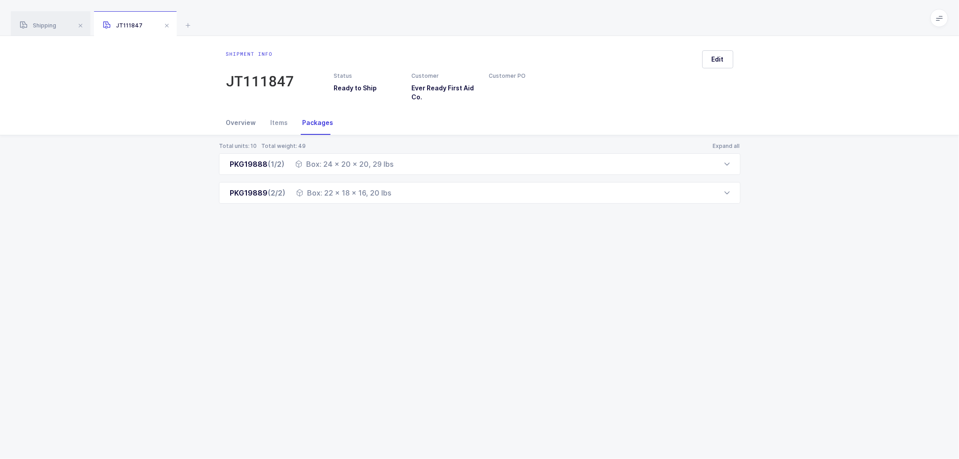
click at [247, 126] on div "Overview" at bounding box center [244, 123] width 37 height 24
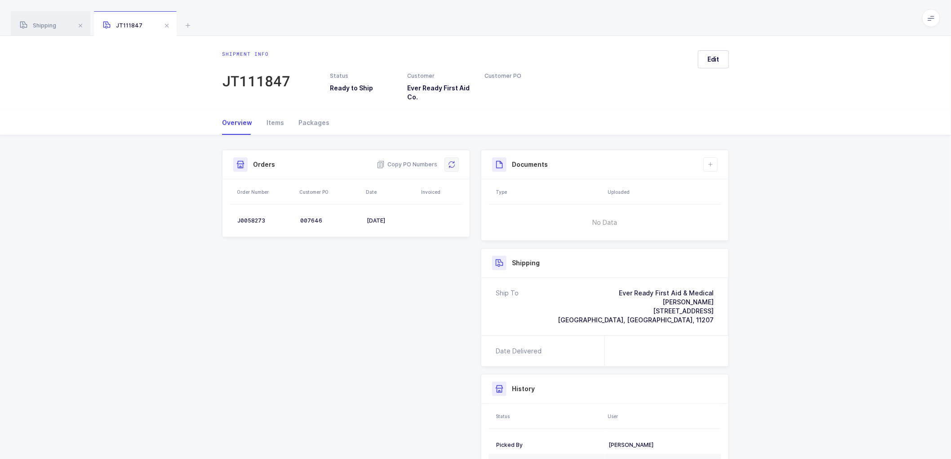
click at [445, 166] on div "Copy PO Numbers" at bounding box center [418, 164] width 82 height 14
click at [453, 163] on icon at bounding box center [451, 164] width 7 height 7
click at [57, 27] on div "Shipping" at bounding box center [51, 23] width 80 height 25
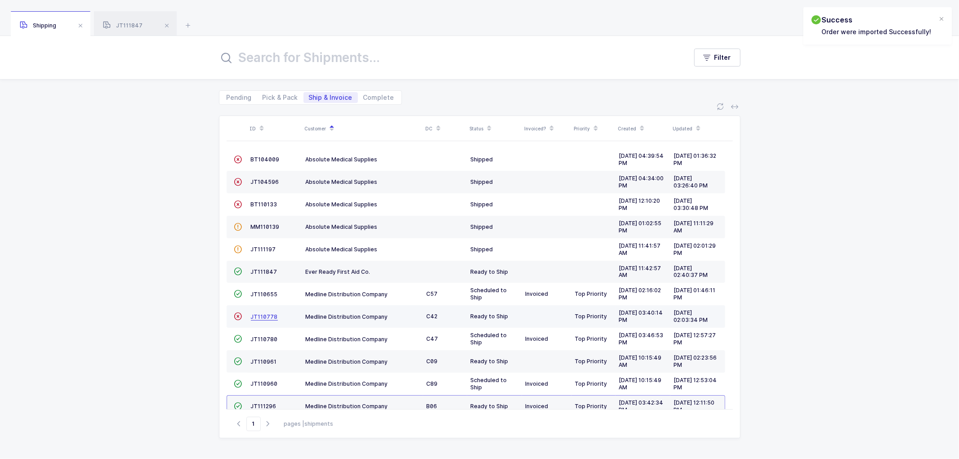
click at [259, 314] on span "JT110778" at bounding box center [264, 316] width 27 height 7
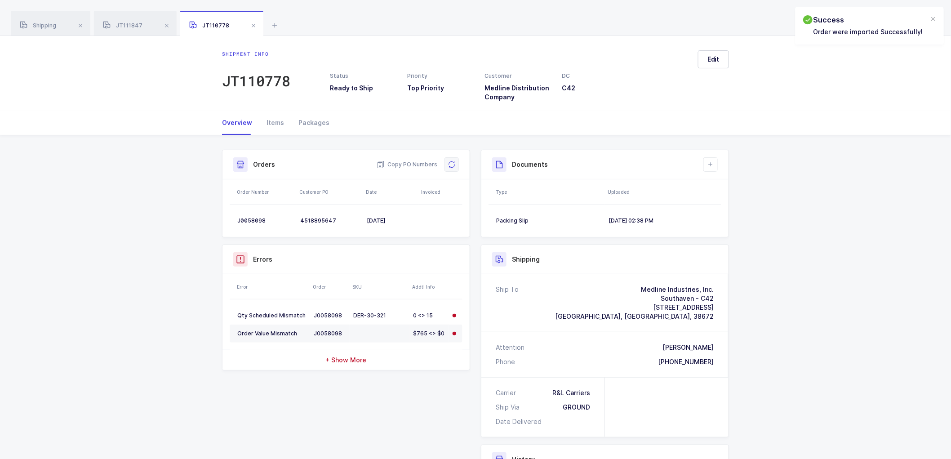
click at [452, 161] on icon at bounding box center [451, 164] width 7 height 7
click at [136, 23] on span "JT111847" at bounding box center [123, 25] width 40 height 7
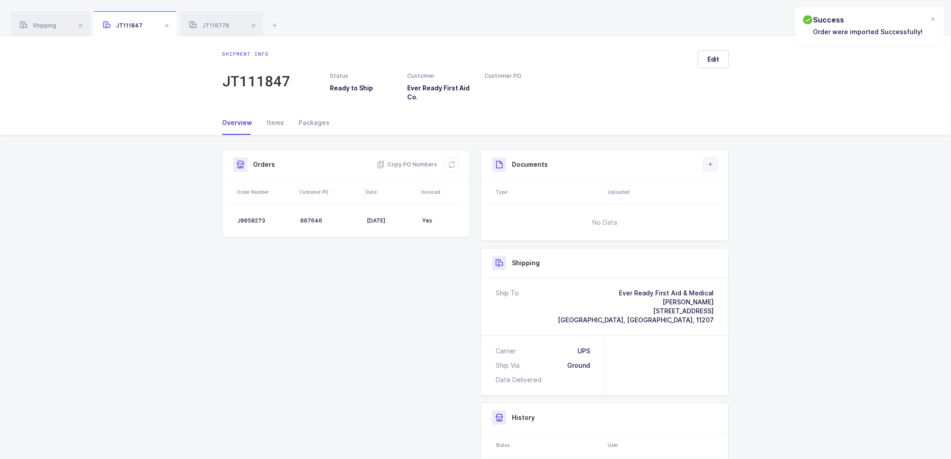
click at [710, 159] on button at bounding box center [710, 164] width 14 height 14
click at [737, 190] on li "Create Document" at bounding box center [740, 190] width 67 height 14
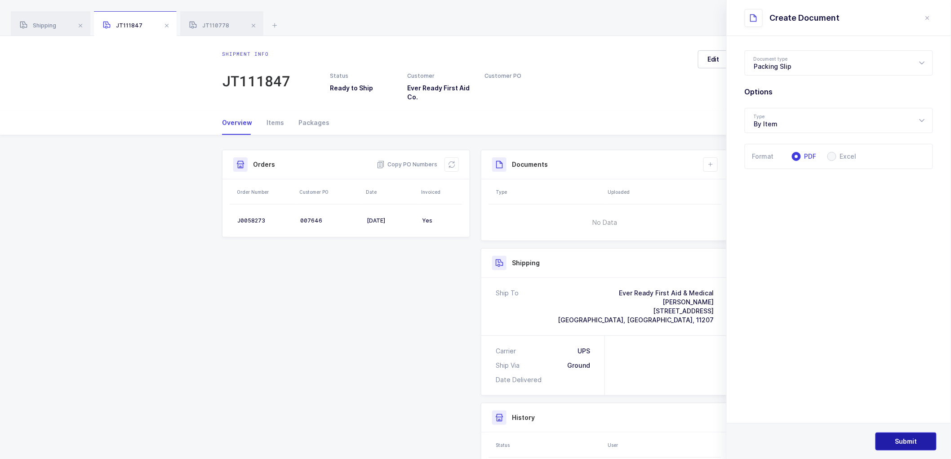
click at [907, 437] on span "Submit" at bounding box center [906, 441] width 22 height 9
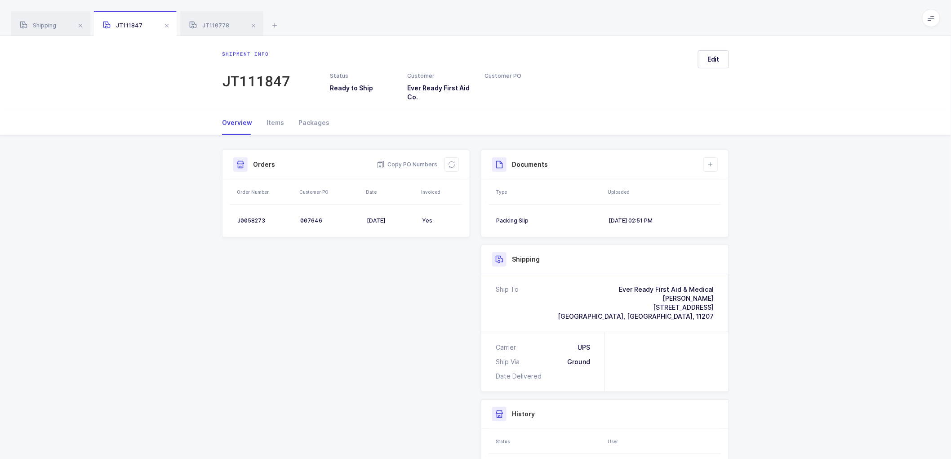
click at [834, 255] on div "Shipment Info Shipment Number JT111847 Status Ready to Ship Customer Ever Ready…" at bounding box center [475, 353] width 951 height 437
click at [709, 61] on span "Edit" at bounding box center [713, 59] width 12 height 9
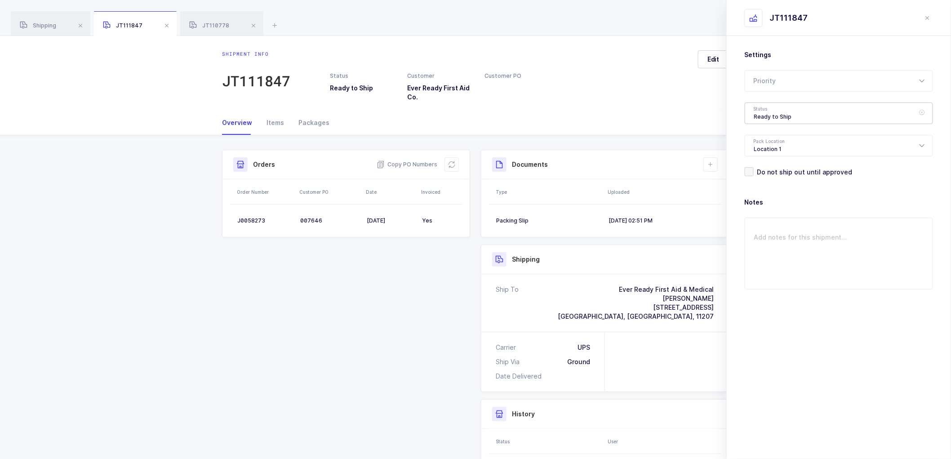
click at [754, 110] on div "Ready to Ship" at bounding box center [839, 113] width 188 height 22
click at [769, 178] on span "Shipped" at bounding box center [767, 182] width 26 height 8
type input "Shipped"
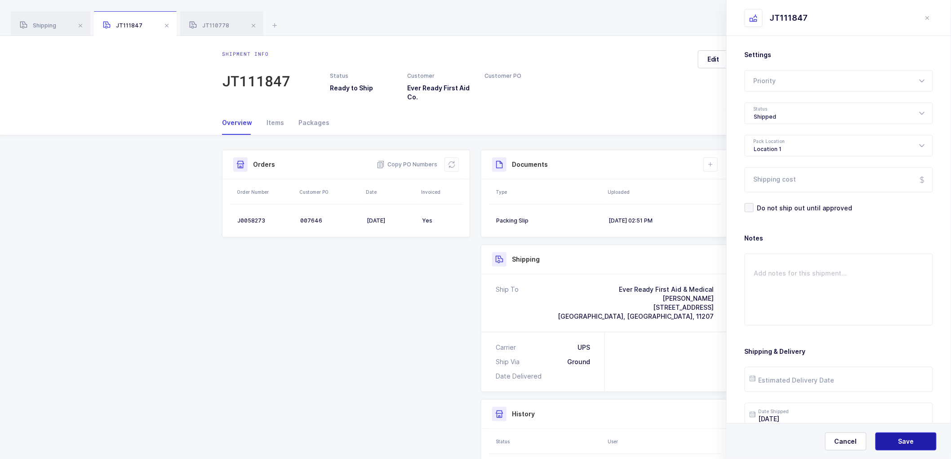
click at [902, 437] on span "Save" at bounding box center [906, 441] width 16 height 9
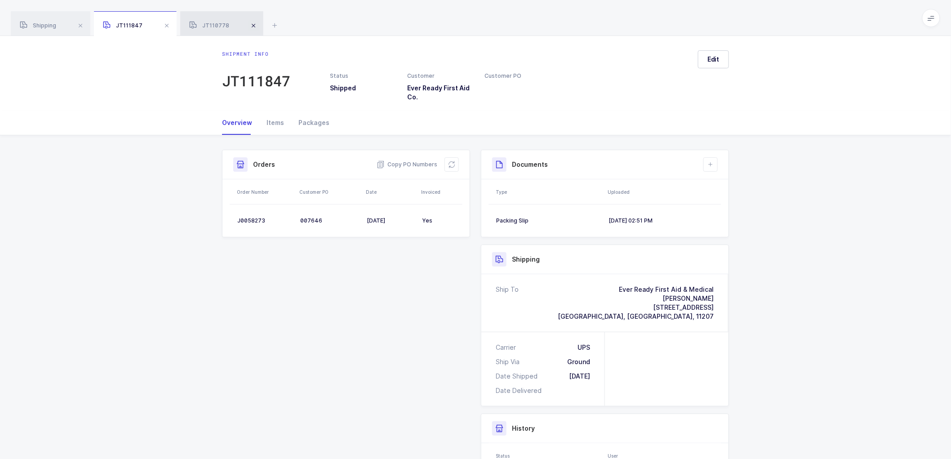
click at [254, 25] on span at bounding box center [253, 25] width 11 height 11
drag, startPoint x: 167, startPoint y: 22, endPoint x: 172, endPoint y: 25, distance: 5.5
click at [167, 21] on span at bounding box center [166, 25] width 11 height 11
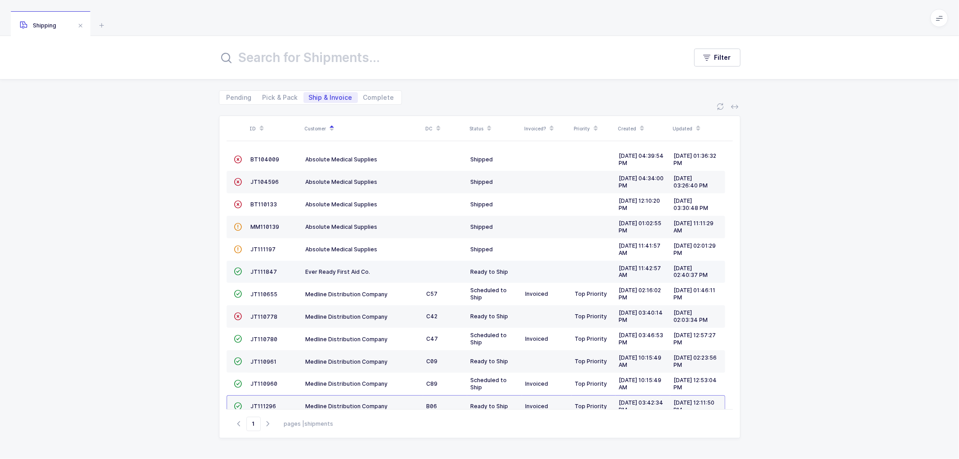
scroll to position [17, 0]
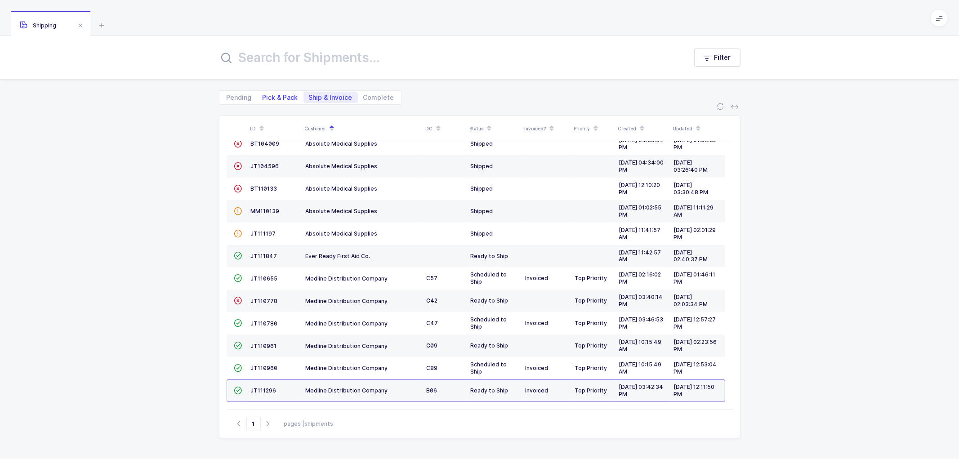
click at [280, 97] on span "Pick & Pack" at bounding box center [280, 97] width 36 height 6
click at [263, 97] on input "Pick & Pack" at bounding box center [260, 95] width 6 height 6
radio input "true"
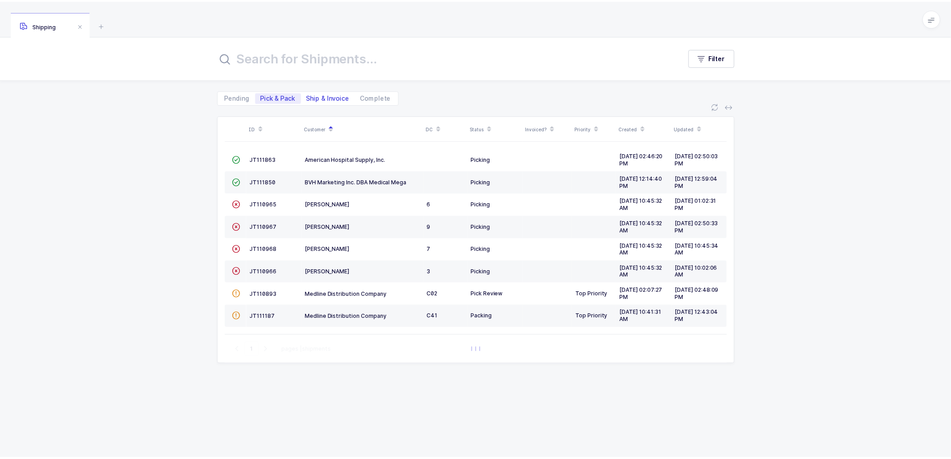
scroll to position [0, 0]
click at [324, 96] on span "Ship & Invoice" at bounding box center [331, 97] width 44 height 6
click at [309, 96] on input "Ship & Invoice" at bounding box center [306, 95] width 6 height 6
radio input "true"
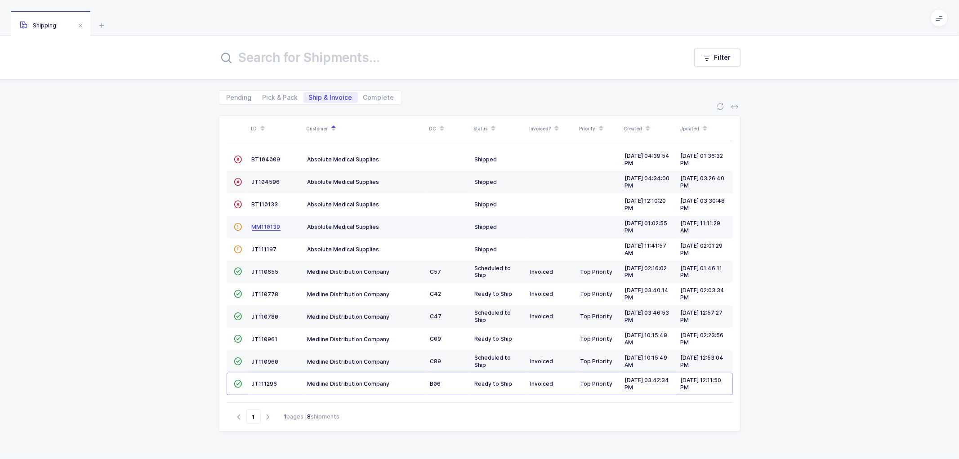
click at [262, 226] on span "MM110139" at bounding box center [266, 226] width 29 height 7
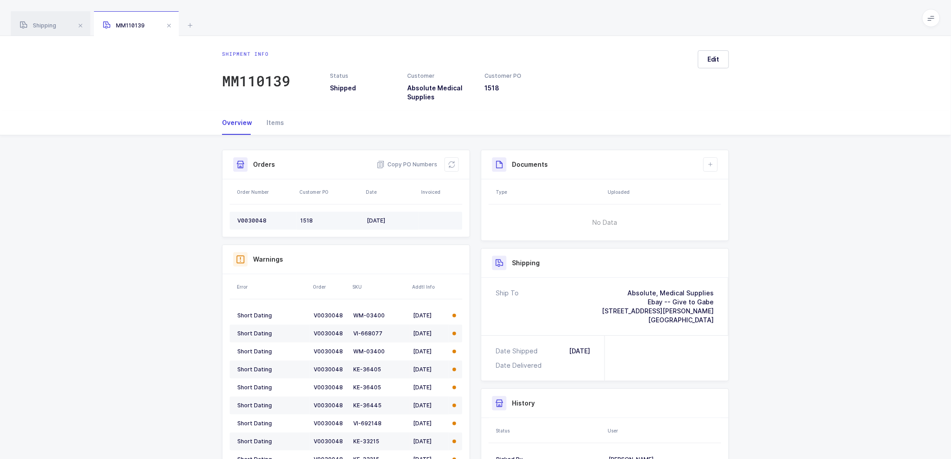
click at [246, 218] on div "V0030048" at bounding box center [265, 220] width 56 height 7
click at [168, 23] on span at bounding box center [169, 25] width 11 height 11
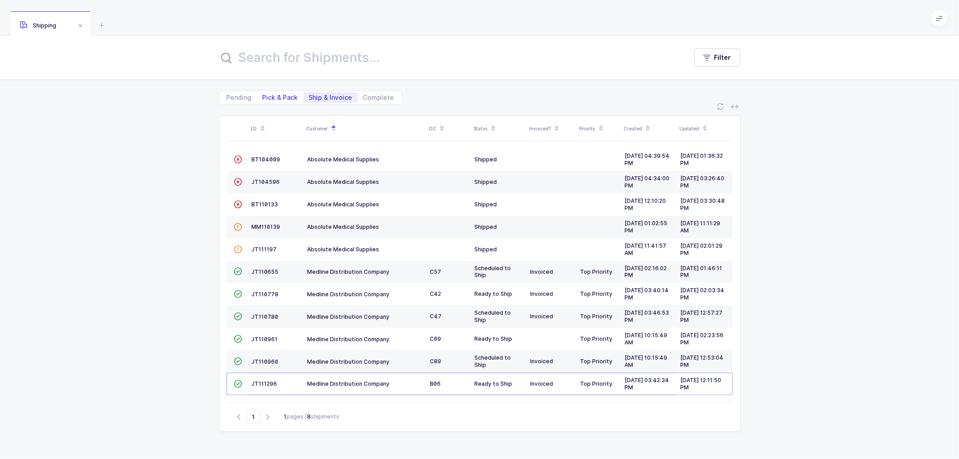
click at [281, 92] on div "Pending Pick & Pack Ship & Invoice Complete" at bounding box center [310, 97] width 183 height 14
click at [284, 95] on span "Pick & Pack" at bounding box center [280, 97] width 36 height 6
click at [263, 95] on input "Pick & Pack" at bounding box center [260, 95] width 6 height 6
radio input "true"
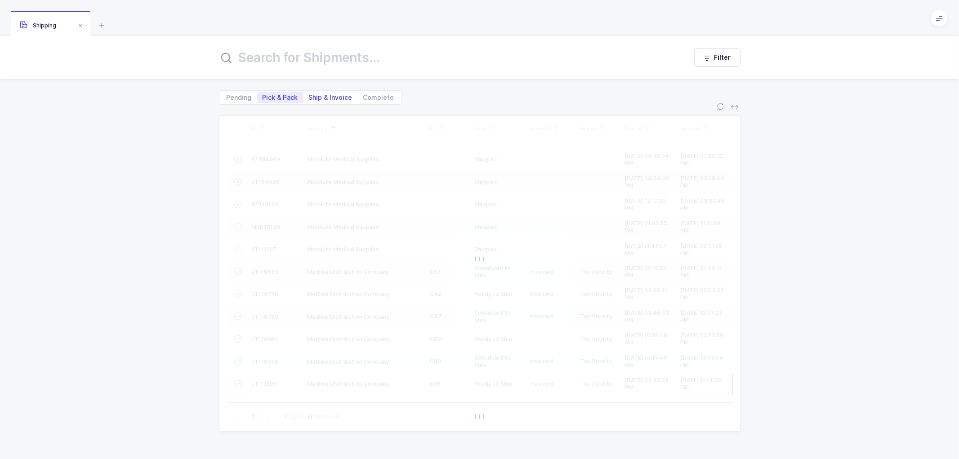
click at [327, 95] on span "Ship & Invoice" at bounding box center [331, 97] width 44 height 6
click at [309, 95] on input "Ship & Invoice" at bounding box center [306, 95] width 6 height 6
radio input "true"
radio input "false"
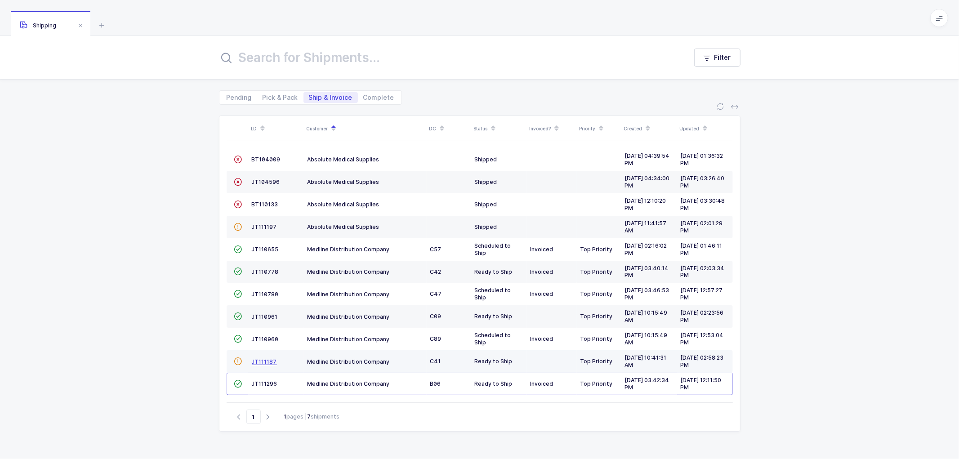
click at [262, 361] on span "JT111187" at bounding box center [264, 361] width 25 height 7
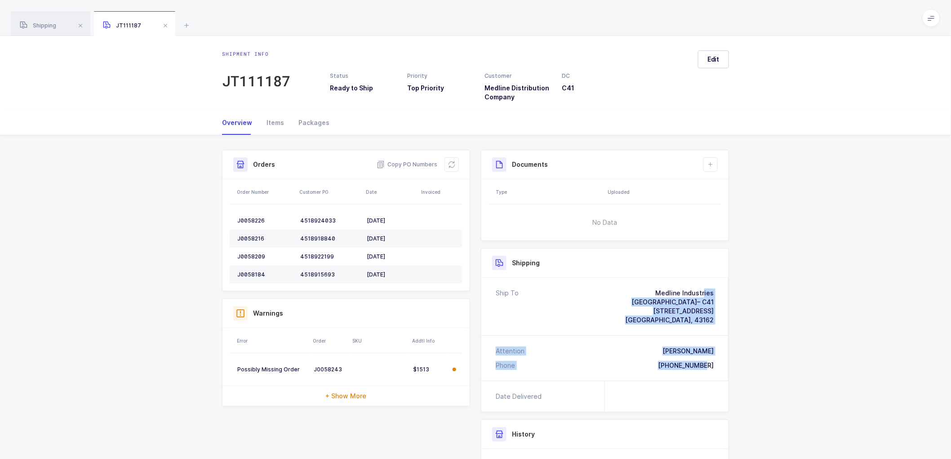
drag, startPoint x: 713, startPoint y: 367, endPoint x: 637, endPoint y: 293, distance: 106.1
click at [637, 293] on div "Ship To Medline Industries West Jefferson– C41 1040 Enterprise Parkway West Jef…" at bounding box center [604, 329] width 247 height 103
click at [418, 161] on span "Copy PO Numbers" at bounding box center [407, 164] width 61 height 9
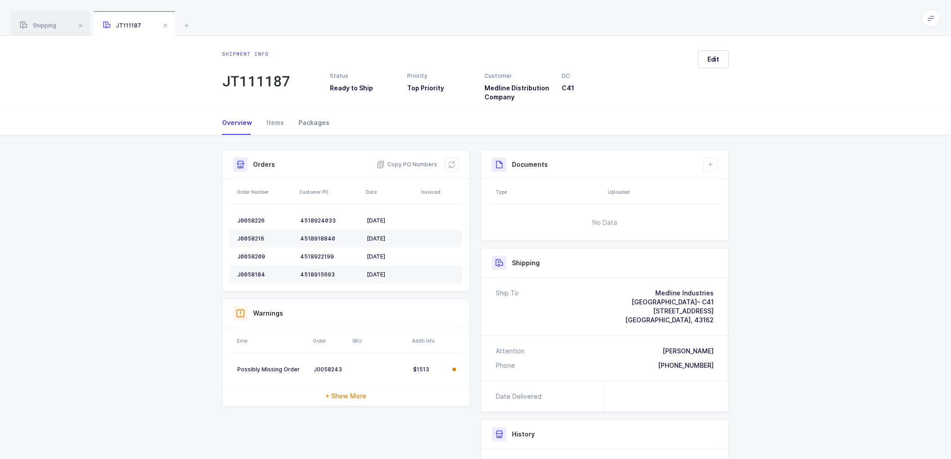
drag, startPoint x: 318, startPoint y: 122, endPoint x: 317, endPoint y: 129, distance: 7.2
click at [318, 122] on div "Packages" at bounding box center [310, 123] width 38 height 24
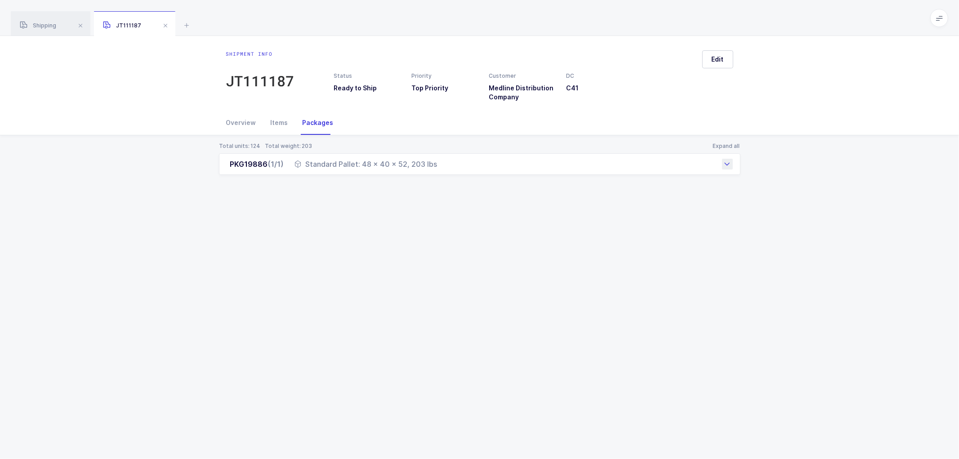
drag, startPoint x: 226, startPoint y: 163, endPoint x: 436, endPoint y: 168, distance: 209.5
click at [436, 168] on div "PKG19886 (1/1) Standard Pallet: 48 x 40 x 52, 203 lbs" at bounding box center [479, 164] width 521 height 22
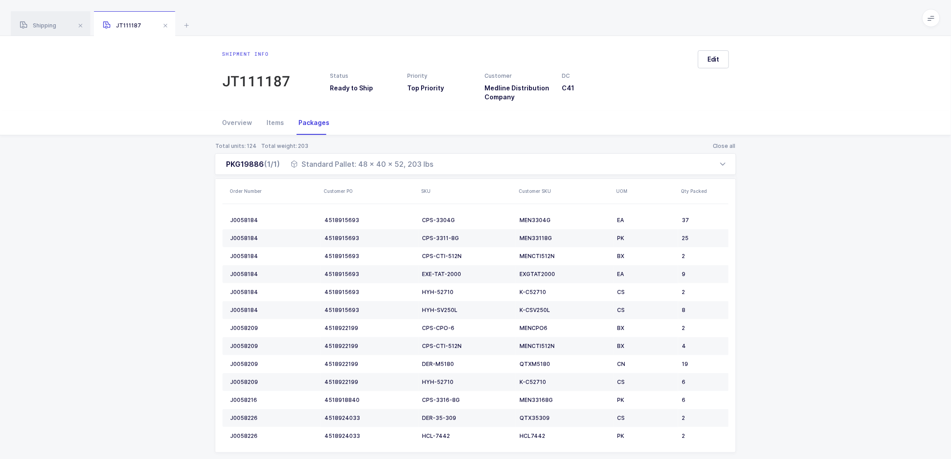
click at [261, 203] on th "Order Number" at bounding box center [271, 191] width 98 height 25
drag, startPoint x: 173, startPoint y: 227, endPoint x: 174, endPoint y: 203, distance: 24.3
click at [174, 226] on div "Total units: 124 Total weight: 203 Close all PKG19886 (1/1) Standard Pallet: 48…" at bounding box center [475, 308] width 937 height 346
click at [827, 275] on div "Total units: 124 Total weight: 203 Close all PKG19886 (1/1) Standard Pallet: 48…" at bounding box center [475, 308] width 937 height 346
click at [167, 24] on span at bounding box center [165, 25] width 11 height 11
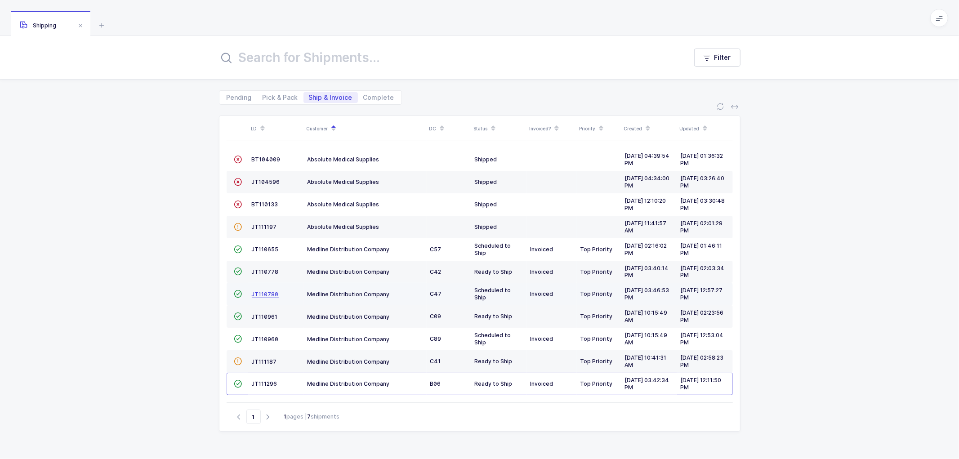
click at [263, 292] on span "JT110780" at bounding box center [265, 294] width 27 height 7
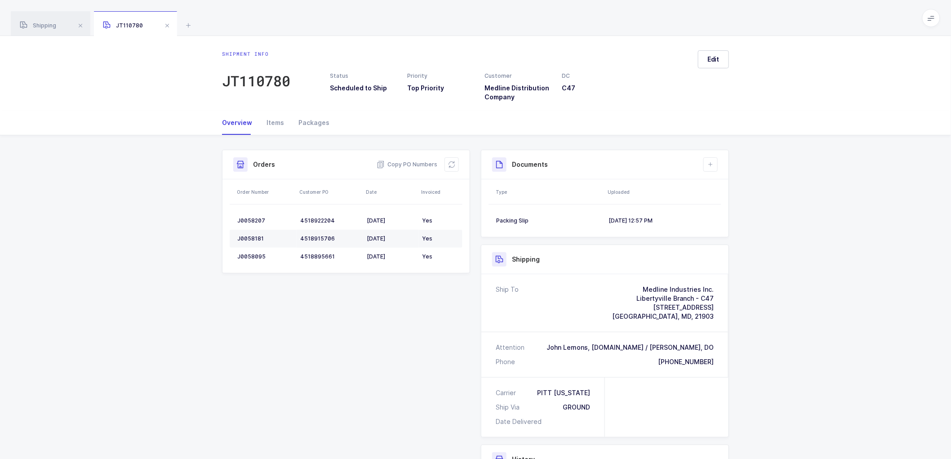
click at [860, 279] on div "Shipment Info Shipment Number JT110780 Status Scheduled to Ship Priority Top Pr…" at bounding box center [475, 366] width 951 height 462
click at [711, 58] on span "Edit" at bounding box center [713, 59] width 12 height 9
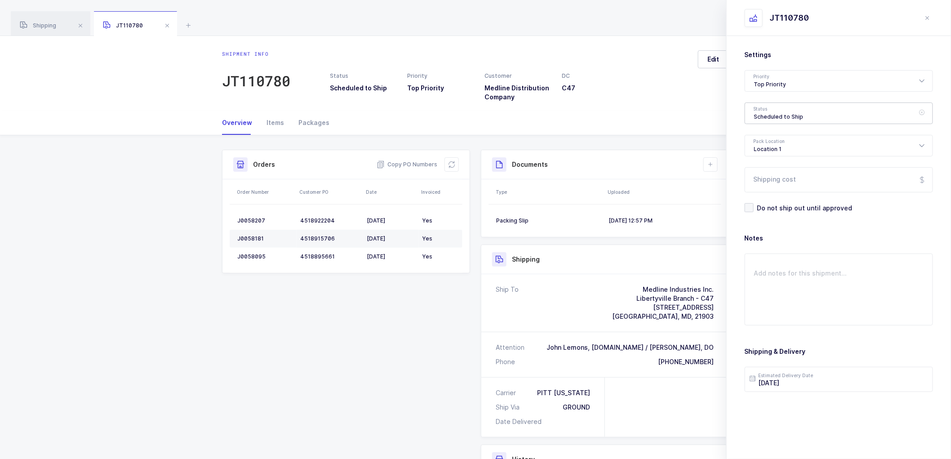
click at [773, 110] on div "Scheduled to Ship" at bounding box center [839, 113] width 188 height 22
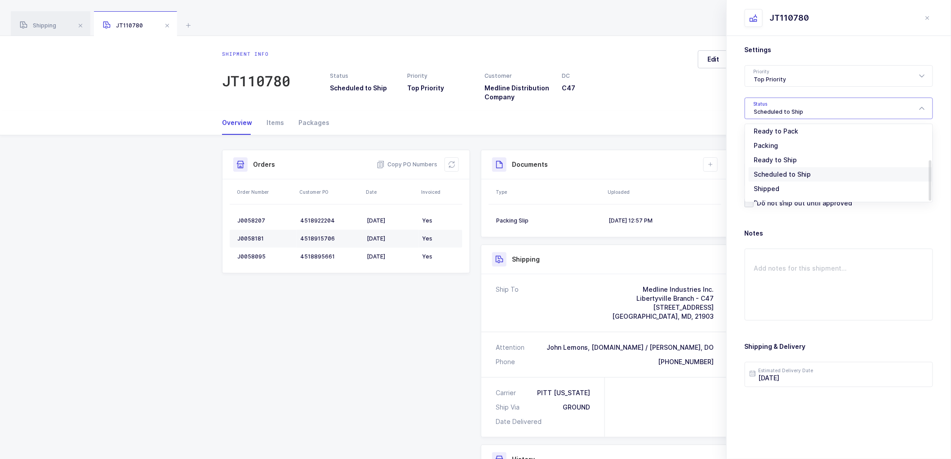
scroll to position [74, 0]
click at [760, 174] on span "Shipped" at bounding box center [767, 177] width 26 height 8
type input "Shipped"
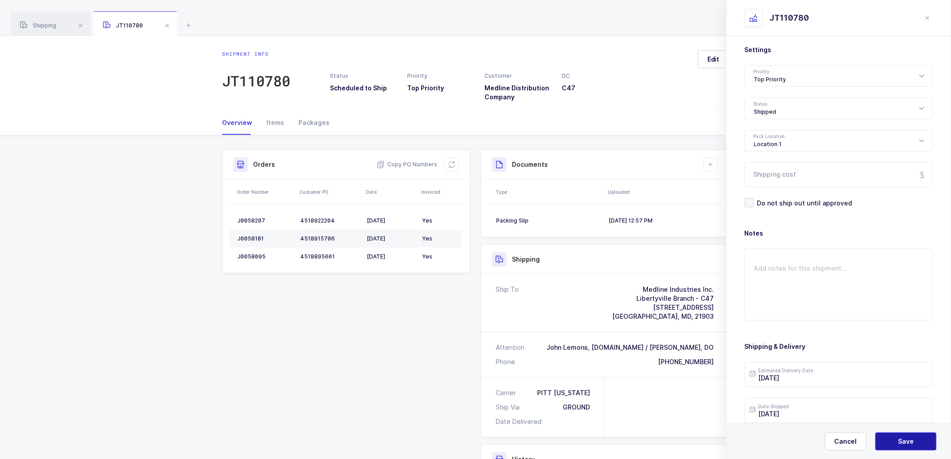
click at [905, 442] on span "Save" at bounding box center [906, 441] width 16 height 9
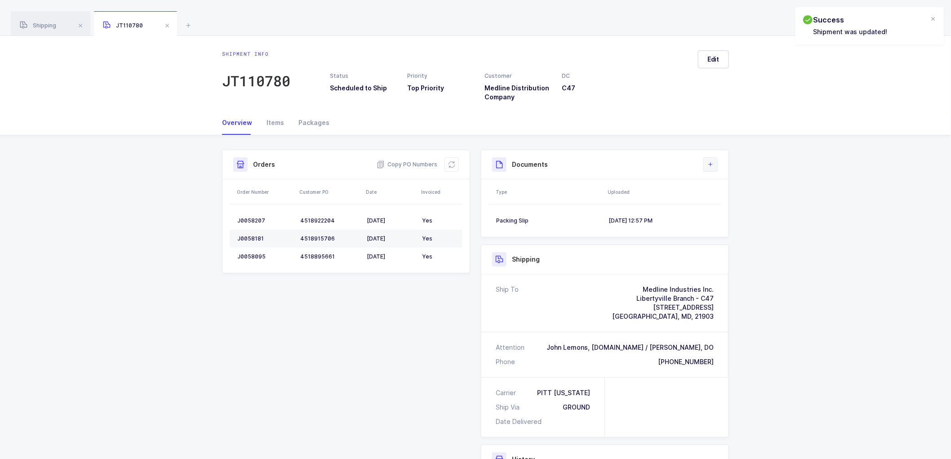
click at [713, 164] on icon at bounding box center [710, 164] width 7 height 7
click at [741, 204] on li "Upload Document" at bounding box center [740, 204] width 67 height 14
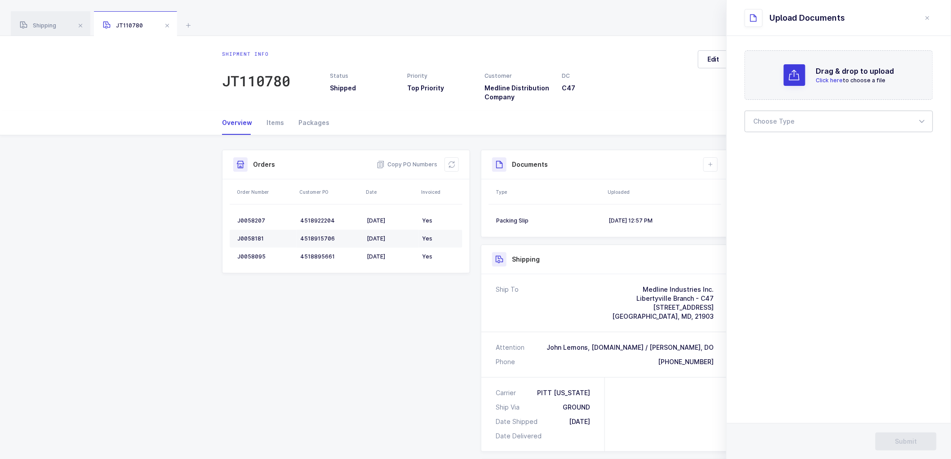
click at [775, 120] on div at bounding box center [839, 122] width 188 height 22
click at [768, 150] on span "Bill of Lading" at bounding box center [774, 150] width 40 height 8
type input "Bill of Lading"
click at [901, 438] on span "Submit" at bounding box center [906, 441] width 22 height 9
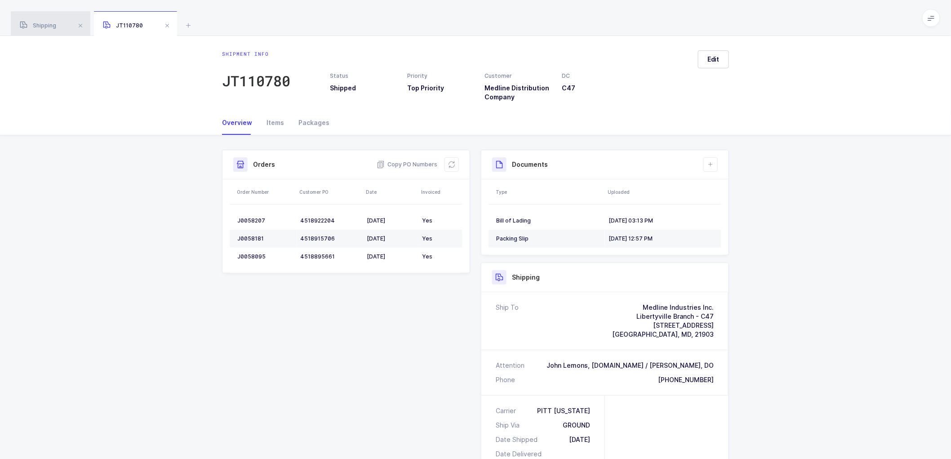
drag, startPoint x: 45, startPoint y: 26, endPoint x: 159, endPoint y: 47, distance: 116.0
click at [45, 26] on span "Shipping" at bounding box center [38, 25] width 36 height 7
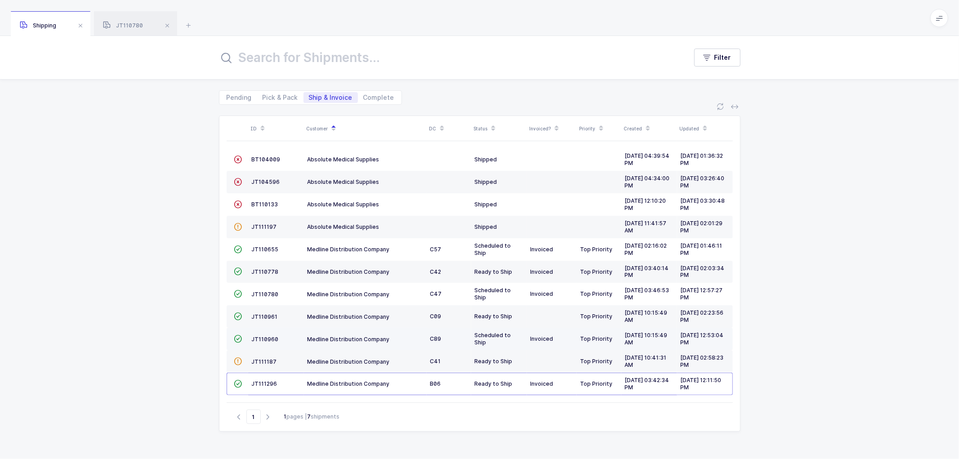
click at [264, 335] on td "JT110960" at bounding box center [276, 339] width 56 height 22
click at [264, 336] on span "JT110960" at bounding box center [265, 339] width 27 height 7
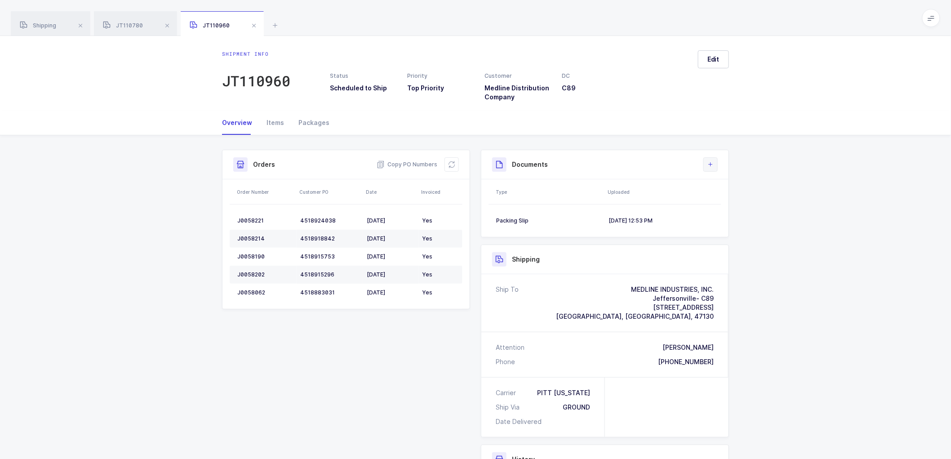
click at [711, 165] on icon at bounding box center [710, 164] width 7 height 7
click at [730, 202] on li "Upload Document" at bounding box center [740, 204] width 67 height 14
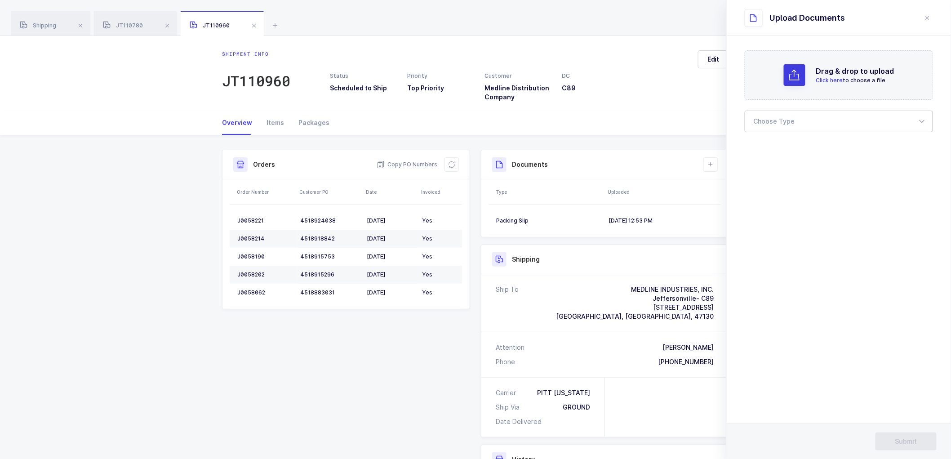
click at [766, 117] on div at bounding box center [839, 122] width 188 height 22
click at [776, 142] on li "Bill of Lading" at bounding box center [843, 149] width 188 height 14
type input "Bill of Lading"
drag, startPoint x: 897, startPoint y: 435, endPoint x: 849, endPoint y: 338, distance: 107.7
click at [897, 433] on button "Submit" at bounding box center [905, 441] width 61 height 18
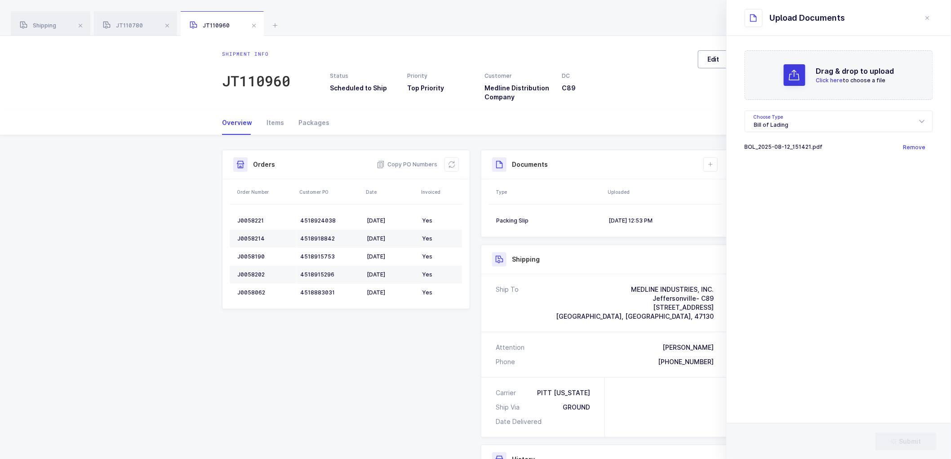
click at [713, 56] on span "Edit" at bounding box center [713, 59] width 12 height 9
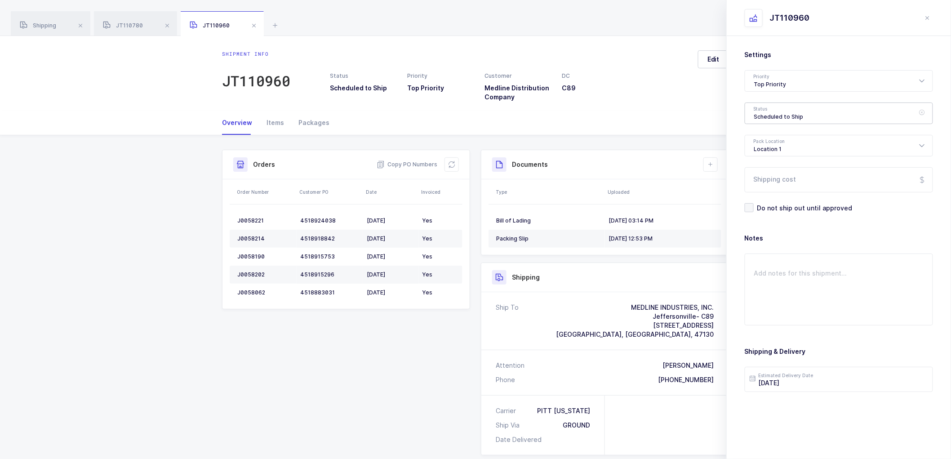
click at [781, 109] on div "Scheduled to Ship" at bounding box center [839, 113] width 188 height 22
click at [764, 182] on span "Shipped" at bounding box center [767, 182] width 26 height 8
type input "Shipped"
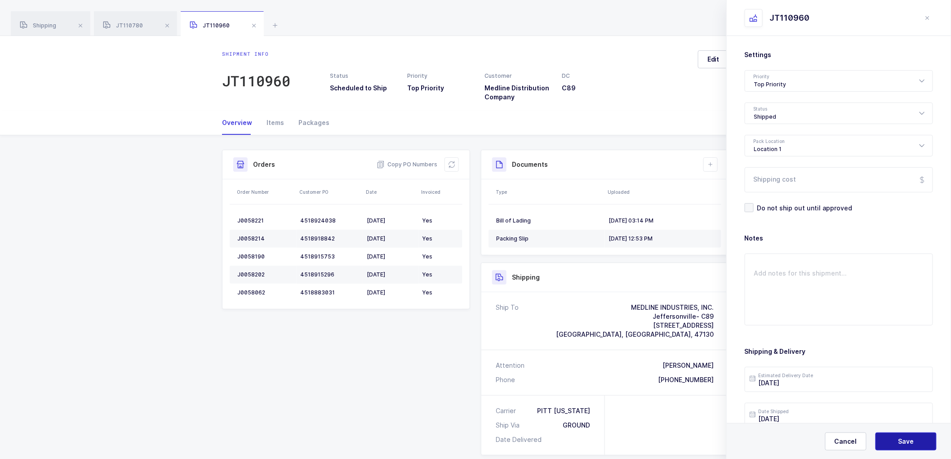
click at [886, 438] on button "Save" at bounding box center [905, 441] width 61 height 18
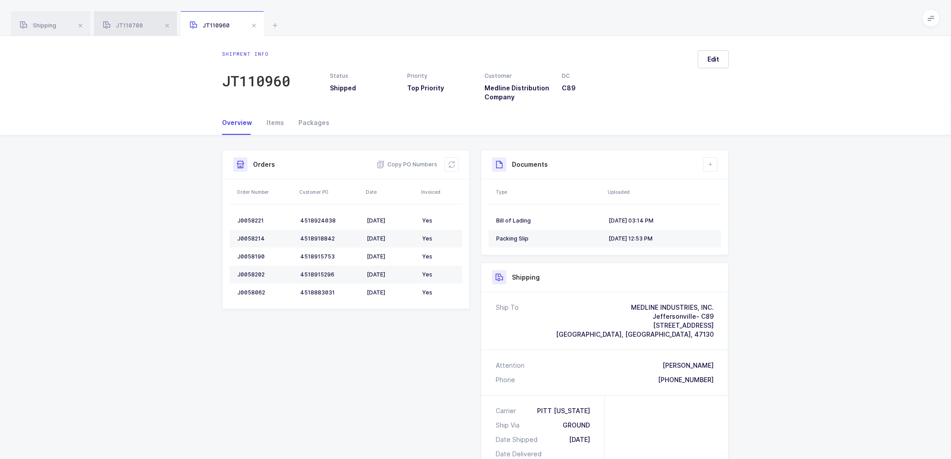
click at [136, 25] on span "JT110780" at bounding box center [123, 25] width 40 height 7
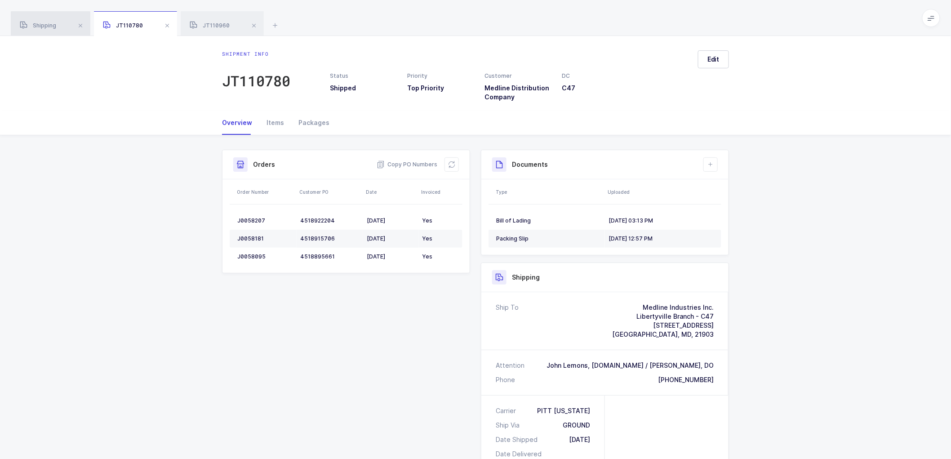
click at [48, 21] on div "Shipping" at bounding box center [51, 23] width 80 height 25
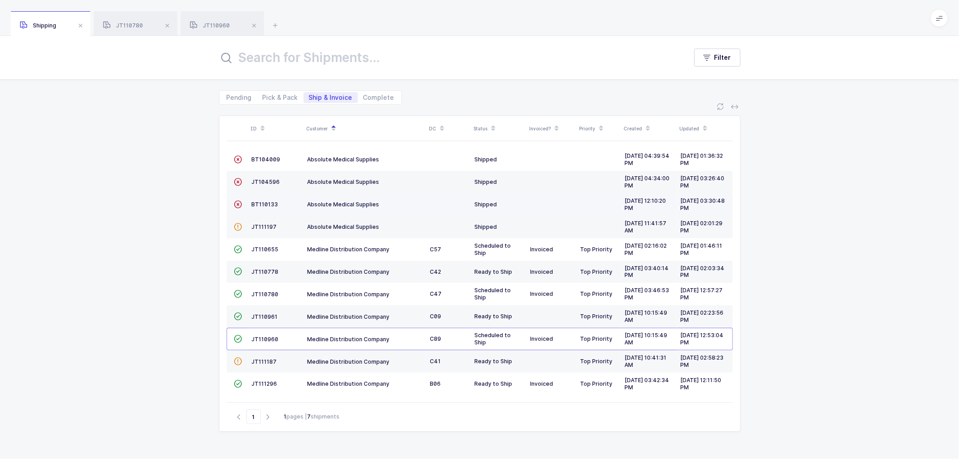
drag, startPoint x: 262, startPoint y: 187, endPoint x: 261, endPoint y: 196, distance: 9.5
click at [261, 196] on tbody " BT104009 Absolute Medical Supplies Shipped 05/07/2025 04:39:54 PM 06/12/2025 …" at bounding box center [479, 271] width 506 height 247
drag, startPoint x: 174, startPoint y: 188, endPoint x: 205, endPoint y: 182, distance: 31.6
click at [176, 187] on div "ID Customer DC Status Invoiced? Priority Created Updated  BT104009 Absolute Me…" at bounding box center [479, 282] width 959 height 354
click at [378, 97] on span "Complete" at bounding box center [378, 97] width 31 height 6
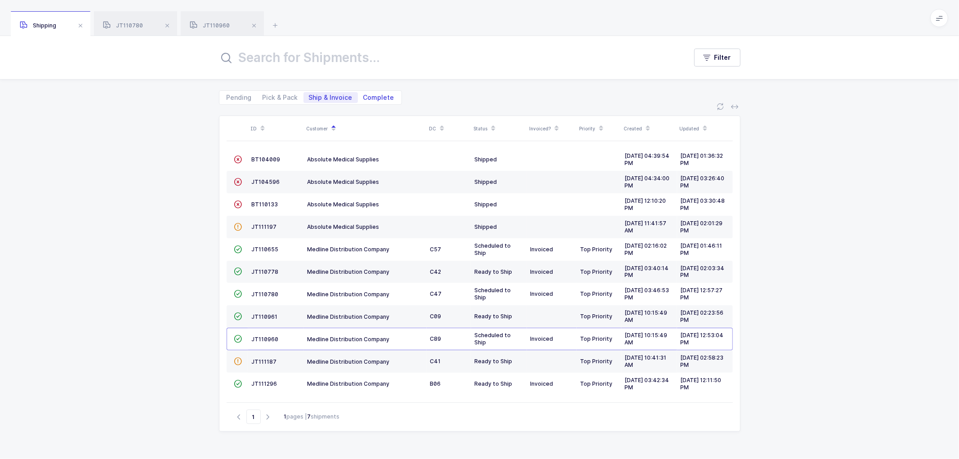
click at [364, 97] on input "Complete" at bounding box center [361, 95] width 6 height 6
radio input "true"
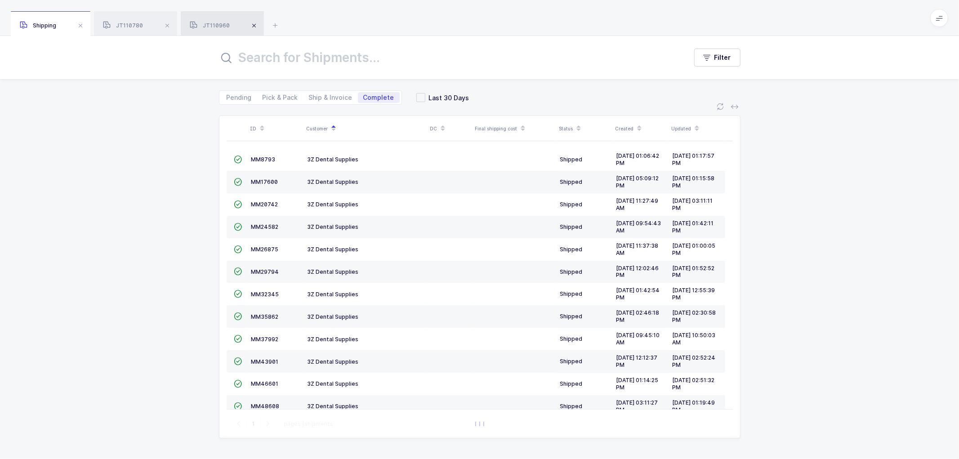
click at [252, 25] on span at bounding box center [254, 25] width 11 height 11
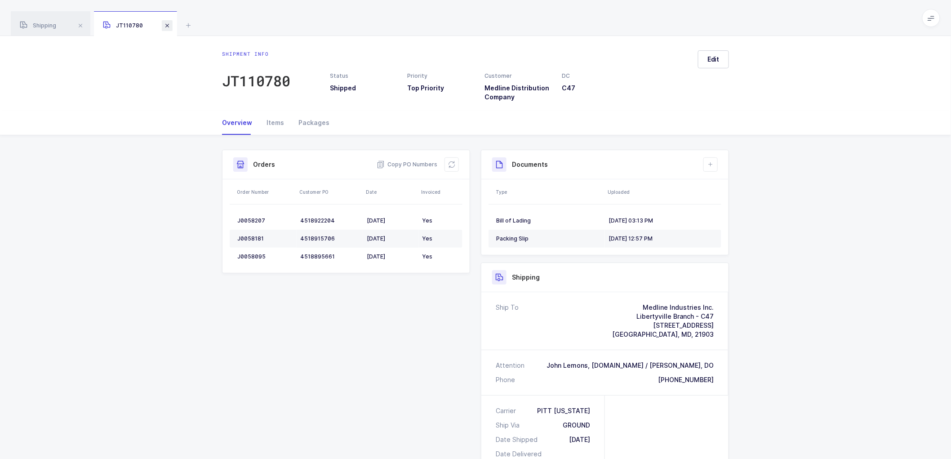
click at [168, 22] on span at bounding box center [167, 25] width 11 height 11
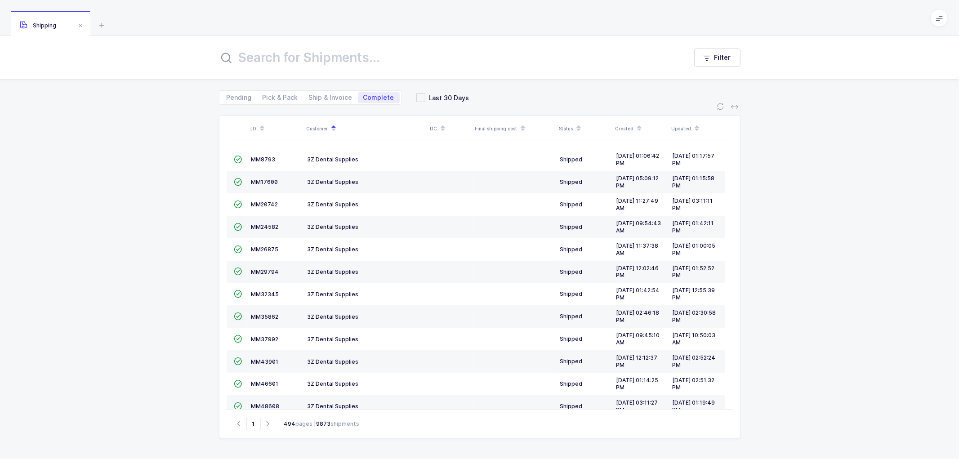
click at [167, 175] on div "ID Customer DC Final shipping cost Status Created Updated  MM8793 3Z Dental Su…" at bounding box center [479, 282] width 959 height 354
click at [312, 96] on span "Ship & Invoice" at bounding box center [331, 97] width 44 height 6
click at [309, 96] on input "Ship & Invoice" at bounding box center [306, 95] width 6 height 6
radio input "true"
radio input "false"
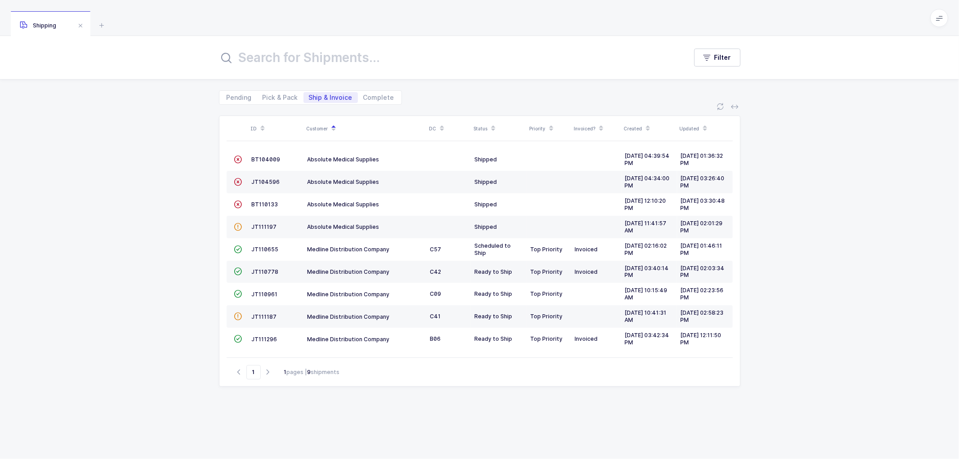
click at [165, 231] on div "ID Customer DC Status Priority Invoiced? Created Updated  BT104009 Absolute Me…" at bounding box center [479, 282] width 959 height 354
click at [284, 93] on span "Pick & Pack" at bounding box center [280, 97] width 46 height 11
click at [263, 93] on input "Pick & Pack" at bounding box center [260, 95] width 6 height 6
radio input "true"
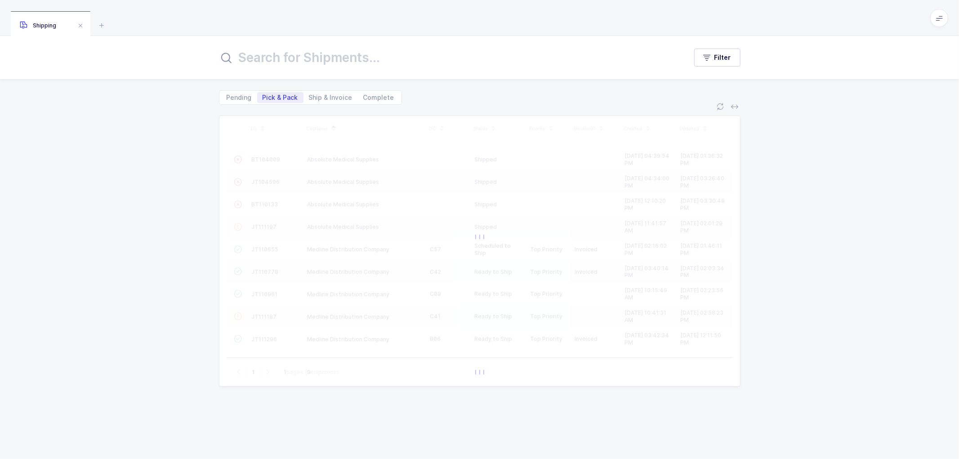
click at [423, 94] on div "Pending Pick & Pack Ship & Invoice Complete" at bounding box center [479, 92] width 521 height 25
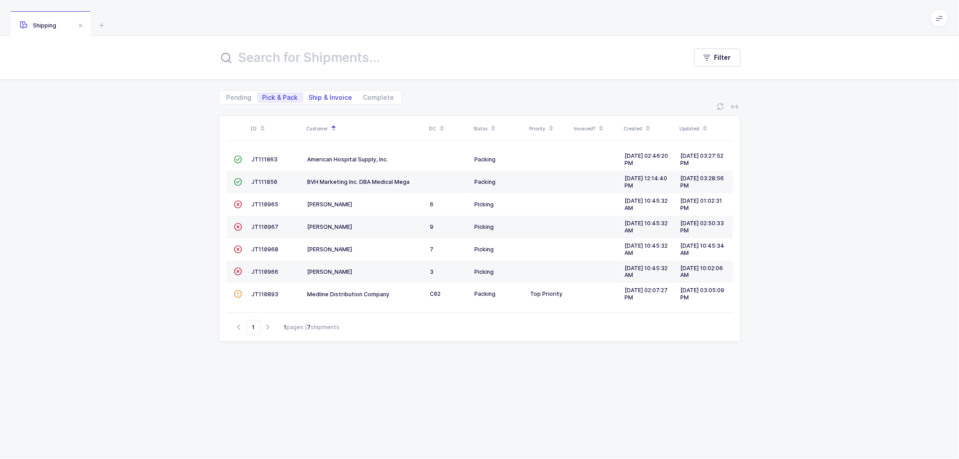
click at [323, 95] on span "Ship & Invoice" at bounding box center [331, 97] width 44 height 6
click at [309, 95] on input "Ship & Invoice" at bounding box center [306, 95] width 6 height 6
radio input "true"
radio input "false"
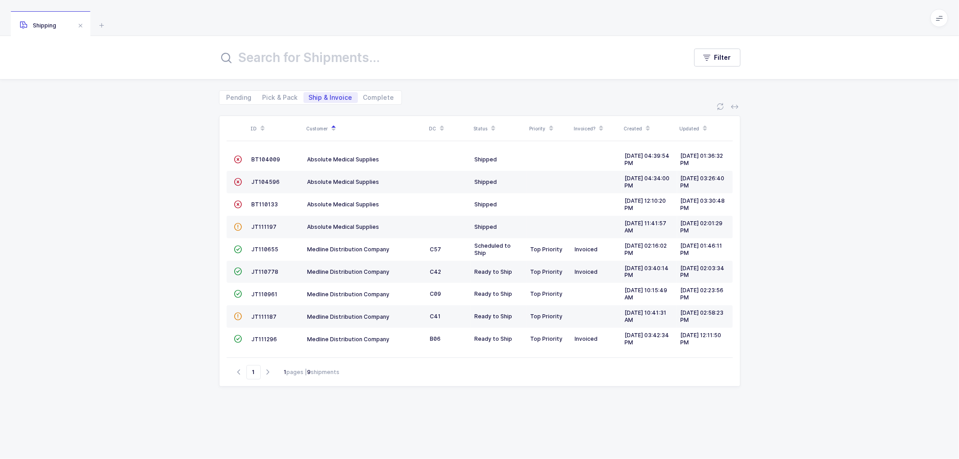
drag, startPoint x: 186, startPoint y: 280, endPoint x: 191, endPoint y: 277, distance: 6.1
click at [186, 280] on div "ID Customer DC Status Priority Invoiced? Created Updated  BT104009 Absolute Me…" at bounding box center [479, 282] width 959 height 354
drag, startPoint x: 331, startPoint y: 408, endPoint x: 327, endPoint y: 403, distance: 6.0
click at [329, 405] on div "ID Customer DC Status Priority Invoiced? Created Updated  BT104009 Absolute Me…" at bounding box center [479, 276] width 521 height 322
click at [119, 302] on div "ID Customer DC Status Priority Invoiced? Created Updated  BT104009 Absolute Me…" at bounding box center [479, 282] width 959 height 354
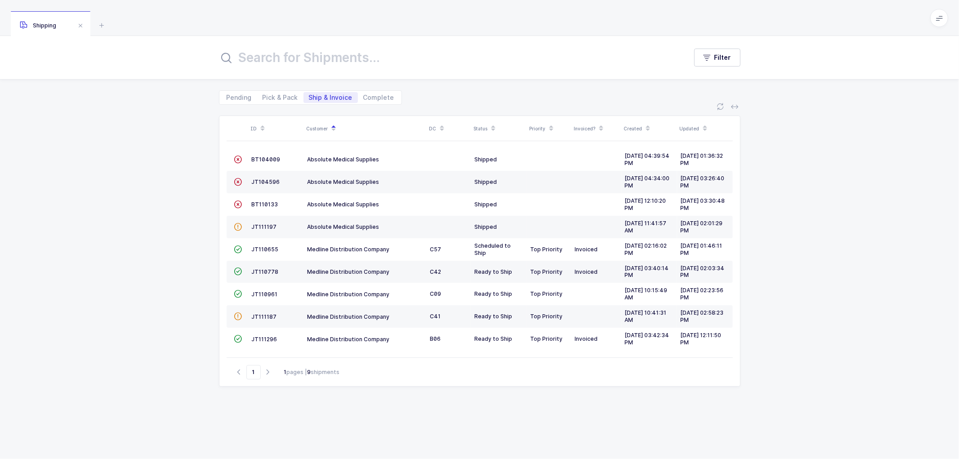
click at [183, 176] on div "ID Customer DC Status Priority Invoiced? Created Updated  BT104009 Absolute Me…" at bounding box center [479, 282] width 959 height 354
click at [204, 153] on div "ID Customer DC Status Priority Invoiced? Created Updated  BT104009 Absolute Me…" at bounding box center [479, 282] width 959 height 354
click at [204, 177] on div "ID Customer DC Status Priority Invoiced? Created Updated  BT104009 Absolute Me…" at bounding box center [479, 282] width 959 height 354
click at [203, 156] on div "ID Customer DC Status Priority Invoiced? Created Updated  BT104009 Absolute Me…" at bounding box center [479, 282] width 959 height 354
click at [205, 187] on div "ID Customer DC Status Priority Invoiced? Created Updated  BT104009 Absolute Me…" at bounding box center [479, 282] width 959 height 354
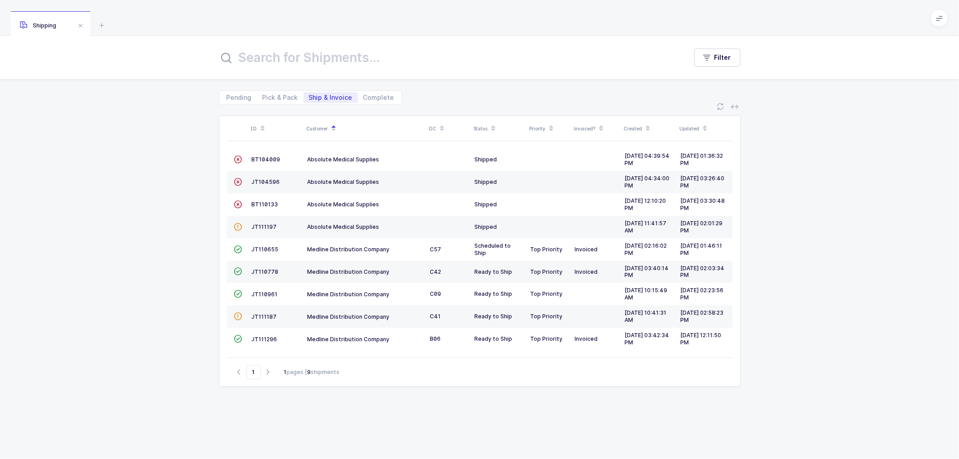
drag, startPoint x: 199, startPoint y: 201, endPoint x: 197, endPoint y: 209, distance: 8.4
click at [200, 201] on div "ID Customer DC Status Priority Invoiced? Created Updated  BT104009 Absolute Me…" at bounding box center [479, 282] width 959 height 354
drag, startPoint x: 198, startPoint y: 226, endPoint x: 203, endPoint y: 249, distance: 23.9
click at [198, 226] on div "ID Customer DC Status Priority Invoiced? Created Updated  BT104009 Absolute Me…" at bounding box center [479, 282] width 959 height 354
click at [203, 249] on div "ID Customer DC Status Priority Invoiced? Created Updated  BT104009 Absolute Me…" at bounding box center [479, 282] width 959 height 354
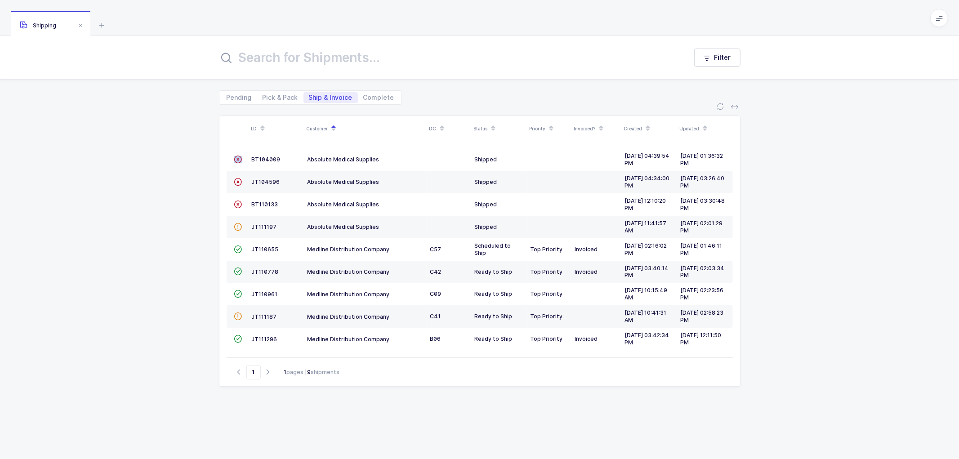
drag, startPoint x: 204, startPoint y: 247, endPoint x: 204, endPoint y: 253, distance: 5.4
click at [205, 246] on div "ID Customer DC Status Priority Invoiced? Created Updated  BT104009 Absolute Me…" at bounding box center [479, 282] width 959 height 354
click at [204, 270] on div "ID Customer DC Status Priority Invoiced? Created Updated  BT104009 Absolute Me…" at bounding box center [479, 282] width 959 height 354
click at [200, 308] on div "ID Customer DC Status Priority Invoiced? Created Updated  BT104009 Absolute Me…" at bounding box center [479, 282] width 959 height 354
click at [200, 307] on div "ID Customer DC Status Priority Invoiced? Created Updated  BT104009 Absolute Me…" at bounding box center [479, 282] width 959 height 354
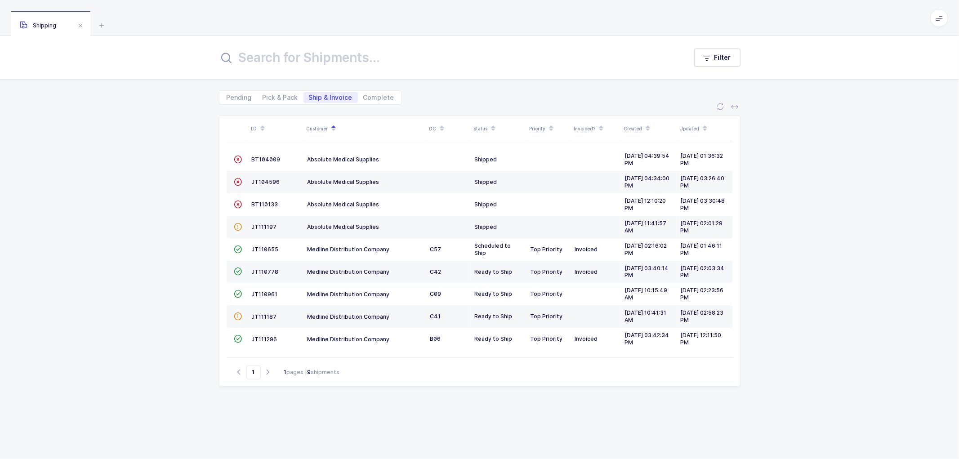
click at [266, 264] on td "JT110778" at bounding box center [276, 272] width 56 height 22
click at [258, 269] on span "JT110778" at bounding box center [265, 271] width 27 height 7
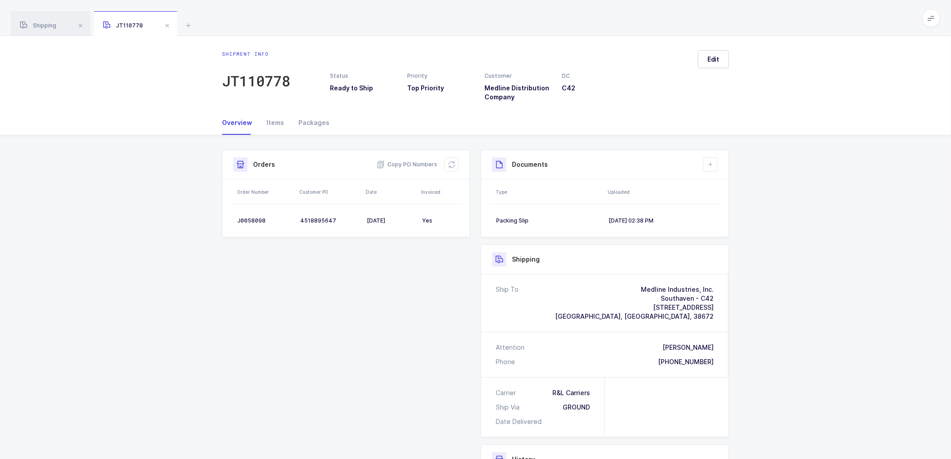
click at [837, 318] on div "Shipment Info Shipment Number JT110778 Status Ready to Ship Priority Top Priori…" at bounding box center [475, 366] width 951 height 462
click at [713, 57] on span "Edit" at bounding box center [713, 59] width 12 height 9
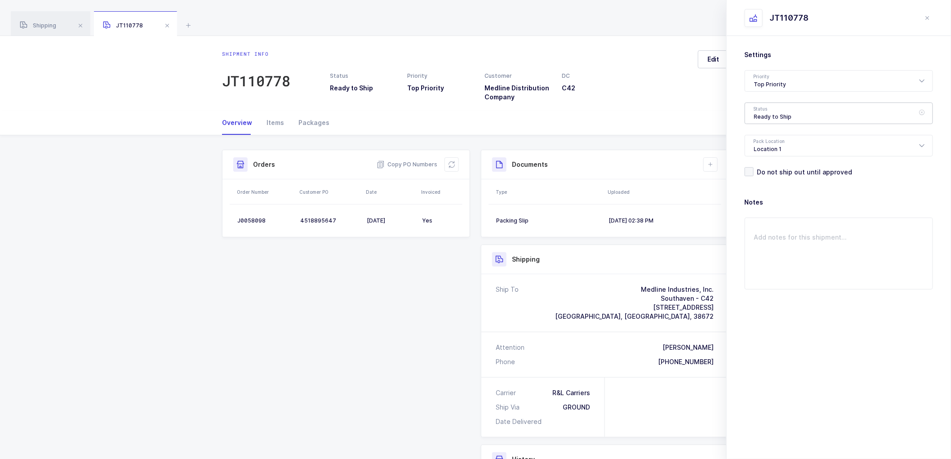
drag, startPoint x: 775, startPoint y: 111, endPoint x: 786, endPoint y: 120, distance: 14.7
click at [777, 111] on div "Ready to Ship" at bounding box center [839, 113] width 188 height 22
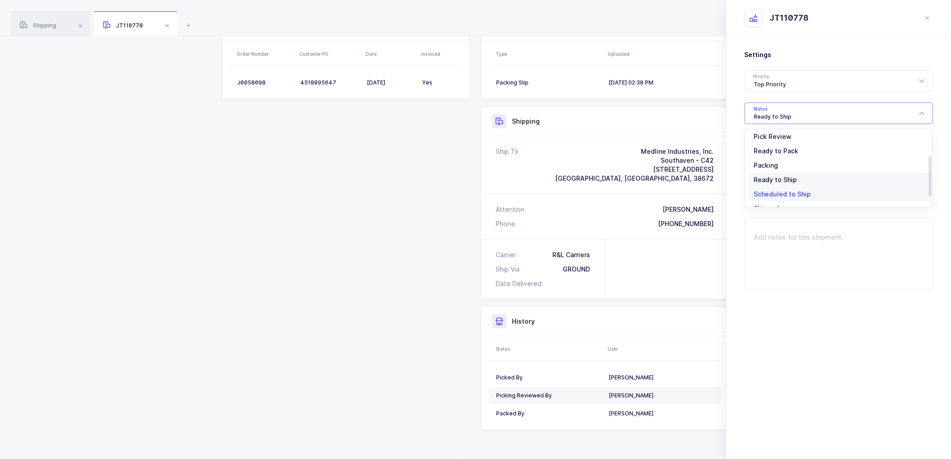
scroll to position [74, 0]
click at [767, 179] on span "Shipped" at bounding box center [767, 182] width 26 height 8
type input "Shipped"
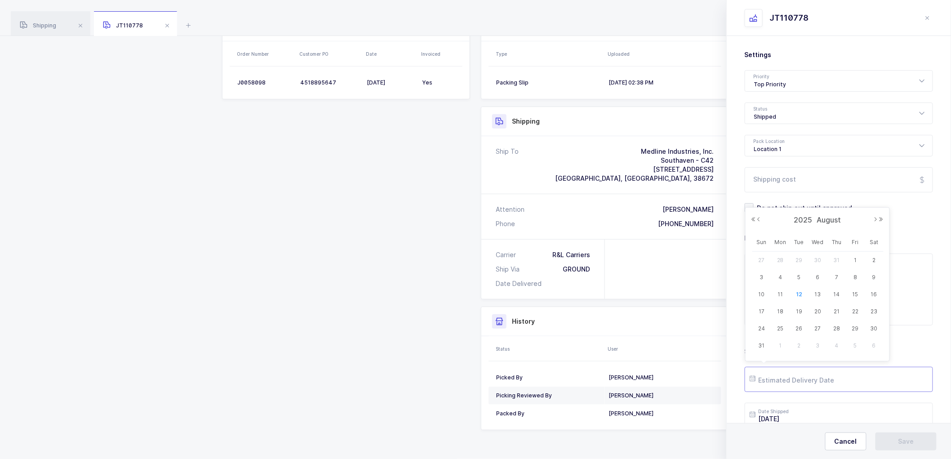
click at [790, 379] on input "text" at bounding box center [839, 379] width 188 height 25
click at [782, 306] on span "18" at bounding box center [780, 311] width 11 height 11
type input "2025-08-18"
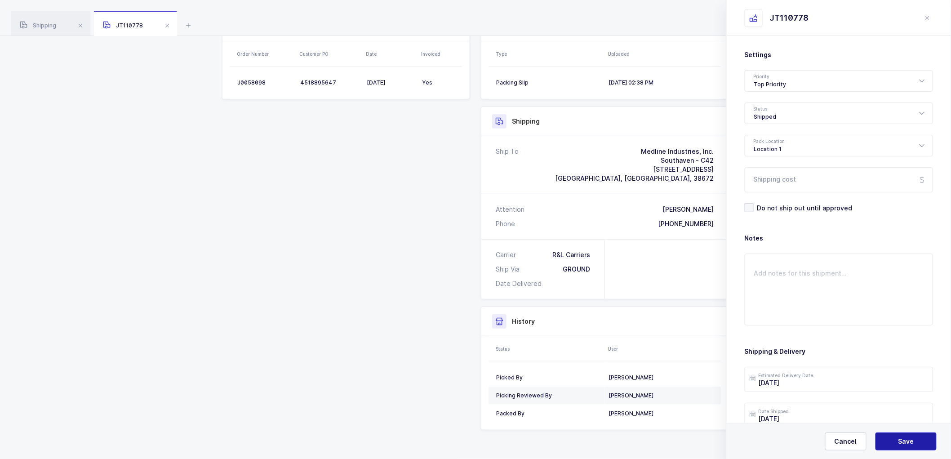
click at [914, 443] on button "Save" at bounding box center [905, 441] width 61 height 18
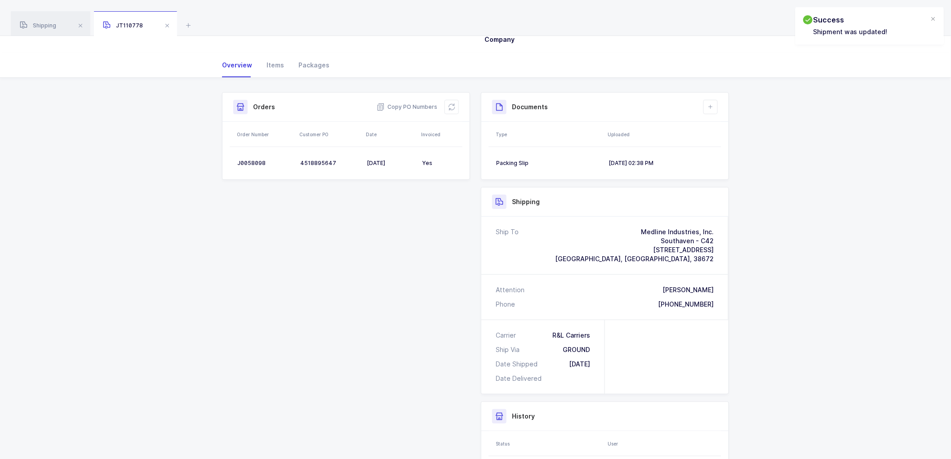
scroll to position [0, 0]
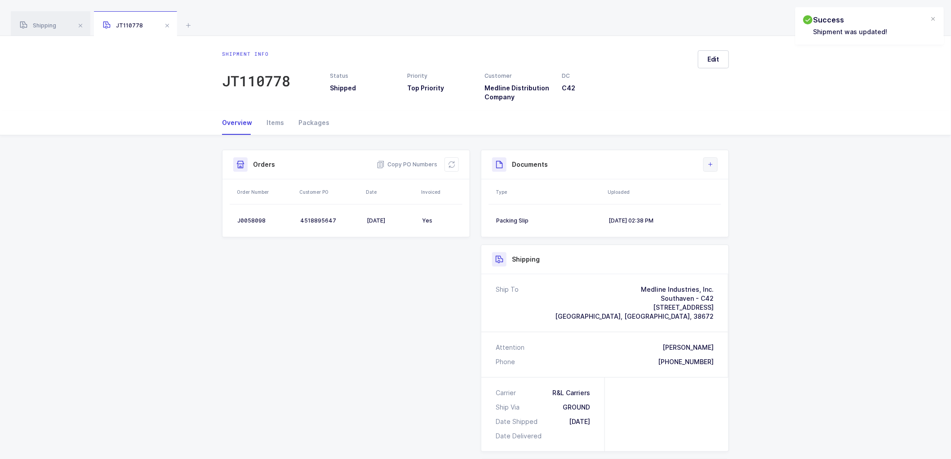
drag, startPoint x: 708, startPoint y: 164, endPoint x: 715, endPoint y: 168, distance: 8.6
click at [708, 164] on icon at bounding box center [710, 164] width 7 height 7
click at [723, 202] on li "Upload Document" at bounding box center [740, 204] width 67 height 14
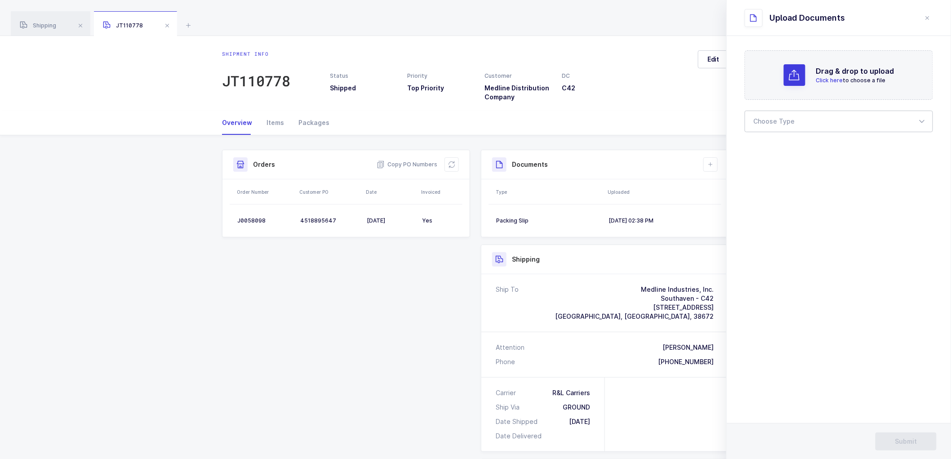
click at [767, 120] on div at bounding box center [839, 122] width 188 height 22
click at [763, 148] on span "Bill of Lading" at bounding box center [774, 150] width 40 height 8
type input "Bill of Lading"
click at [910, 439] on span "Submit" at bounding box center [906, 441] width 22 height 9
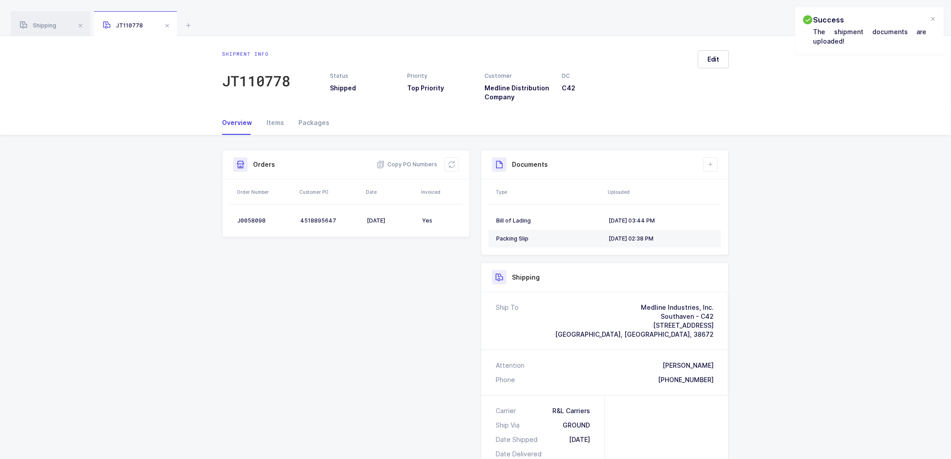
drag, startPoint x: 406, startPoint y: 324, endPoint x: 542, endPoint y: 176, distance: 200.7
click at [406, 323] on div "Shipment Info Shipment Number JT110778 Status Shipped Priority Top Priority Cus…" at bounding box center [476, 379] width 518 height 458
click at [168, 23] on span at bounding box center [167, 25] width 11 height 11
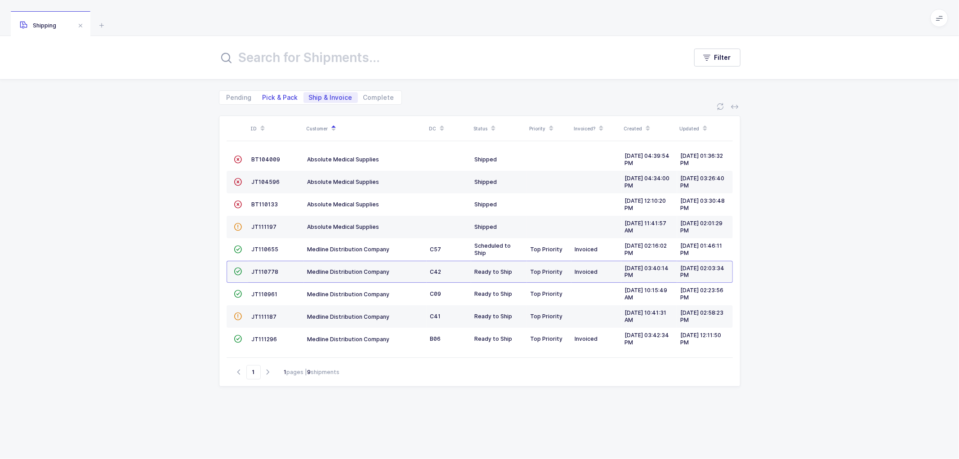
click at [277, 94] on span "Pick & Pack" at bounding box center [280, 97] width 36 height 6
click at [263, 93] on input "Pick & Pack" at bounding box center [260, 95] width 6 height 6
radio input "true"
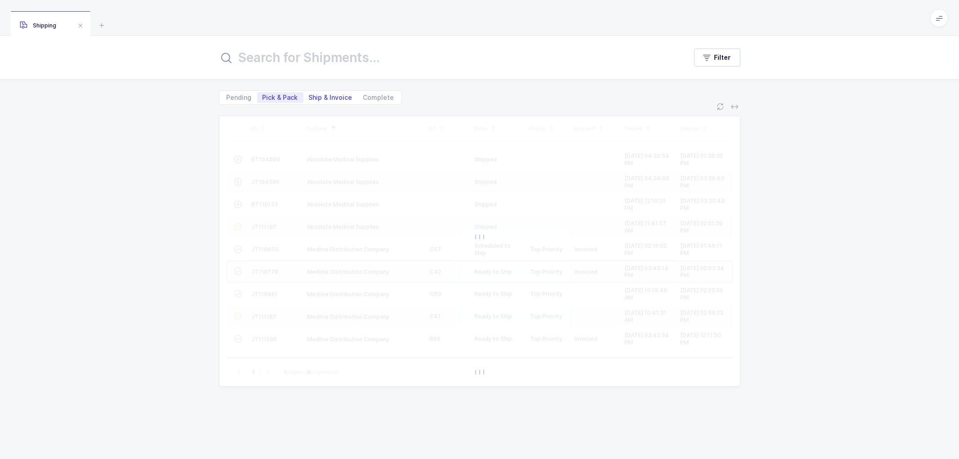
click at [318, 94] on span "Ship & Invoice" at bounding box center [331, 97] width 44 height 6
click at [309, 93] on input "Ship & Invoice" at bounding box center [306, 95] width 6 height 6
radio input "true"
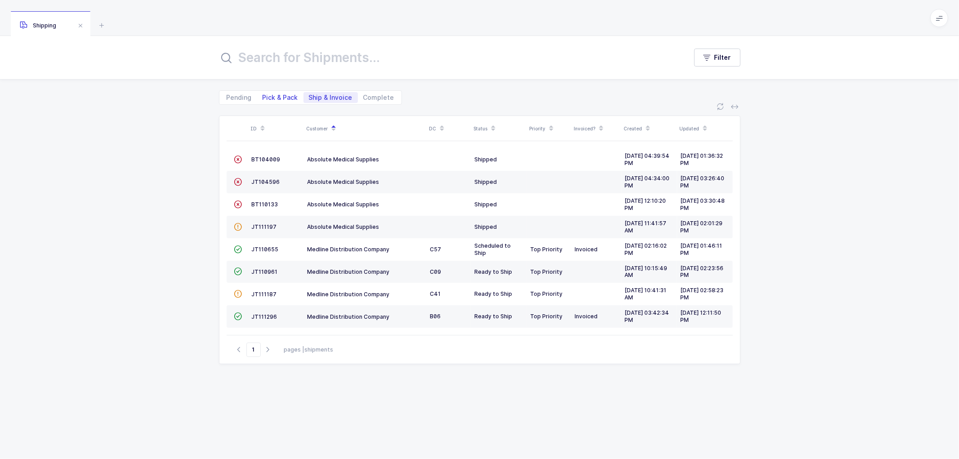
click at [273, 96] on span "Pick & Pack" at bounding box center [280, 97] width 36 height 6
click at [263, 96] on input "Pick & Pack" at bounding box center [260, 95] width 6 height 6
radio input "true"
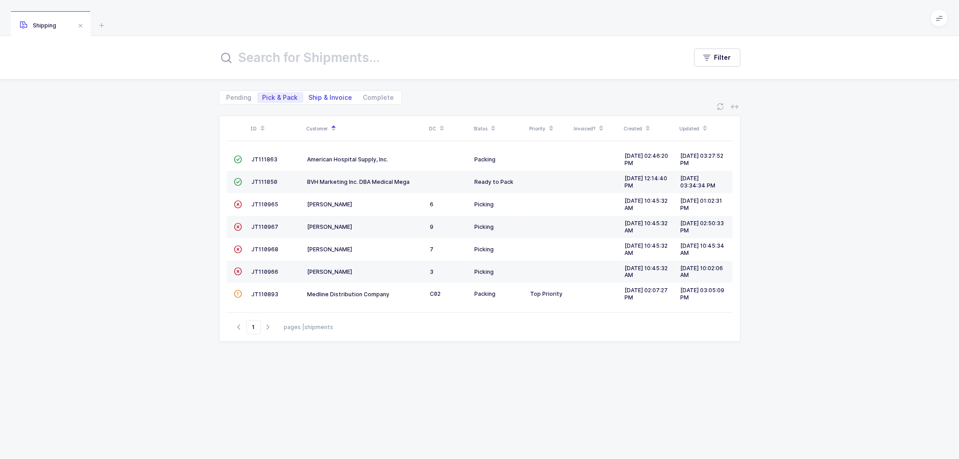
click at [326, 96] on span "Ship & Invoice" at bounding box center [331, 97] width 44 height 6
click at [309, 96] on input "Ship & Invoice" at bounding box center [306, 95] width 6 height 6
radio input "true"
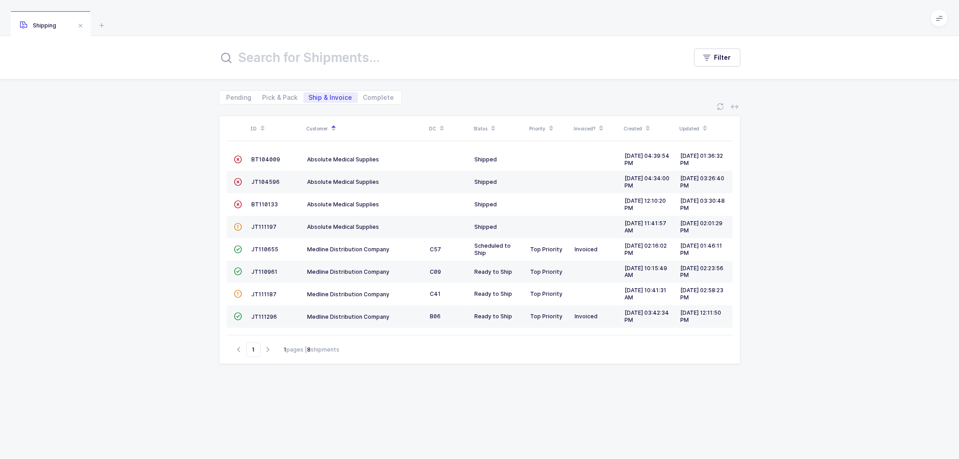
drag, startPoint x: 326, startPoint y: 96, endPoint x: 294, endPoint y: 131, distance: 47.7
click at [320, 105] on div "Filter Pending Pick & Pack Ship & Invoice Complete ID Customer DC Status Priori…" at bounding box center [479, 247] width 959 height 423
click at [277, 94] on span "Pick & Pack" at bounding box center [280, 97] width 36 height 6
click at [263, 94] on input "Pick & Pack" at bounding box center [260, 95] width 6 height 6
radio input "true"
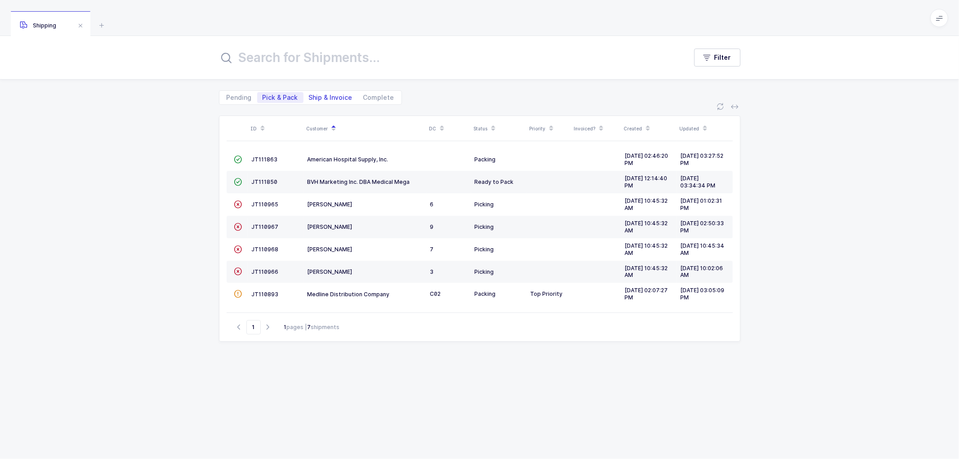
click at [323, 94] on span "Ship & Invoice" at bounding box center [331, 97] width 44 height 6
click at [309, 93] on input "Ship & Invoice" at bounding box center [306, 95] width 6 height 6
radio input "true"
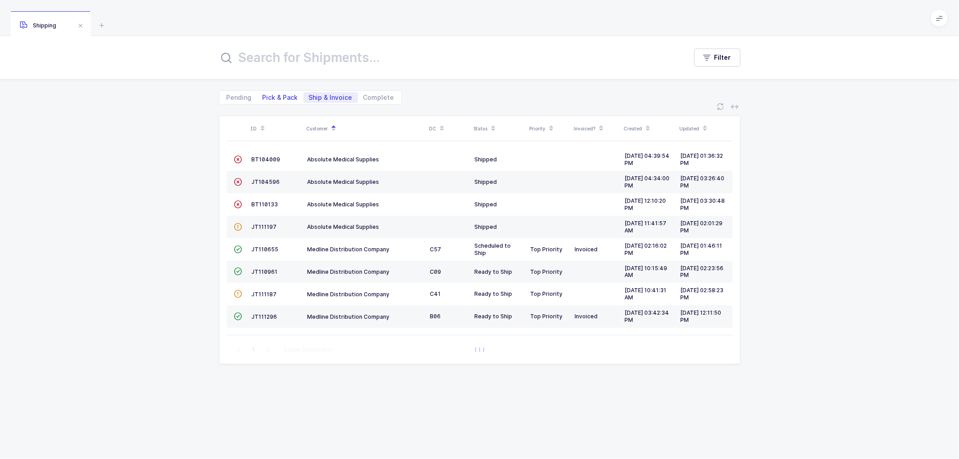
click at [275, 94] on span "Pick & Pack" at bounding box center [280, 97] width 36 height 6
click at [263, 93] on input "Pick & Pack" at bounding box center [260, 95] width 6 height 6
radio input "true"
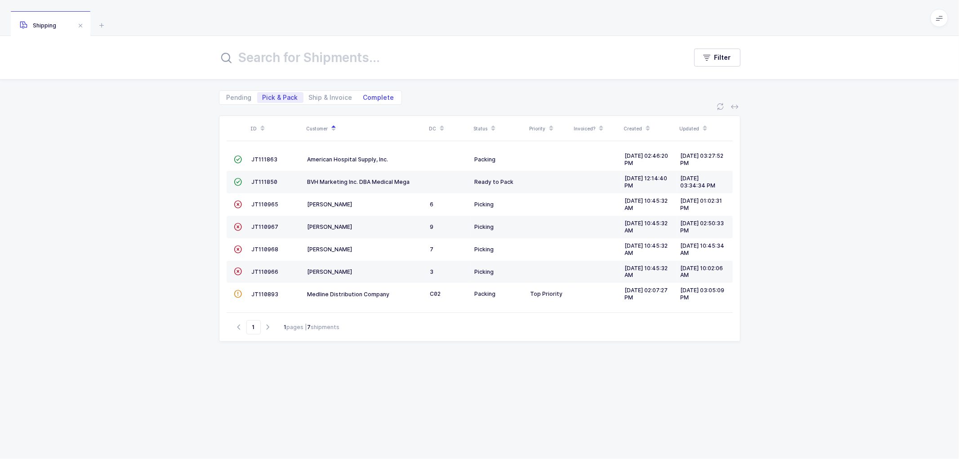
drag, startPoint x: 325, startPoint y: 92, endPoint x: 354, endPoint y: 98, distance: 29.3
click at [327, 91] on div "Pending Pick & Pack Ship & Invoice Complete" at bounding box center [310, 97] width 183 height 14
click at [343, 97] on span "Ship & Invoice" at bounding box center [331, 97] width 44 height 6
click at [309, 97] on input "Ship & Invoice" at bounding box center [306, 95] width 6 height 6
radio input "true"
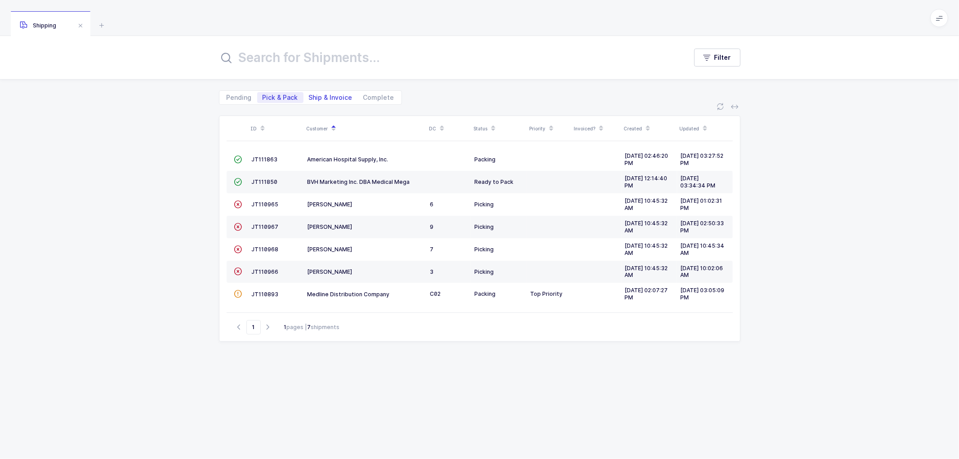
radio input "false"
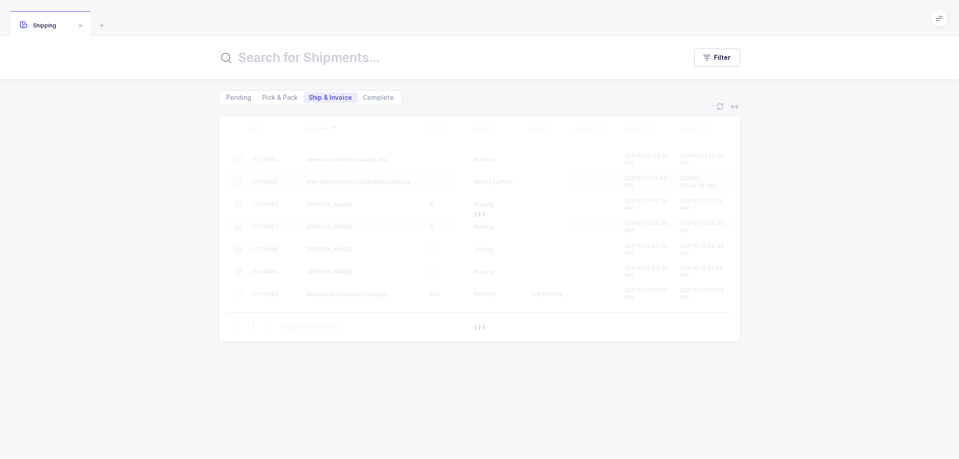
click at [839, 271] on div "ID Customer DC Status Priority Invoiced? Created Updated  JT111863 American Ho…" at bounding box center [479, 282] width 959 height 354
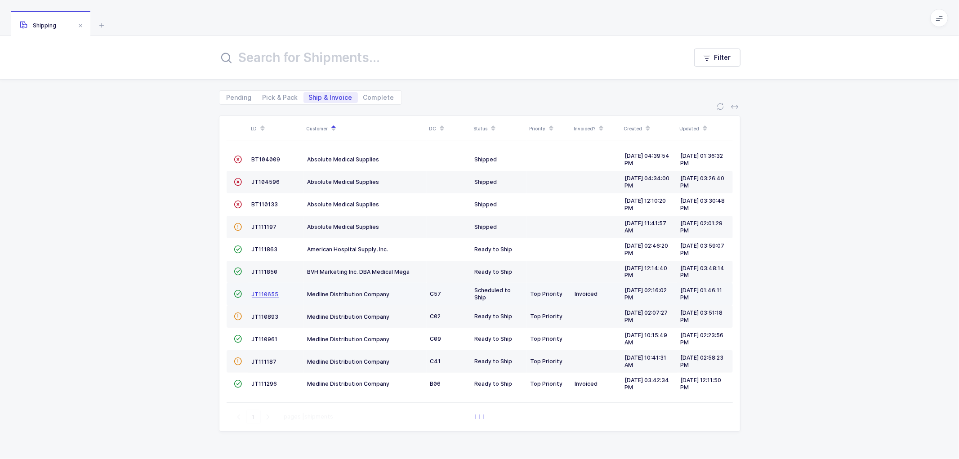
click at [262, 295] on span "JT110655" at bounding box center [265, 294] width 27 height 7
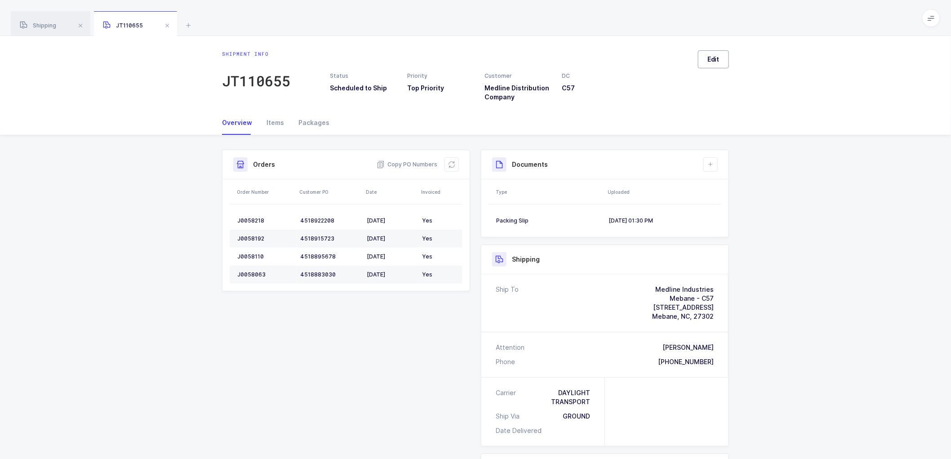
click at [716, 56] on span "Edit" at bounding box center [713, 59] width 12 height 9
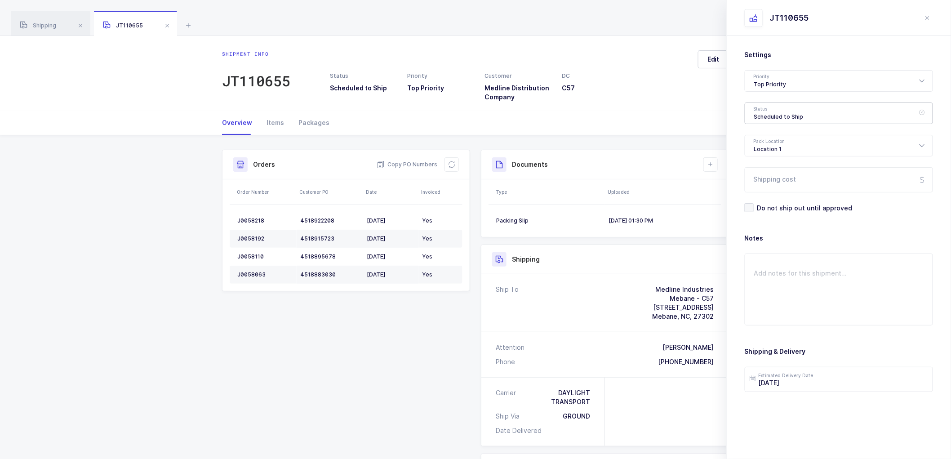
click at [776, 109] on div "Scheduled to Ship" at bounding box center [839, 113] width 188 height 22
drag, startPoint x: 770, startPoint y: 180, endPoint x: 779, endPoint y: 191, distance: 14.4
click at [770, 180] on span "Shipped" at bounding box center [767, 182] width 26 height 8
type input "Shipped"
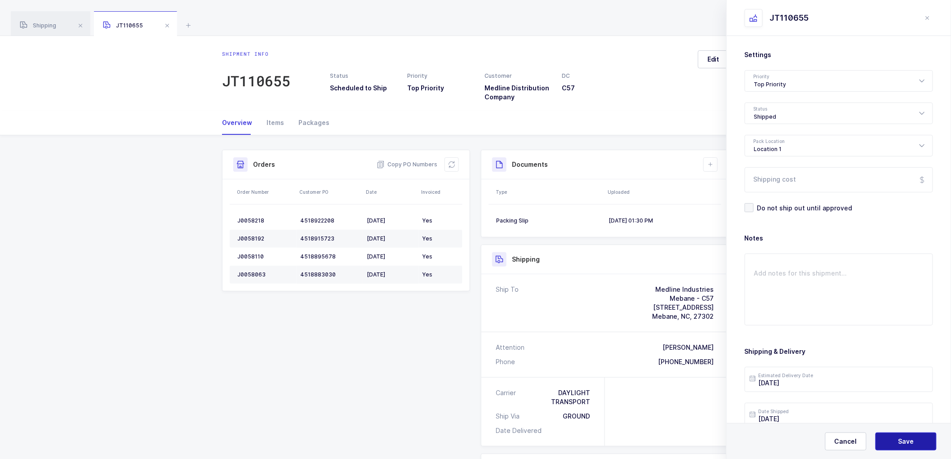
click at [904, 440] on span "Save" at bounding box center [906, 441] width 16 height 9
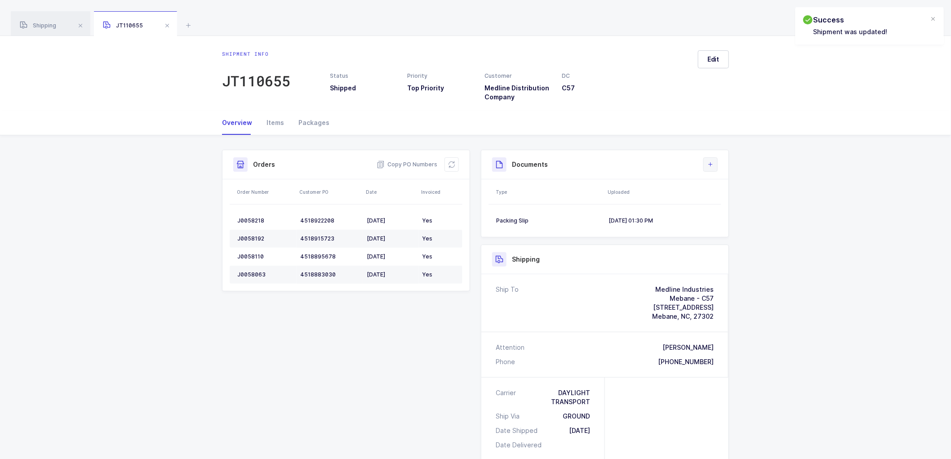
click at [712, 162] on icon at bounding box center [710, 164] width 7 height 7
click at [736, 203] on li "Upload Document" at bounding box center [740, 204] width 67 height 14
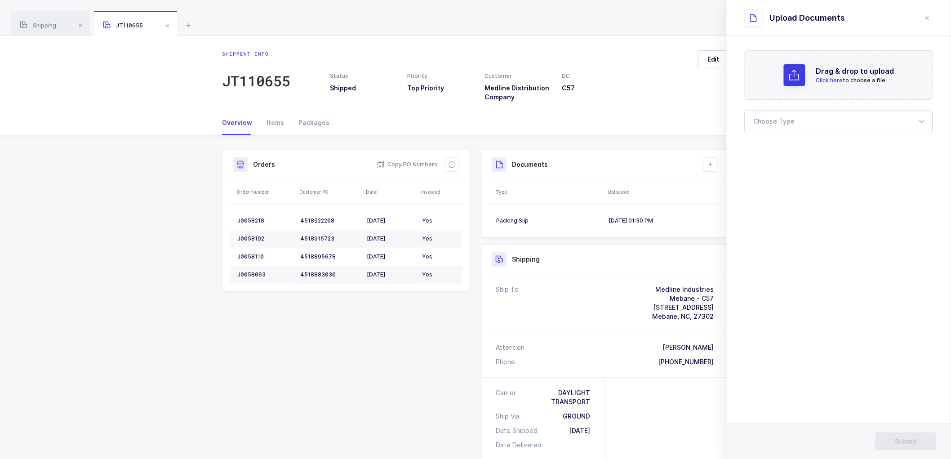
click at [773, 114] on div at bounding box center [839, 122] width 188 height 22
click at [785, 149] on span "Bill of Lading" at bounding box center [774, 150] width 40 height 8
type input "Bill of Lading"
click at [900, 440] on span "Submit" at bounding box center [906, 441] width 22 height 9
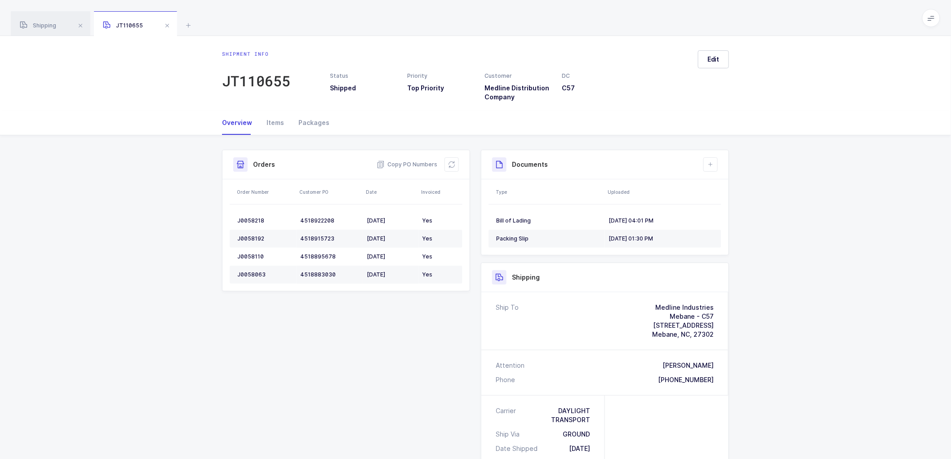
click at [645, 412] on div at bounding box center [667, 436] width 124 height 83
click at [156, 209] on div "Shipment Info Shipment Number JT110655 Status Shipped Priority Top Priority Cus…" at bounding box center [475, 386] width 951 height 503
drag, startPoint x: 47, startPoint y: 23, endPoint x: 110, endPoint y: 39, distance: 64.3
click at [49, 23] on span "Shipping" at bounding box center [38, 25] width 36 height 7
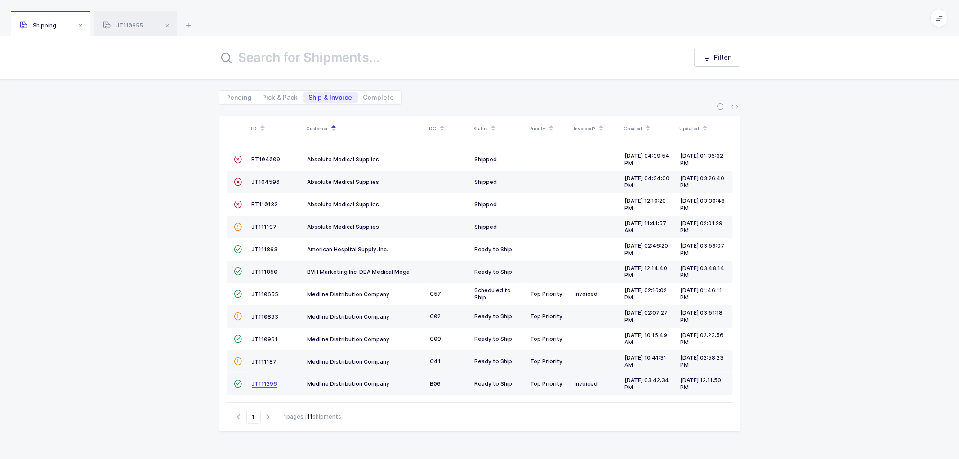
click at [259, 382] on span "JT111296" at bounding box center [265, 383] width 26 height 7
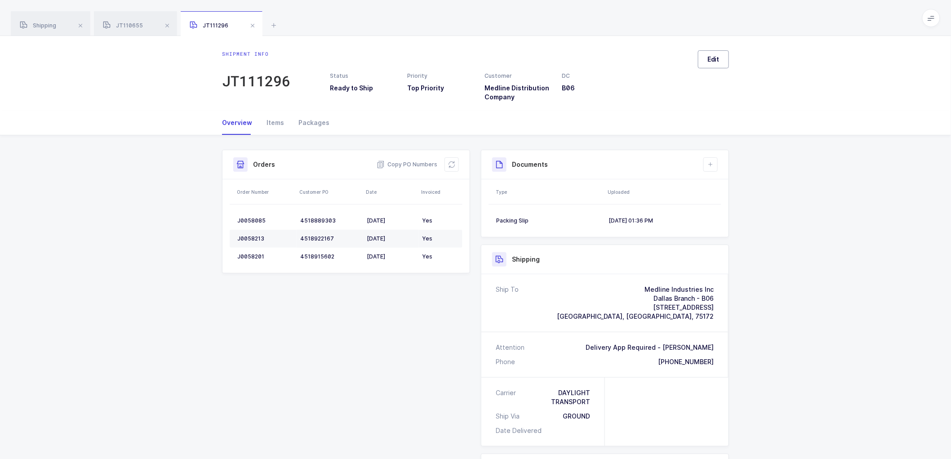
click at [706, 54] on button "Edit" at bounding box center [713, 59] width 31 height 18
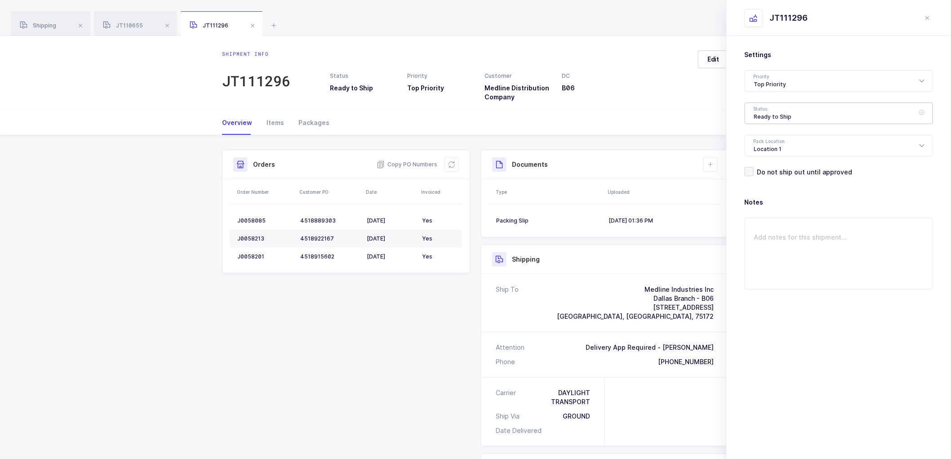
click at [776, 111] on div "Ready to Ship" at bounding box center [839, 113] width 188 height 22
drag, startPoint x: 765, startPoint y: 180, endPoint x: 792, endPoint y: 203, distance: 35.7
click at [765, 179] on span "Shipped" at bounding box center [767, 182] width 26 height 8
type input "Shipped"
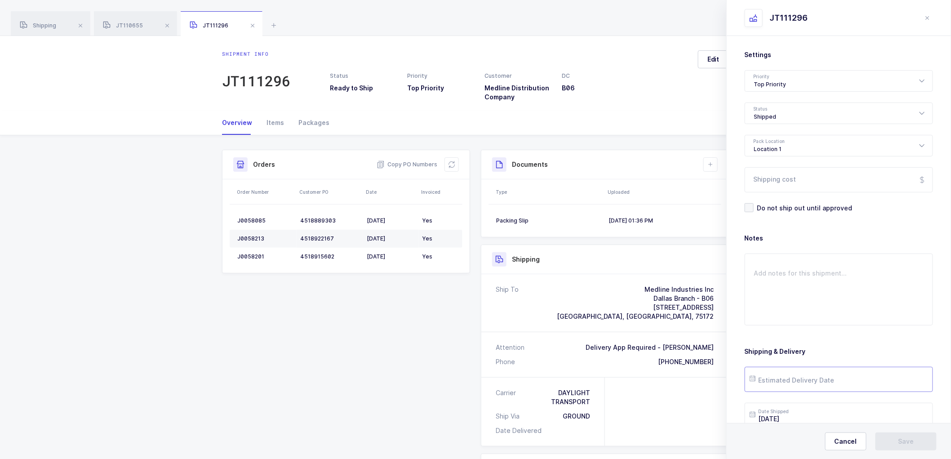
click at [795, 383] on input "text" at bounding box center [839, 379] width 188 height 25
drag, startPoint x: 858, startPoint y: 292, endPoint x: 865, endPoint y: 306, distance: 15.1
click at [857, 292] on span "15" at bounding box center [855, 294] width 11 height 11
type input "2025-08-15"
click at [911, 448] on button "Save" at bounding box center [905, 441] width 61 height 18
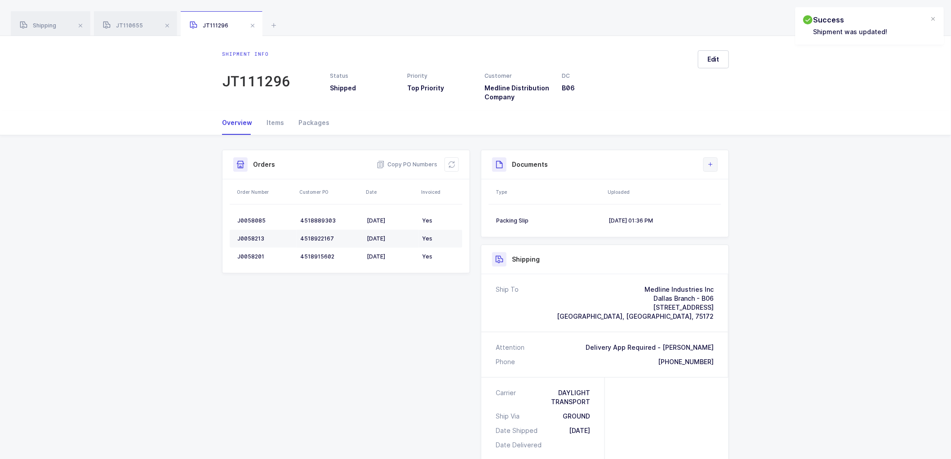
click at [708, 164] on icon at bounding box center [710, 164] width 7 height 7
click at [743, 203] on li "Upload Document" at bounding box center [740, 204] width 67 height 14
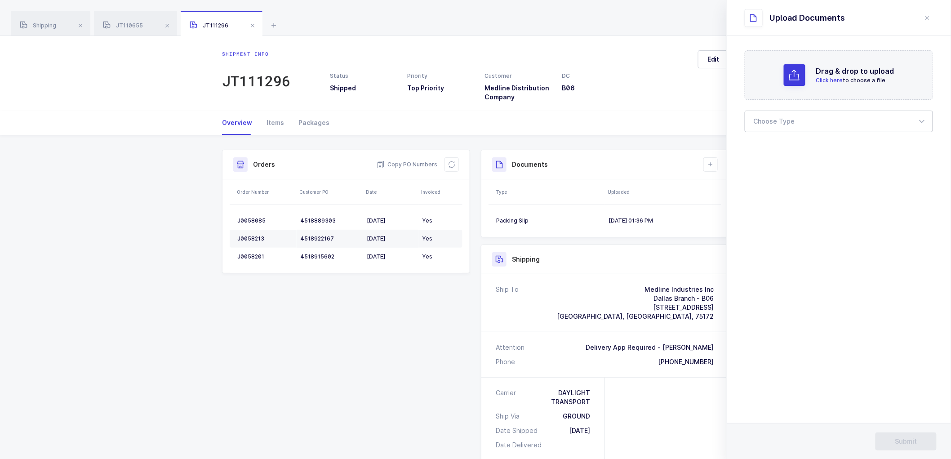
click at [783, 126] on div at bounding box center [839, 122] width 188 height 22
click at [777, 146] on span "Bill of Lading" at bounding box center [774, 150] width 40 height 8
type input "Bill of Lading"
drag, startPoint x: 890, startPoint y: 441, endPoint x: 861, endPoint y: 414, distance: 39.4
click at [890, 440] on button "Submit" at bounding box center [905, 441] width 61 height 18
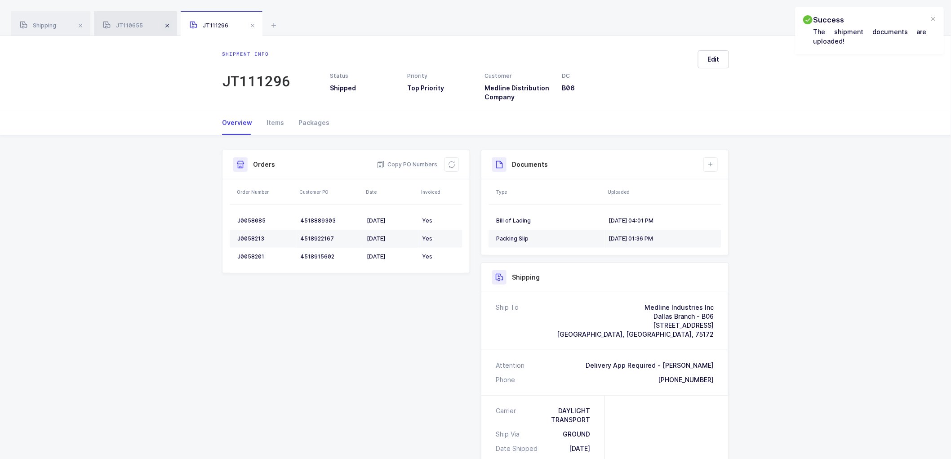
click at [170, 24] on span at bounding box center [167, 25] width 11 height 11
click at [168, 22] on span at bounding box center [165, 25] width 11 height 11
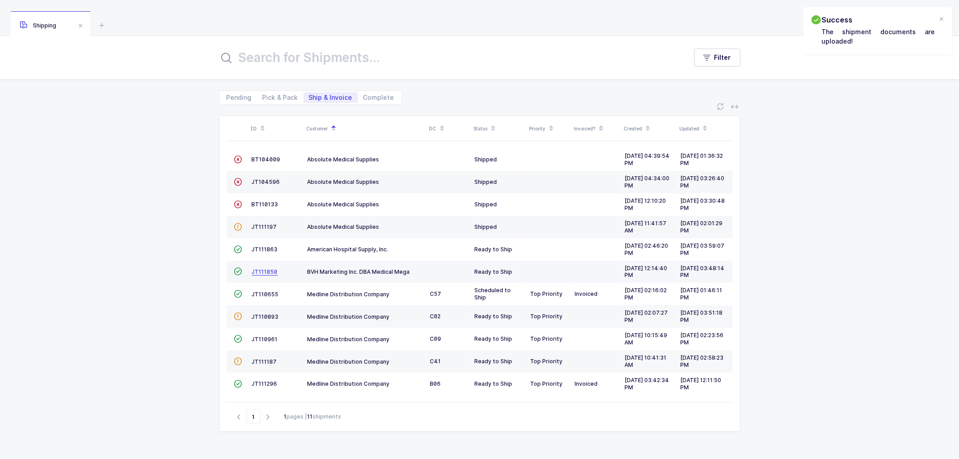
click at [266, 273] on span "JT111850" at bounding box center [265, 271] width 26 height 7
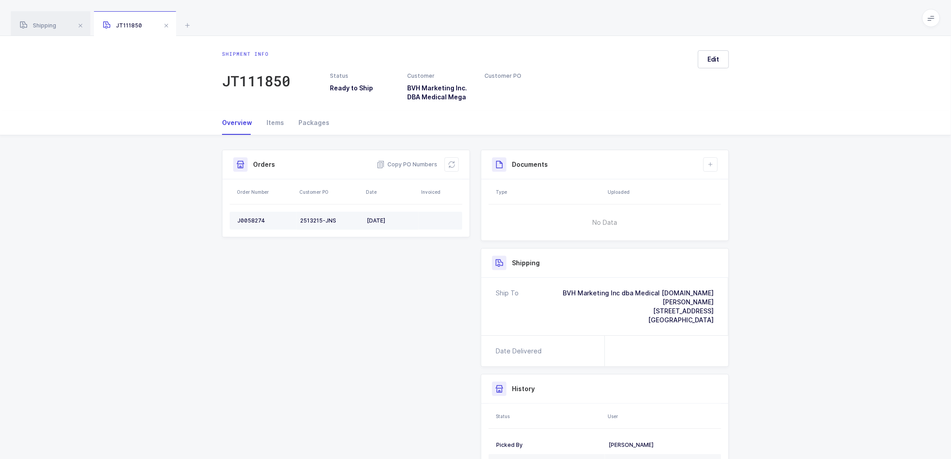
click at [249, 217] on div "J0058274" at bounding box center [265, 220] width 56 height 7
click at [412, 162] on span "Copy PO Numbers" at bounding box center [407, 164] width 61 height 9
click at [318, 122] on div "Packages" at bounding box center [310, 123] width 38 height 24
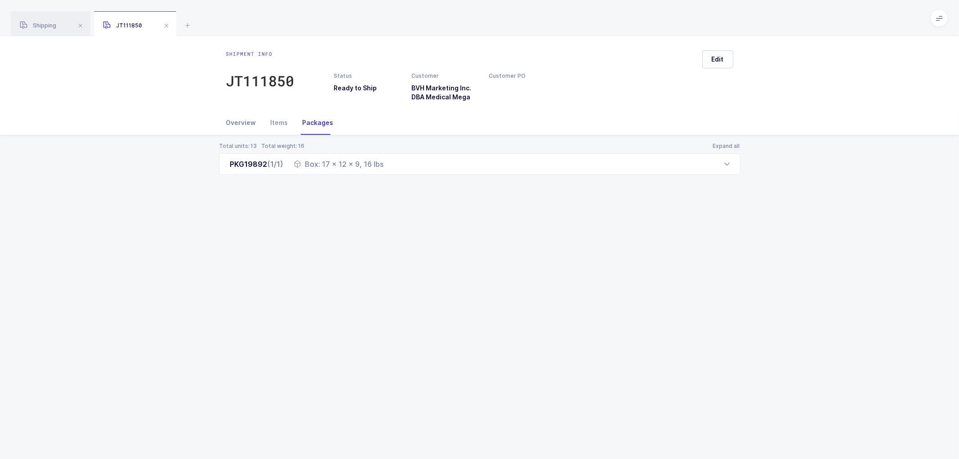
click at [235, 120] on div "Overview" at bounding box center [244, 123] width 37 height 24
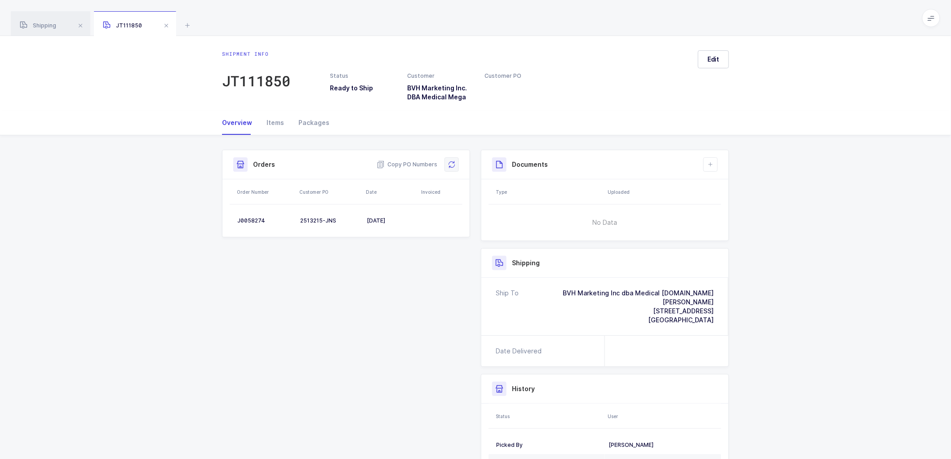
click at [454, 162] on icon at bounding box center [451, 164] width 7 height 7
click at [712, 161] on icon at bounding box center [710, 164] width 7 height 7
click at [723, 186] on li "Create Document" at bounding box center [740, 190] width 67 height 14
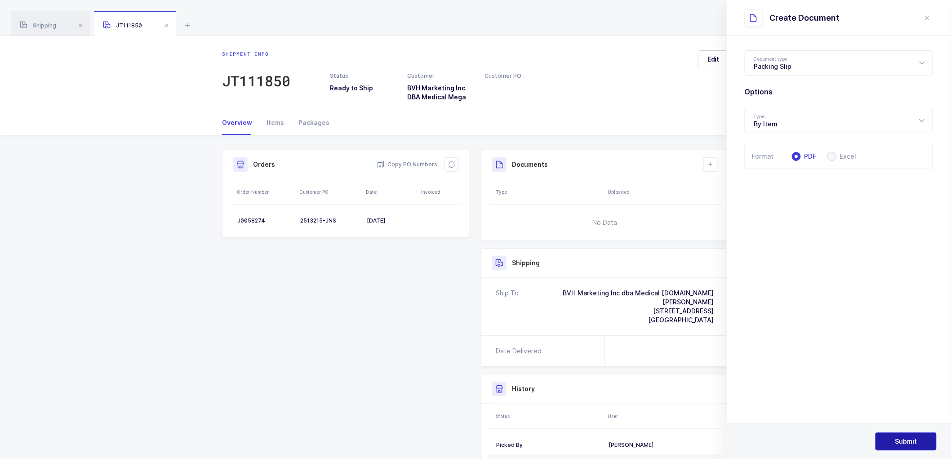
click at [902, 434] on button "Submit" at bounding box center [905, 441] width 61 height 18
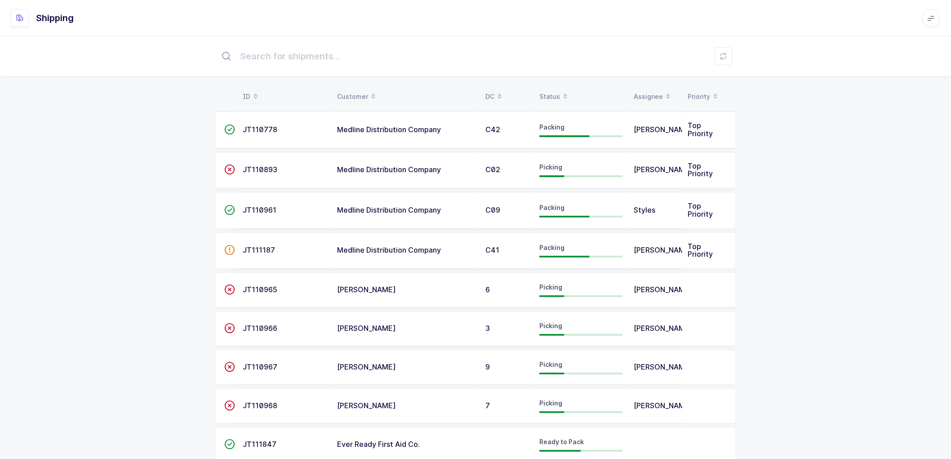
click at [253, 123] on td "JT110778" at bounding box center [284, 129] width 94 height 37
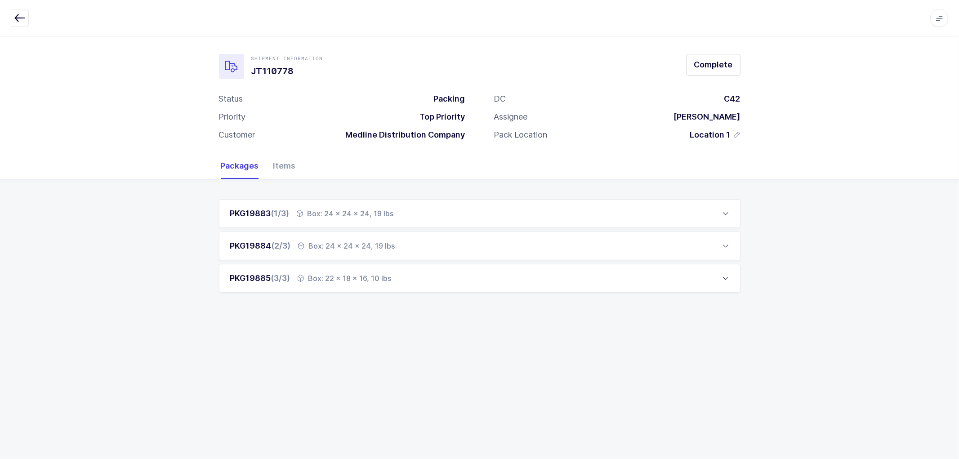
drag, startPoint x: 724, startPoint y: 207, endPoint x: 718, endPoint y: 207, distance: 5.8
click at [723, 208] on div "PKG19883 (1/3) Box: 24 x 24 x 24, 19 lbs" at bounding box center [479, 213] width 521 height 29
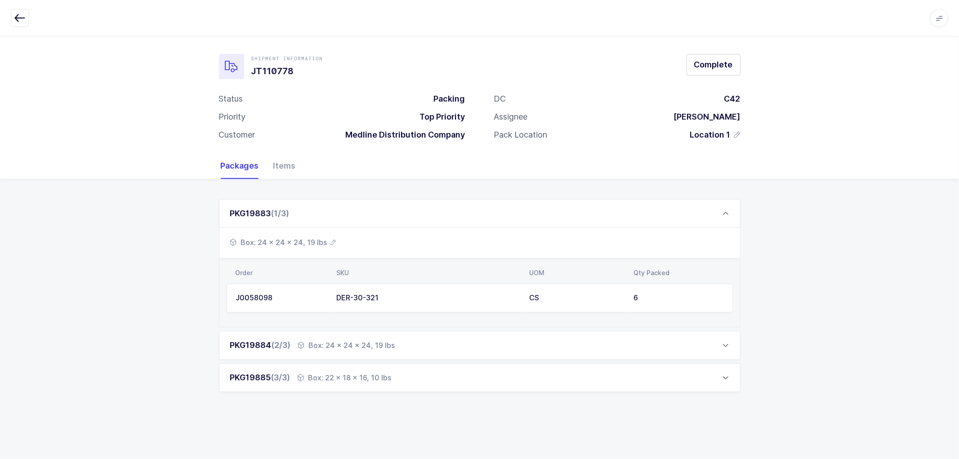
click at [270, 273] on div "Order" at bounding box center [280, 272] width 90 height 7
click at [331, 241] on icon "button" at bounding box center [333, 242] width 5 height 5
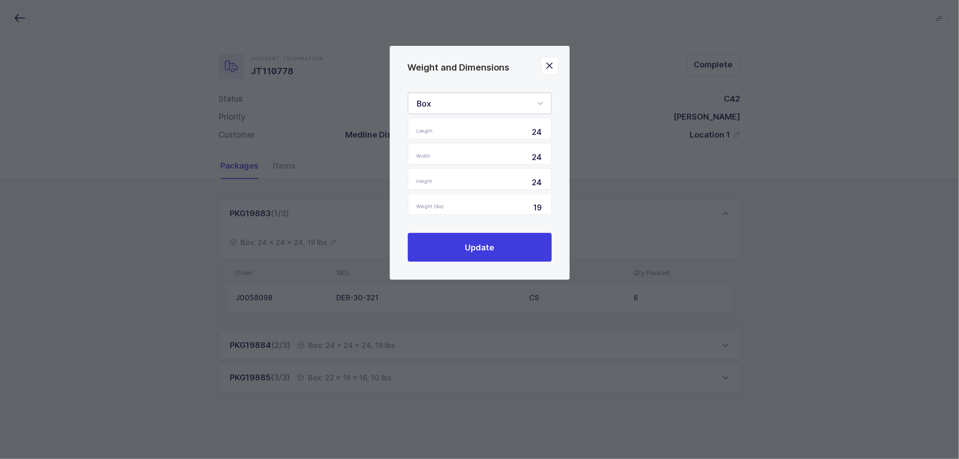
click at [541, 101] on icon "Weight and Dimensions" at bounding box center [540, 104] width 11 height 22
drag, startPoint x: 360, startPoint y: 373, endPoint x: 380, endPoint y: 353, distance: 28.3
click at [360, 375] on div "Weight and Dimensions Box Standard Pallet Euro Pallet Box Length 24 Width 24 He…" at bounding box center [479, 229] width 959 height 459
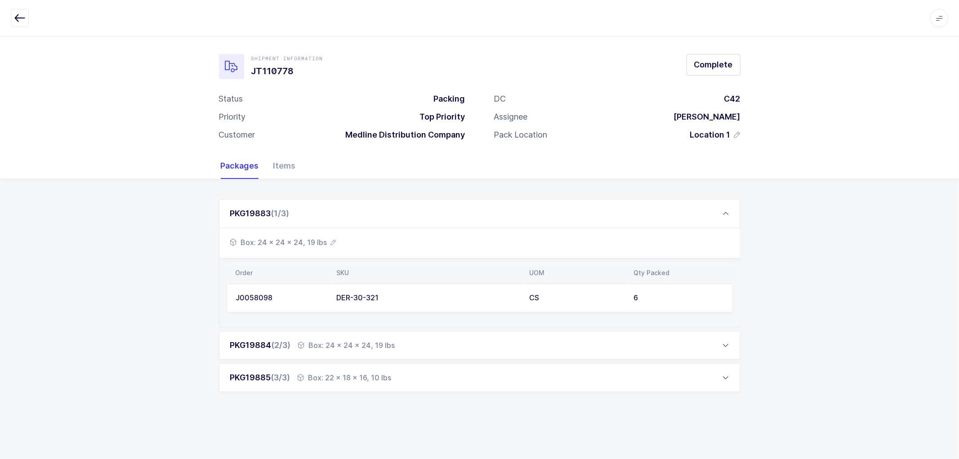
drag, startPoint x: 725, startPoint y: 377, endPoint x: 678, endPoint y: 367, distance: 48.1
click at [724, 377] on icon at bounding box center [725, 377] width 7 height 7
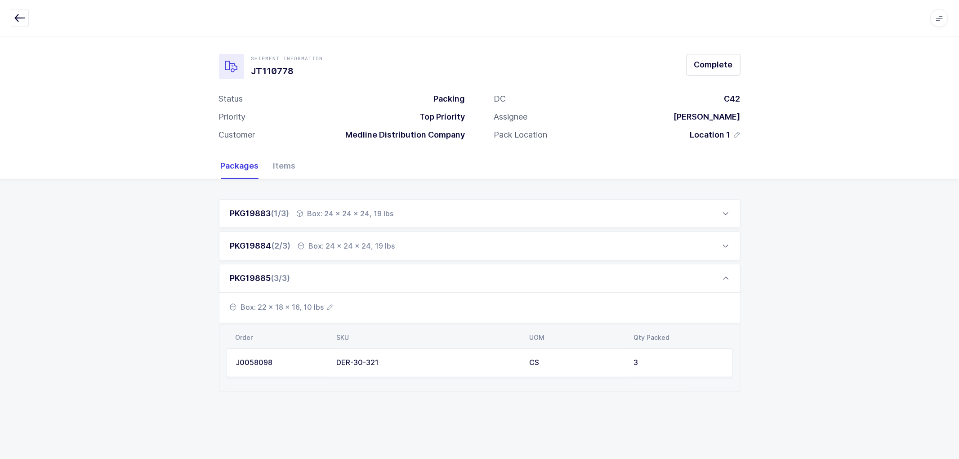
click at [329, 303] on span "Box: 22 x 18 x 16, 10 lbs" at bounding box center [281, 307] width 103 height 11
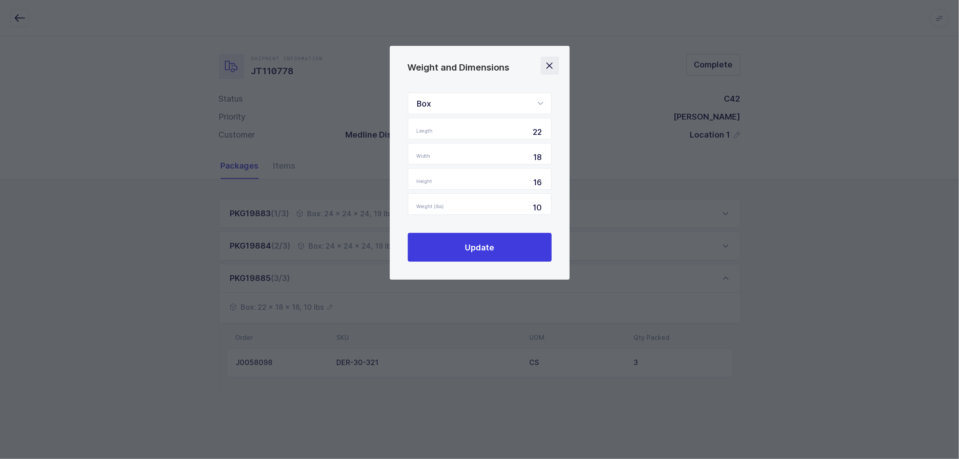
click at [549, 65] on icon "Close" at bounding box center [549, 65] width 13 height 13
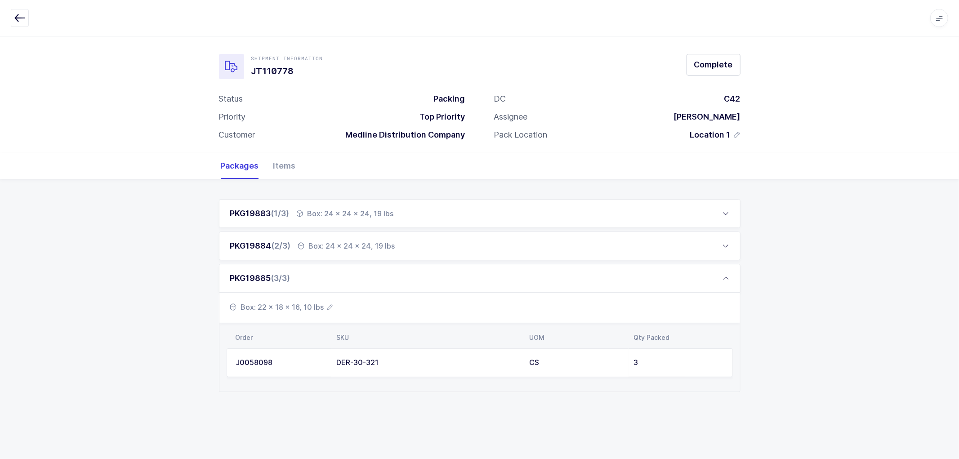
click at [595, 362] on div "CS" at bounding box center [575, 363] width 93 height 8
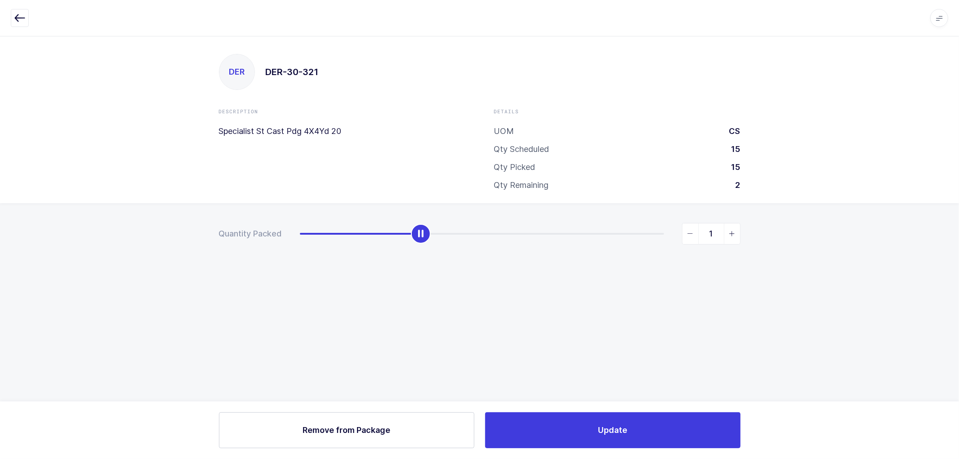
type input "0"
drag, startPoint x: 664, startPoint y: 236, endPoint x: 219, endPoint y: 249, distance: 445.1
click at [219, 249] on div "Quantity Packed 0" at bounding box center [479, 265] width 959 height 124
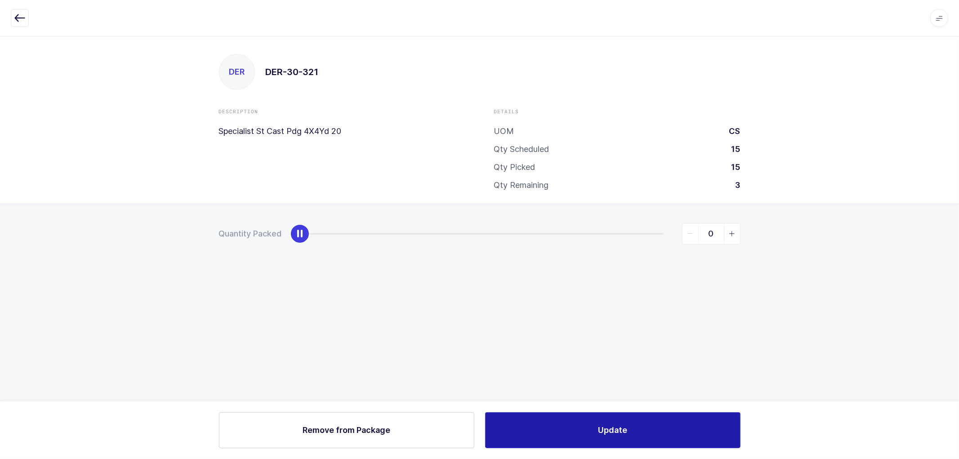
click at [593, 426] on button "Update" at bounding box center [612, 430] width 255 height 36
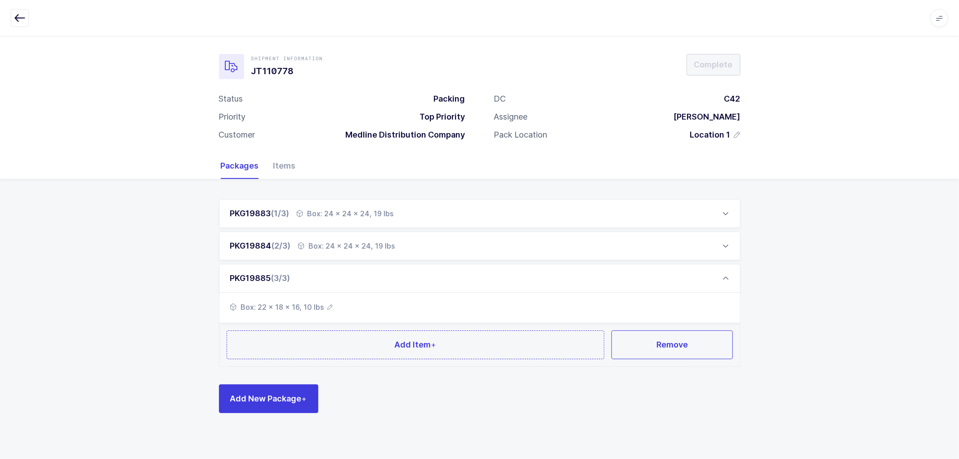
drag, startPoint x: 338, startPoint y: 241, endPoint x: 551, endPoint y: 234, distance: 212.3
click at [339, 241] on div "Box: 24 x 24 x 24, 19 lbs" at bounding box center [346, 245] width 97 height 11
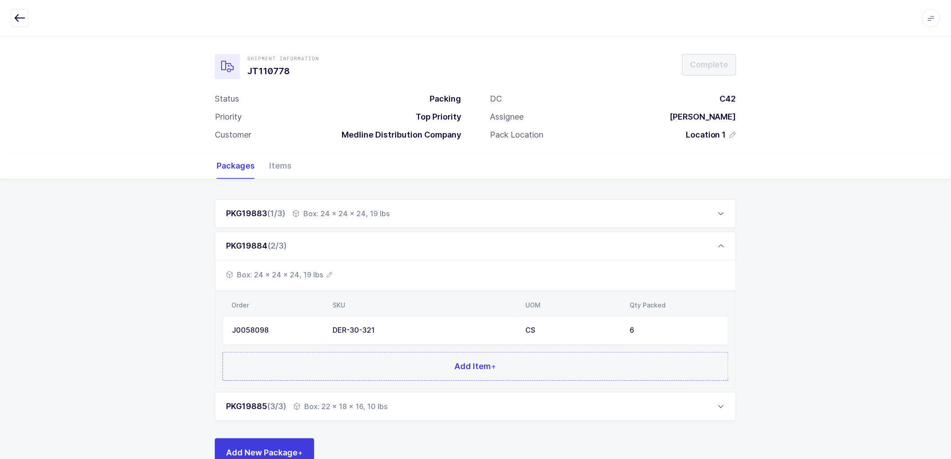
click at [609, 330] on div "CS" at bounding box center [571, 330] width 93 height 8
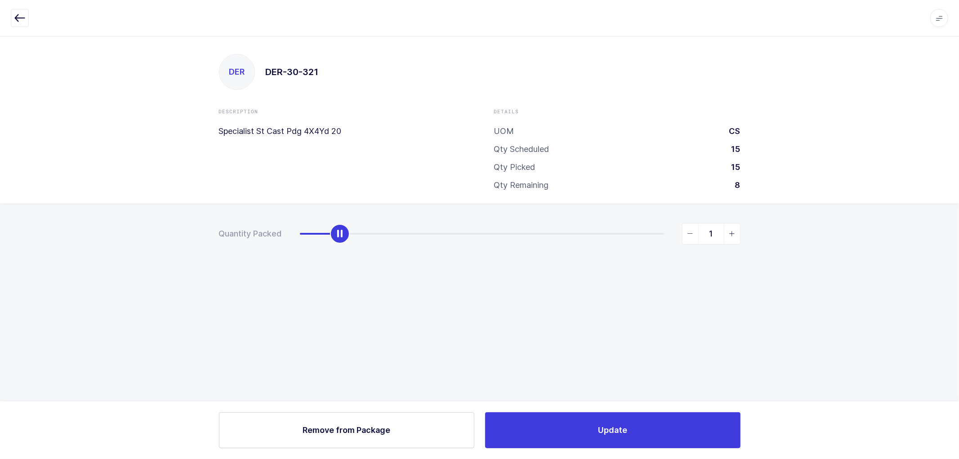
type input "0"
drag, startPoint x: 546, startPoint y: 235, endPoint x: 289, endPoint y: 244, distance: 257.2
click at [289, 244] on div "Quantity Packed 0" at bounding box center [479, 265] width 959 height 124
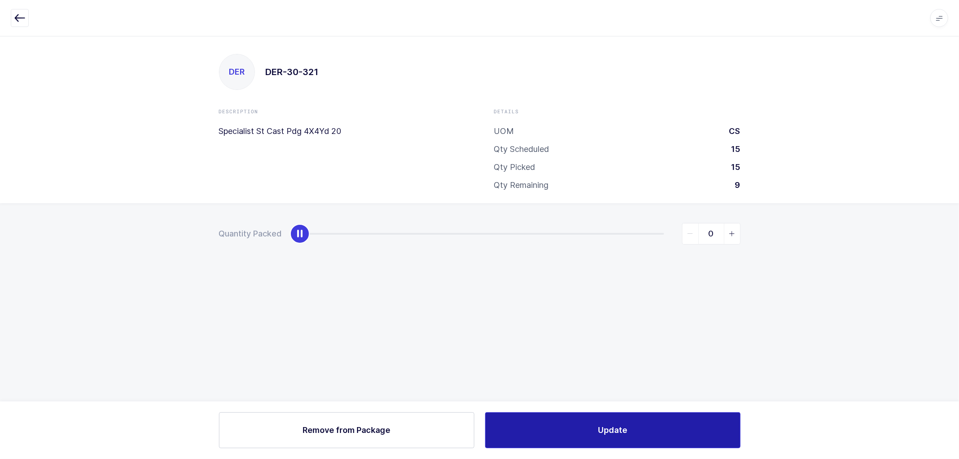
click at [622, 425] on span "Update" at bounding box center [612, 429] width 29 height 11
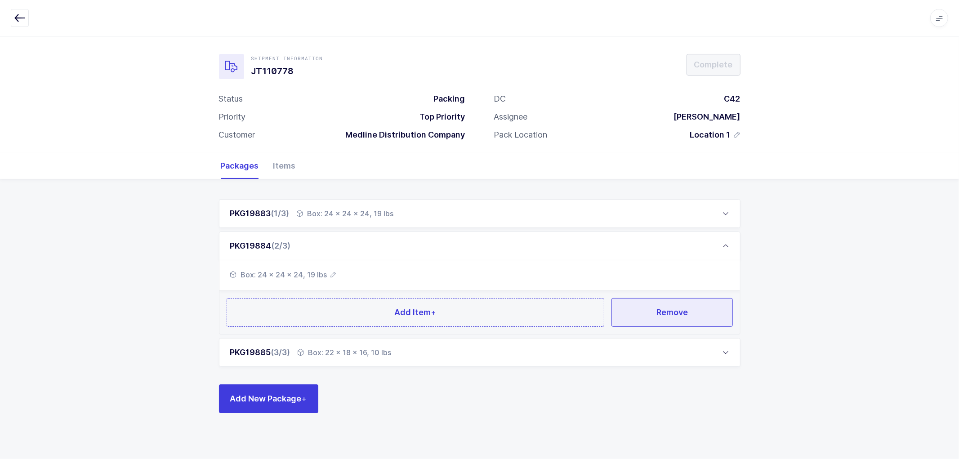
click at [673, 309] on span "Remove" at bounding box center [671, 311] width 31 height 11
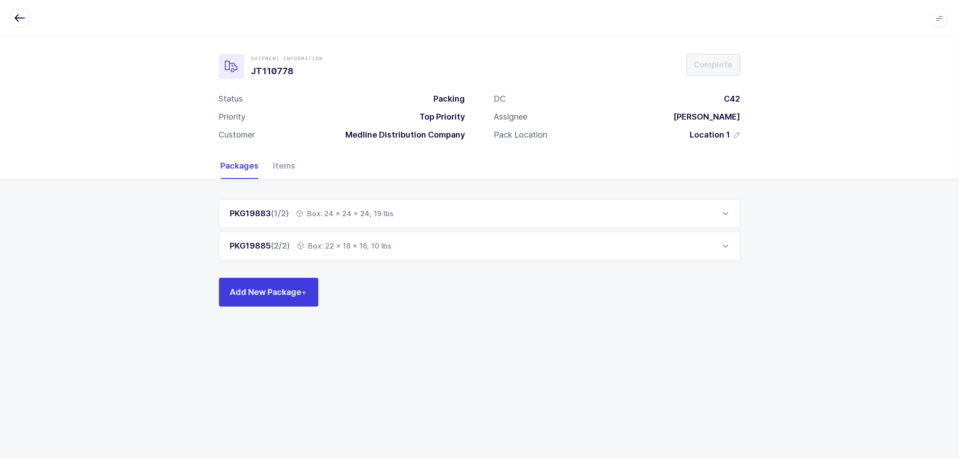
click at [529, 253] on div "PKG19885 (2/2) Box: 22 x 18 x 16, 10 lbs" at bounding box center [479, 245] width 521 height 29
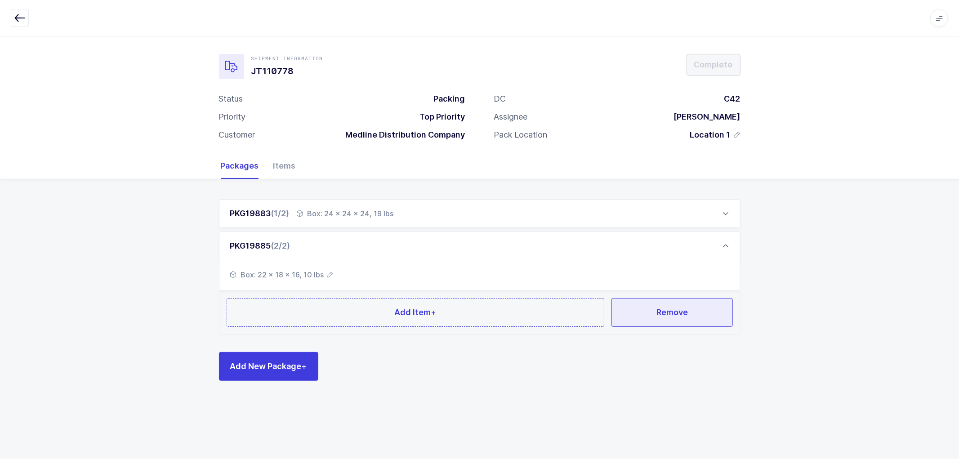
drag, startPoint x: 678, startPoint y: 315, endPoint x: 662, endPoint y: 306, distance: 18.3
click at [678, 314] on span "Remove" at bounding box center [671, 311] width 31 height 11
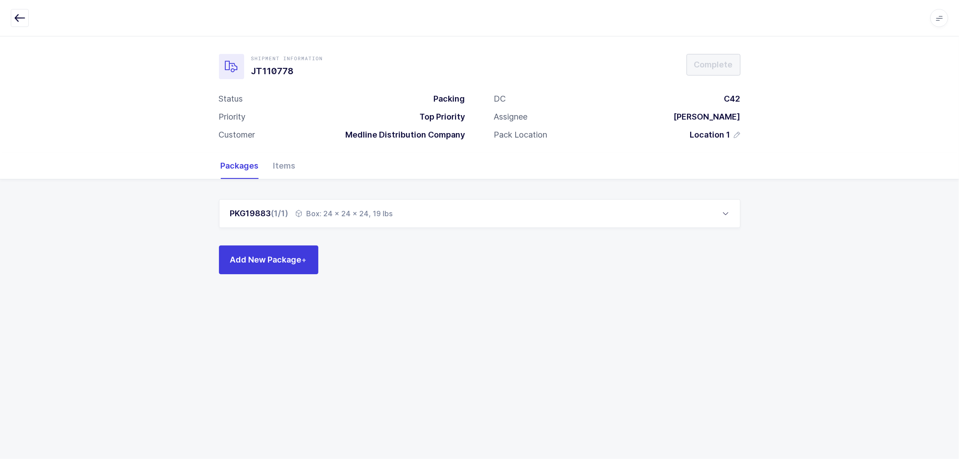
drag, startPoint x: 724, startPoint y: 213, endPoint x: 675, endPoint y: 219, distance: 48.4
click at [722, 214] on icon at bounding box center [725, 213] width 7 height 7
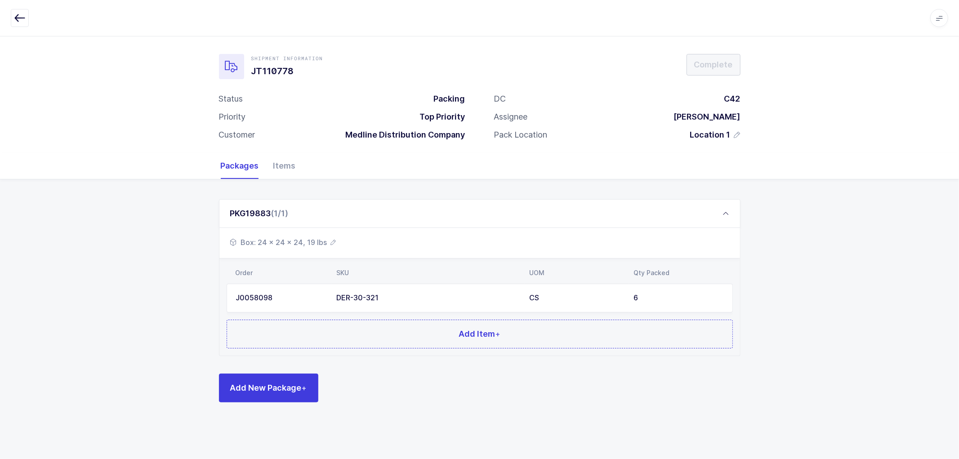
click at [333, 240] on icon "button" at bounding box center [333, 242] width 5 height 5
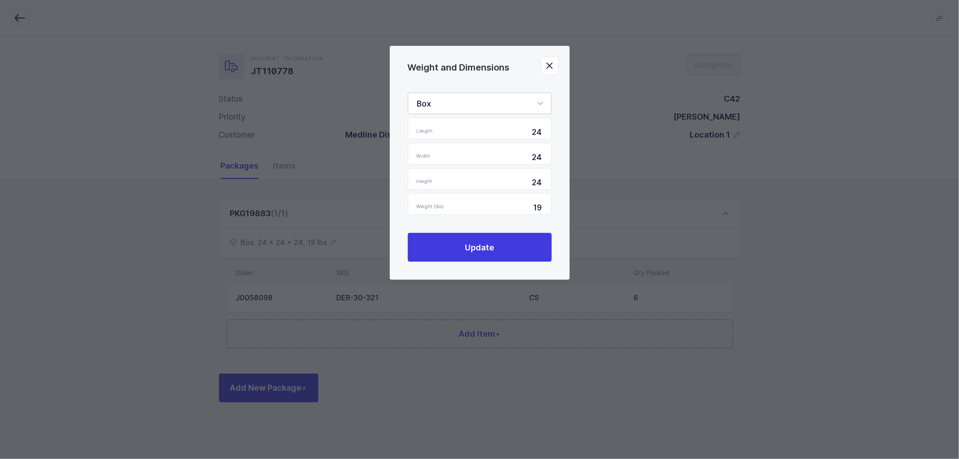
click at [439, 98] on div "Box" at bounding box center [480, 104] width 144 height 22
drag, startPoint x: 440, startPoint y: 145, endPoint x: 450, endPoint y: 147, distance: 10.6
click at [440, 144] on span "Euro Pallet" at bounding box center [437, 146] width 40 height 9
type input "Euro Pallet"
type input "48"
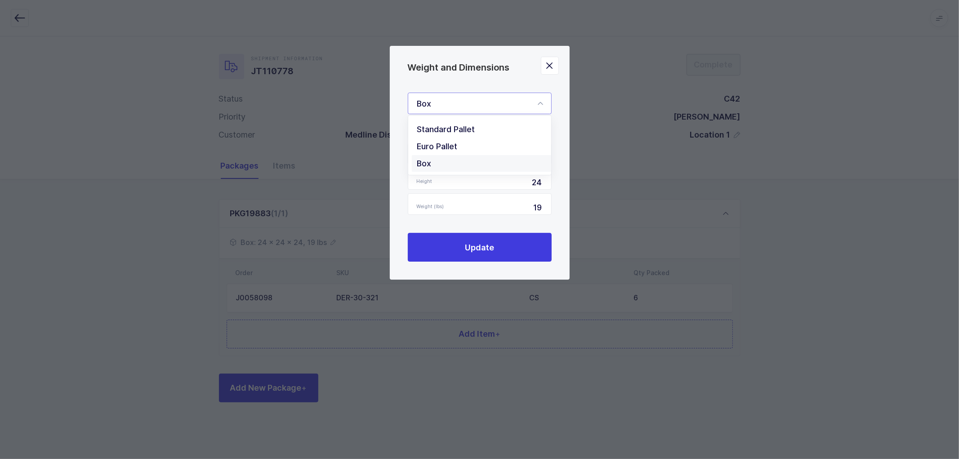
type input "31"
drag, startPoint x: 524, startPoint y: 181, endPoint x: 560, endPoint y: 186, distance: 37.2
click at [560, 186] on div "Euro Pallet Standard Pallet Euro Pallet Box Length 48 Width 31 Height 24 Weight…" at bounding box center [480, 177] width 180 height 205
type input "46"
type input "1"
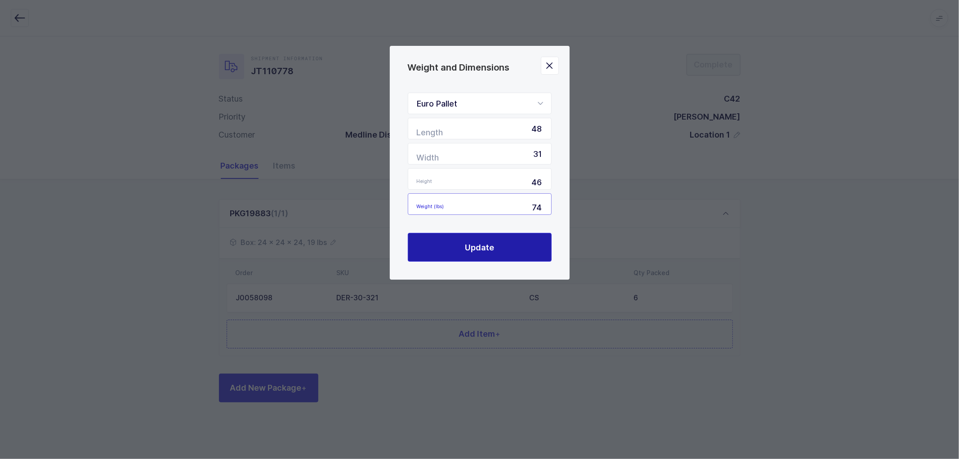
type input "74"
click at [487, 246] on span "Update" at bounding box center [479, 247] width 29 height 11
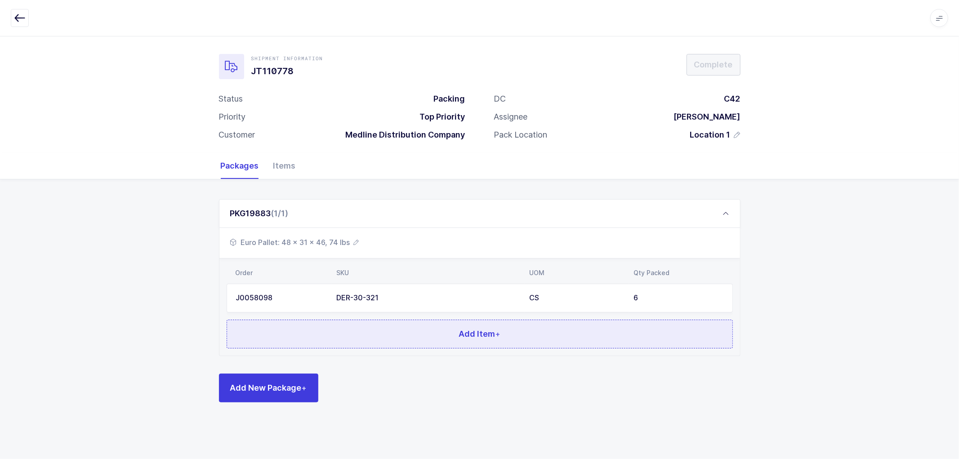
click at [470, 328] on span "Add Item +" at bounding box center [479, 333] width 42 height 11
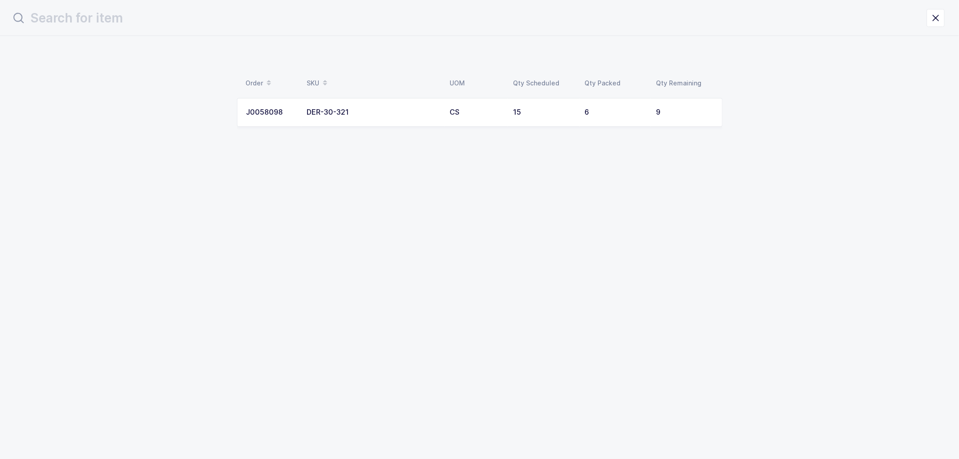
click at [321, 109] on div "DER-30-321" at bounding box center [373, 112] width 132 height 8
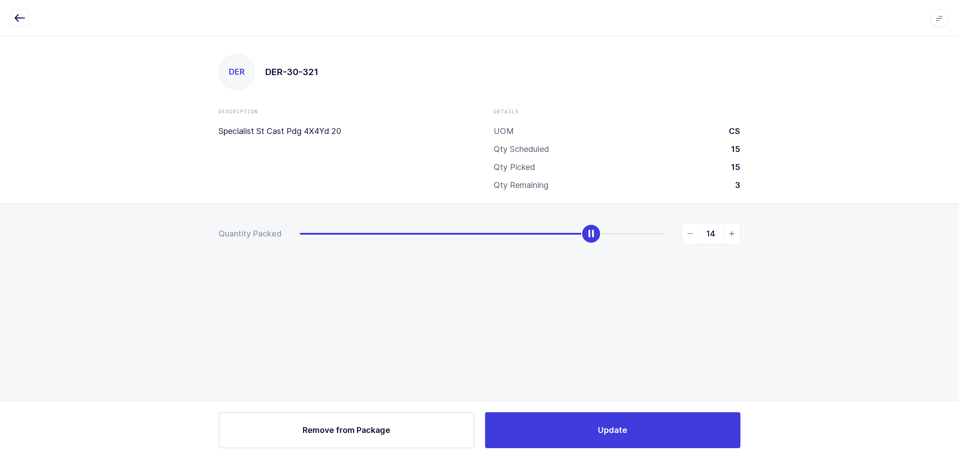
type input "15"
drag, startPoint x: 441, startPoint y: 231, endPoint x: 702, endPoint y: 241, distance: 261.3
click at [702, 241] on div "15" at bounding box center [520, 234] width 440 height 22
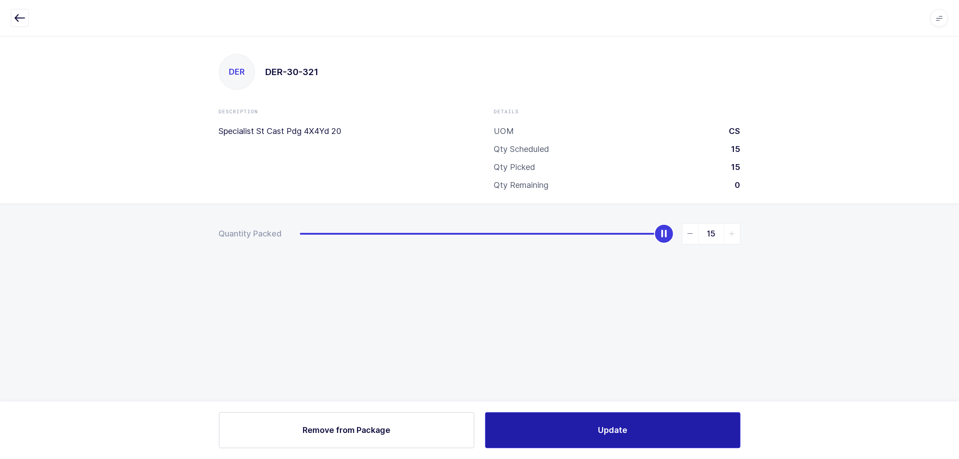
click at [636, 418] on button "Update" at bounding box center [612, 430] width 255 height 36
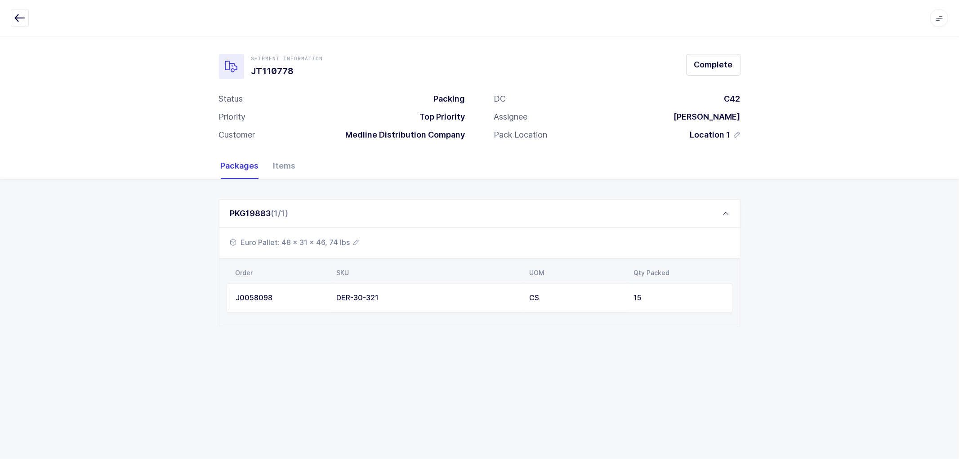
click at [173, 241] on div "PKG19883 (1/1) Euro Pallet: 48 x 31 x 46, 74 lbs Order SKU UOM Qty Packed J0058…" at bounding box center [479, 270] width 959 height 183
click at [721, 60] on span "Complete" at bounding box center [713, 64] width 39 height 11
